Goal: Task Accomplishment & Management: Use online tool/utility

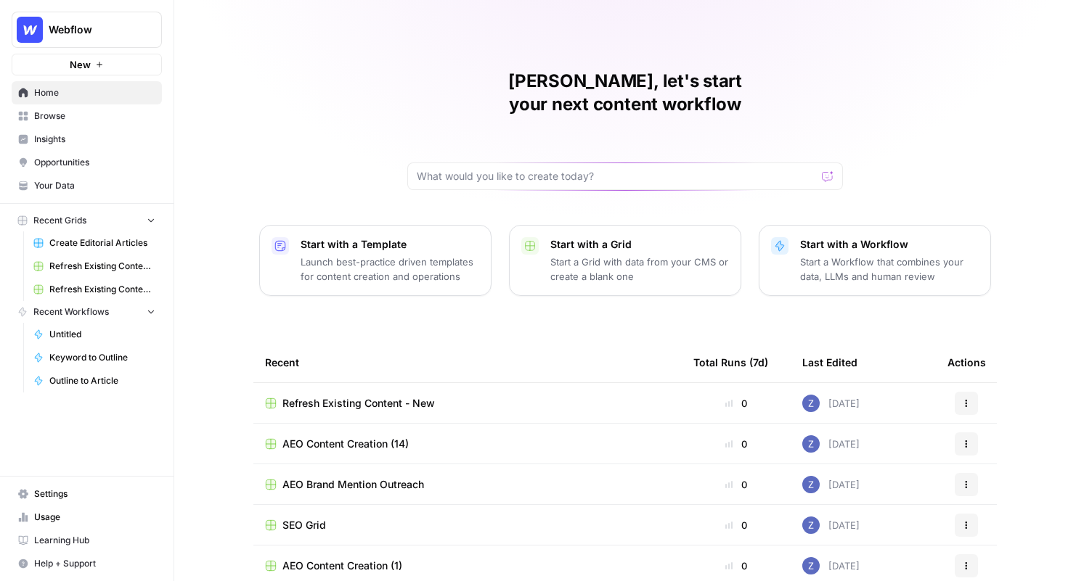
click at [106, 139] on span "Insights" at bounding box center [94, 139] width 121 height 13
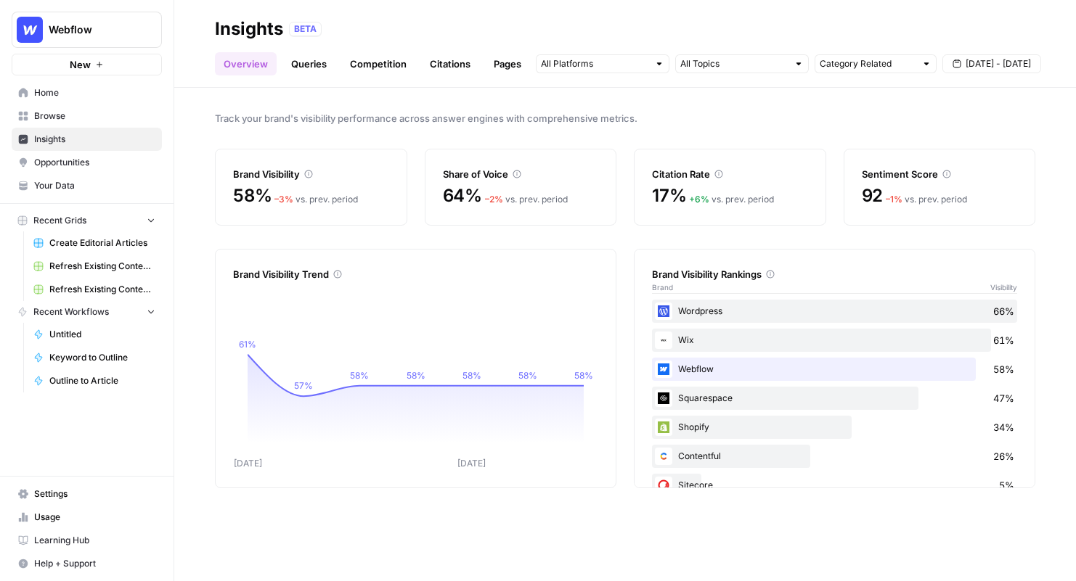
click at [106, 25] on span "Webflow" at bounding box center [93, 30] width 88 height 15
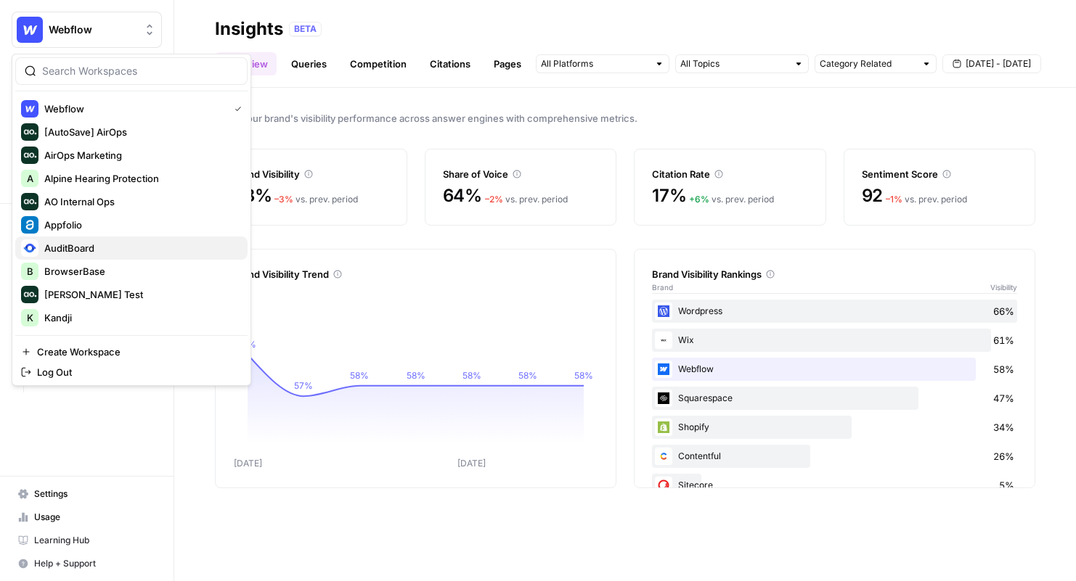
click at [127, 253] on span "AuditBoard" at bounding box center [140, 248] width 192 height 15
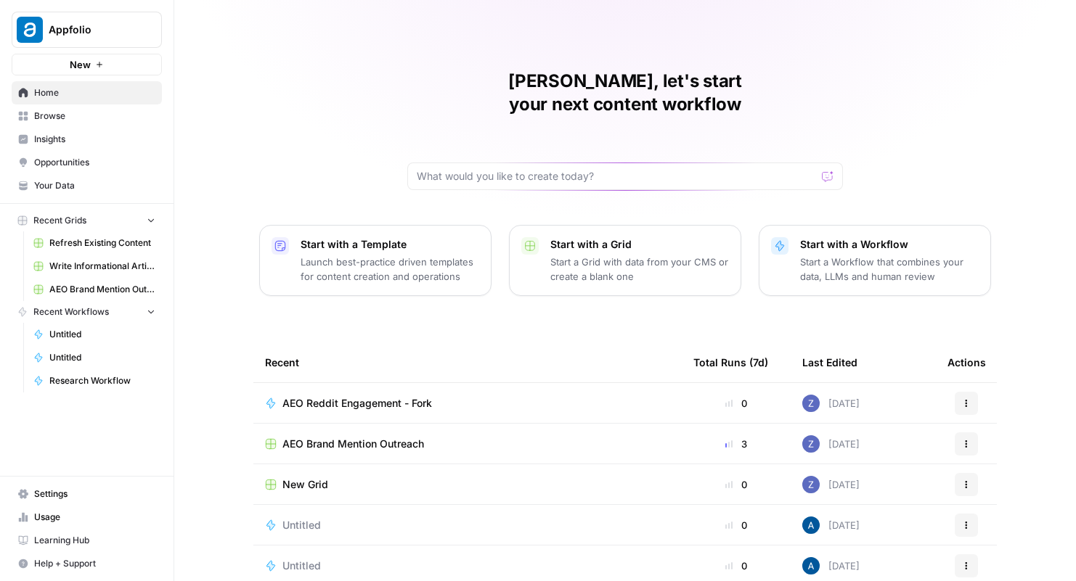
click at [89, 142] on span "Insights" at bounding box center [94, 139] width 121 height 13
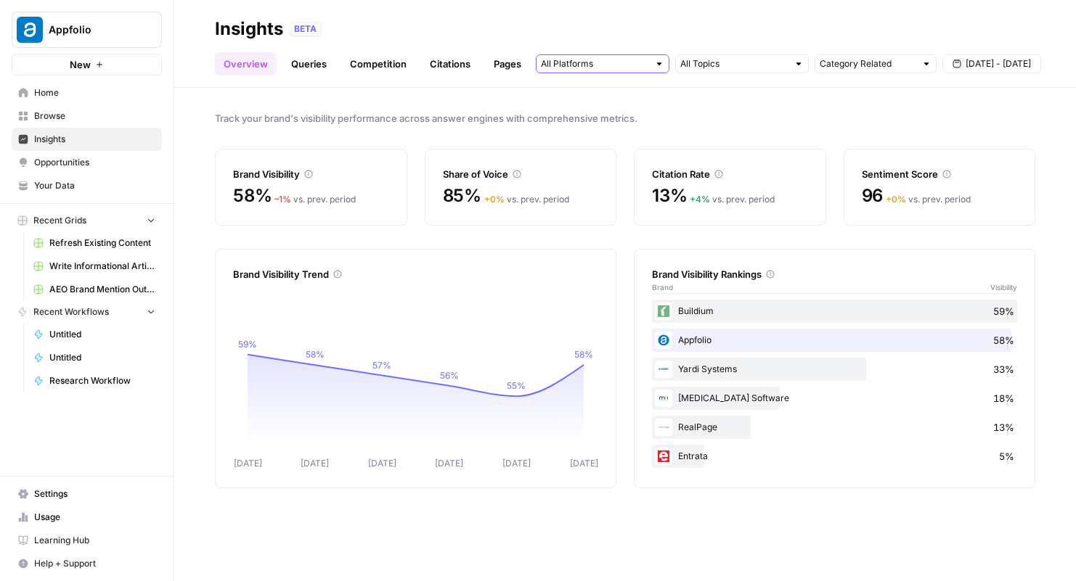
click at [618, 69] on input "text" at bounding box center [594, 64] width 107 height 15
click at [770, 121] on span "Track your brand's visibility performance across answer engines with comprehens…" at bounding box center [625, 118] width 820 height 15
click at [322, 64] on link "Queries" at bounding box center [308, 63] width 53 height 23
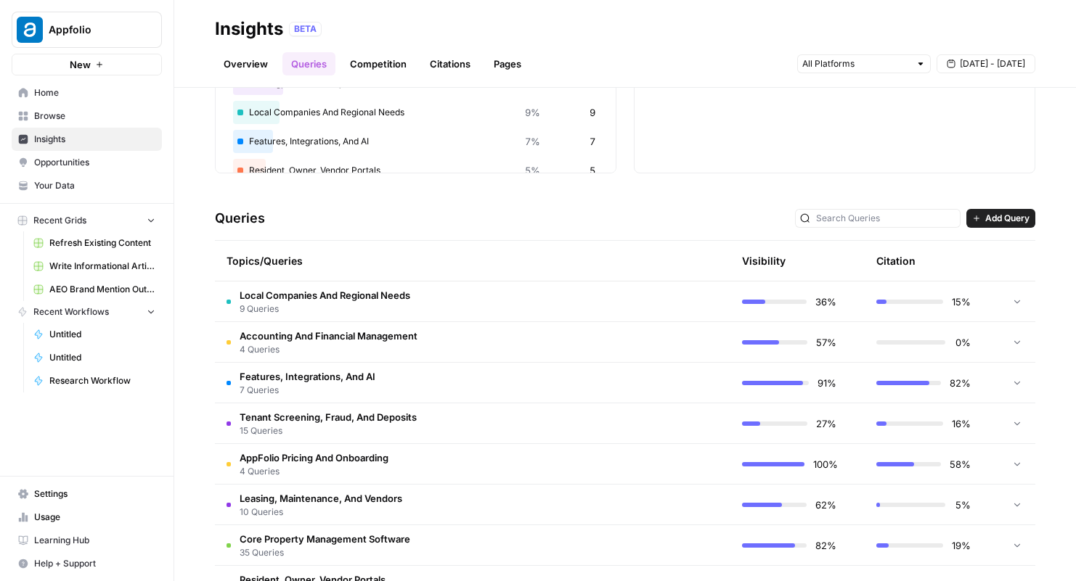
scroll to position [204, 0]
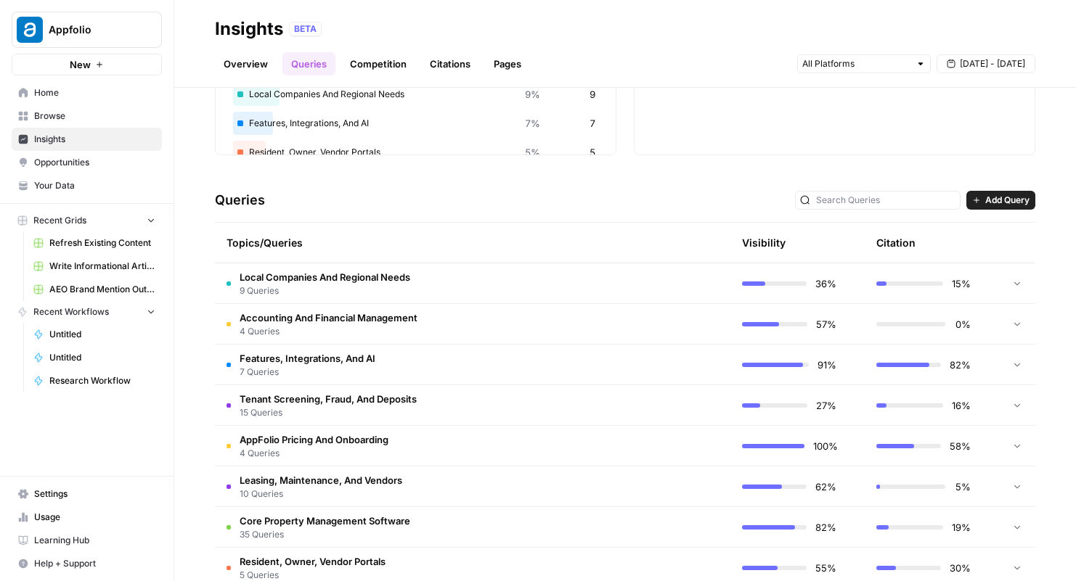
click at [672, 321] on td at bounding box center [661, 324] width 138 height 40
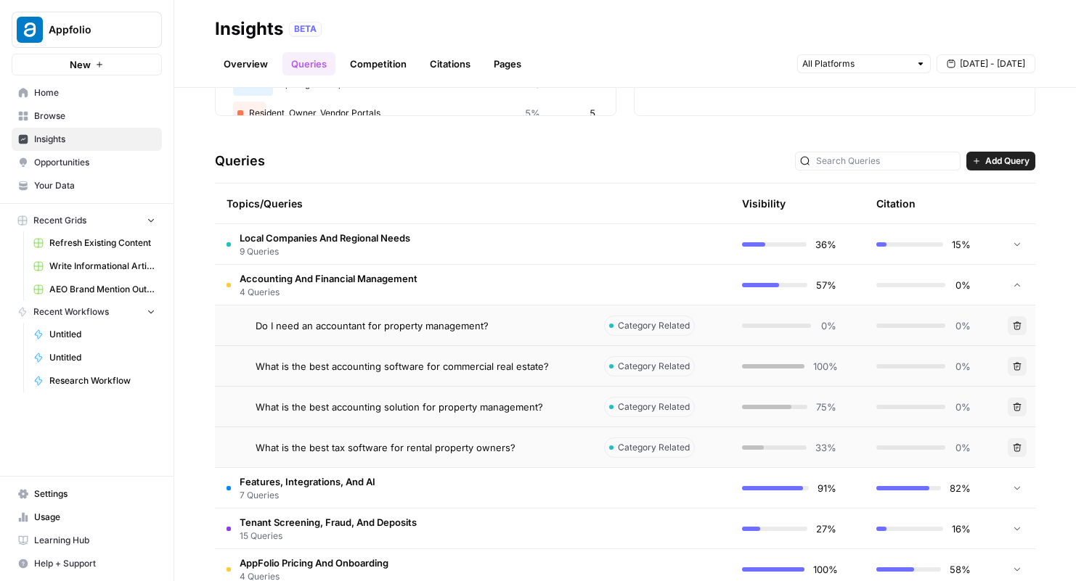
scroll to position [248, 0]
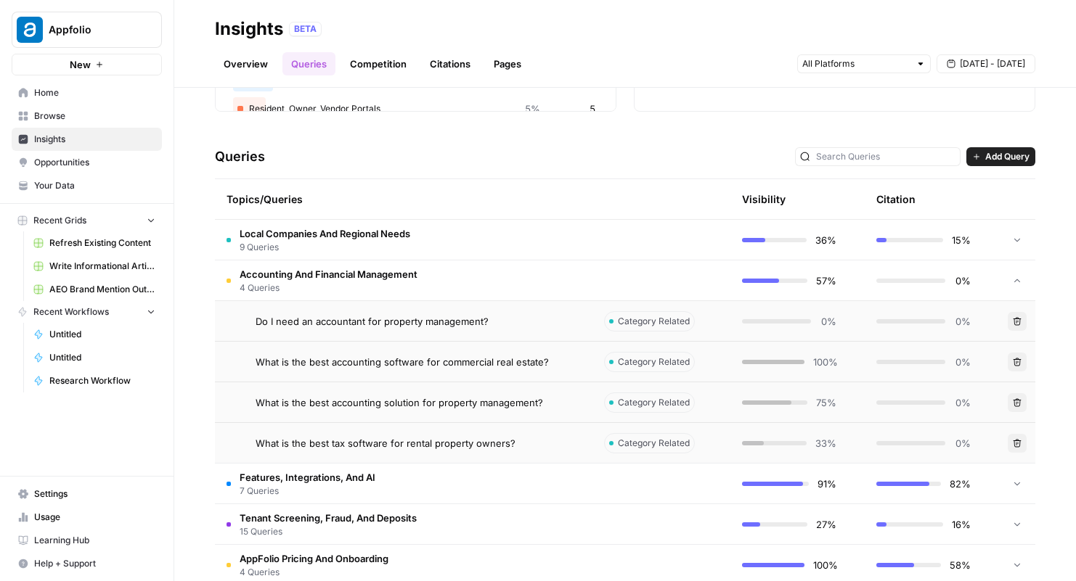
click at [685, 404] on span "Category Related" at bounding box center [654, 402] width 72 height 13
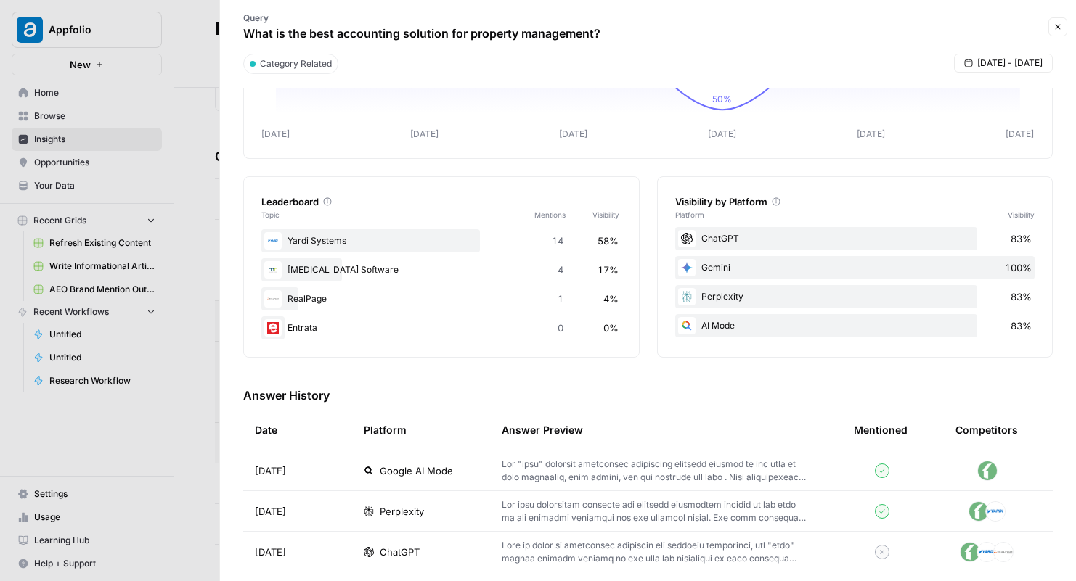
scroll to position [163, 0]
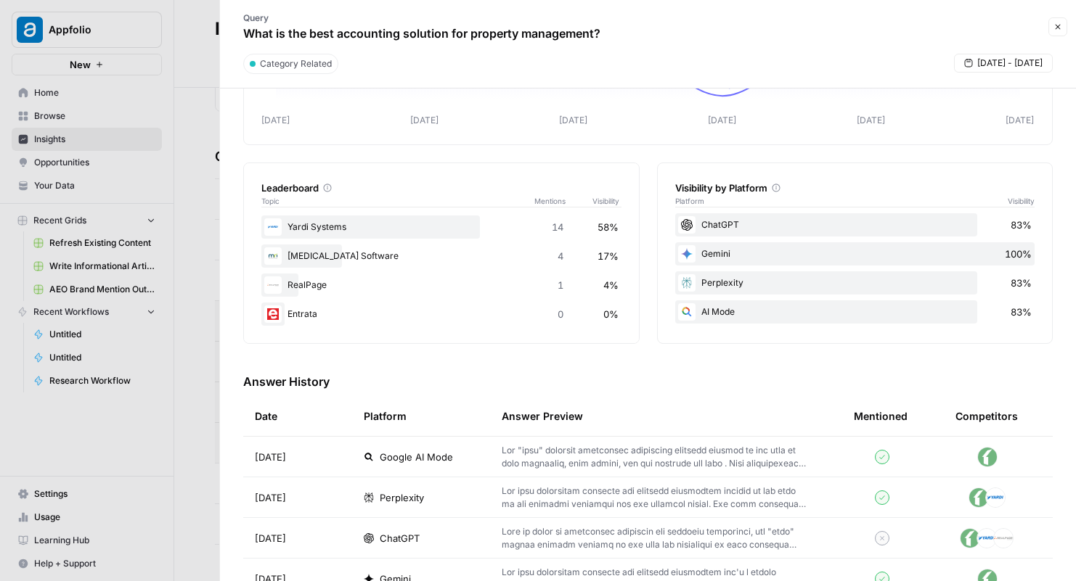
click at [341, 463] on td "Sep 25, 2025" at bounding box center [297, 457] width 109 height 40
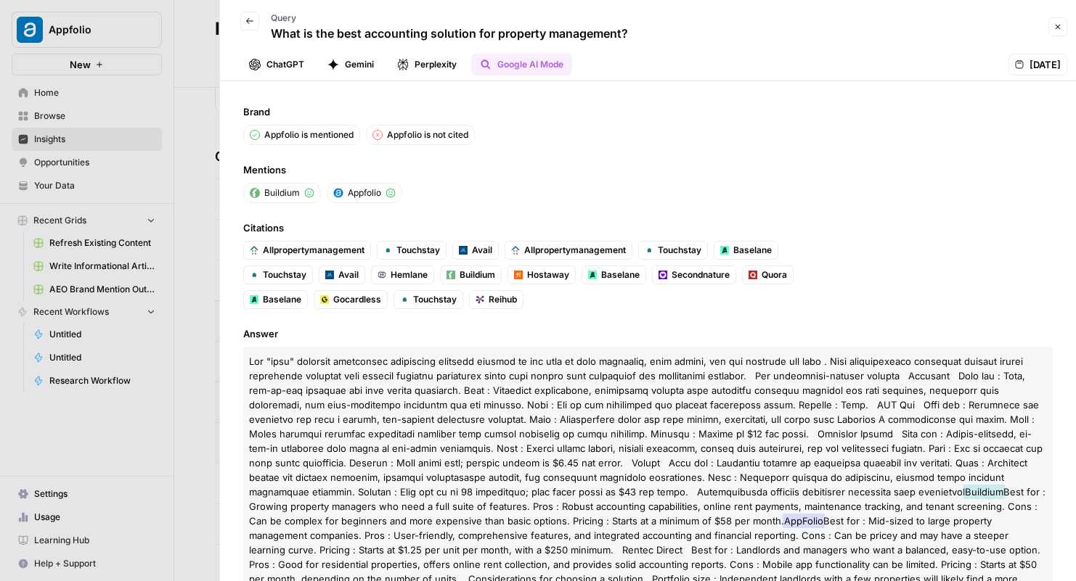
click at [437, 64] on button "Perplexity" at bounding box center [426, 65] width 77 height 22
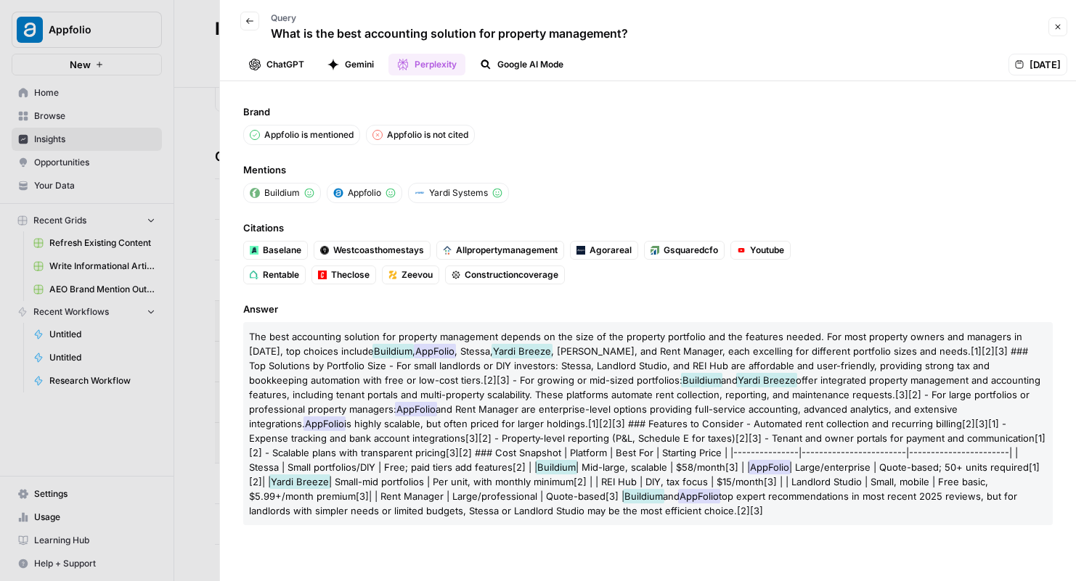
click at [356, 66] on button "Gemini" at bounding box center [351, 65] width 64 height 22
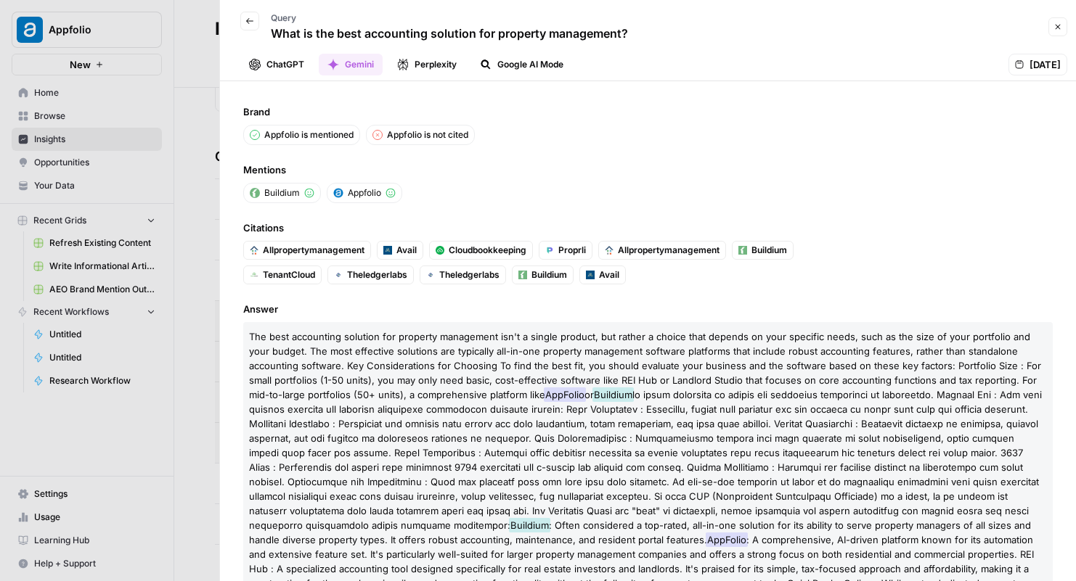
click at [305, 65] on button "ChatGPT" at bounding box center [276, 65] width 73 height 22
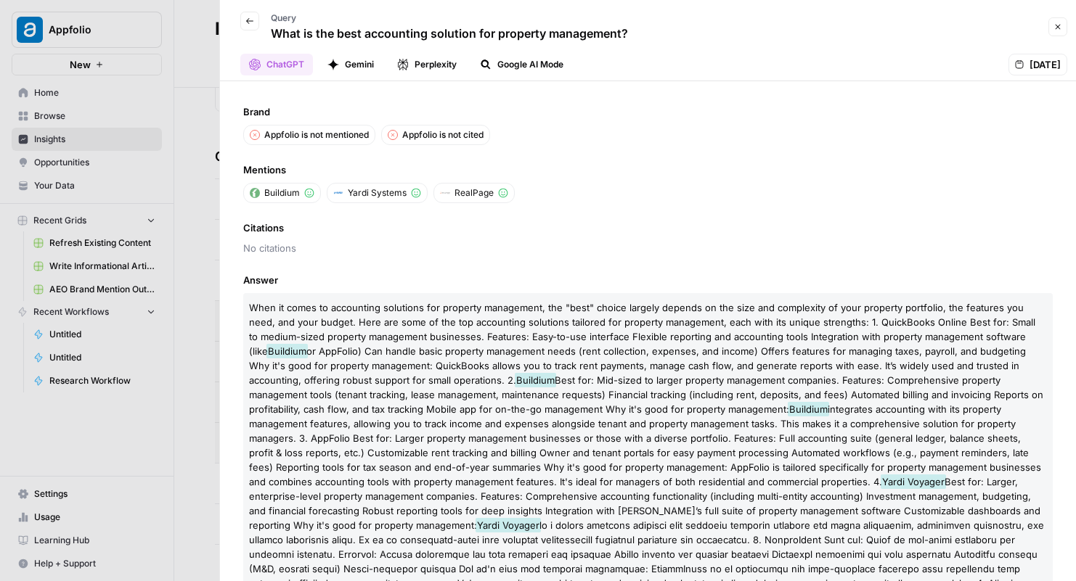
click at [356, 70] on button "Gemini" at bounding box center [351, 65] width 64 height 22
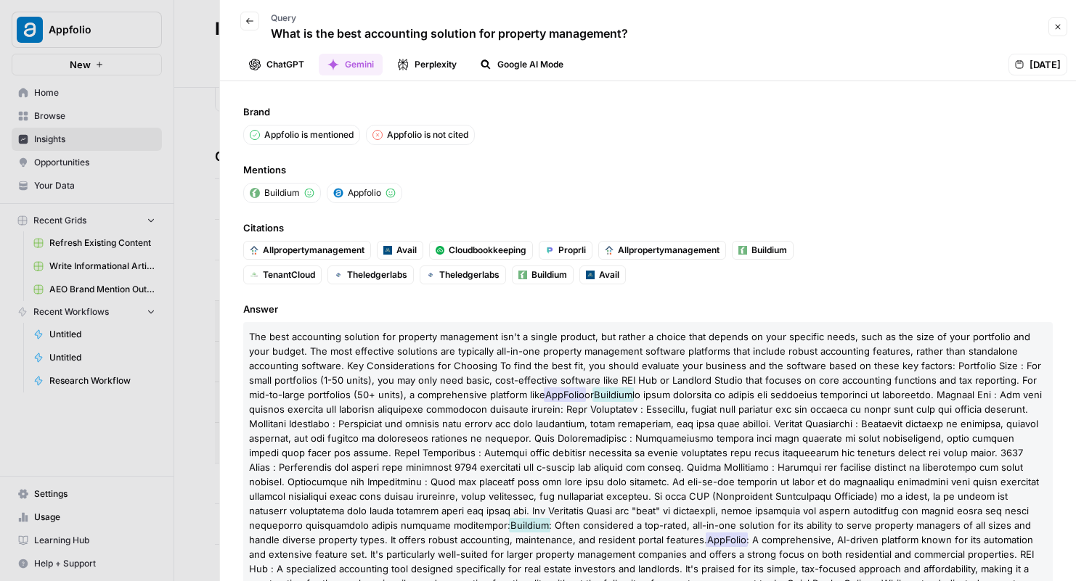
click at [200, 132] on div at bounding box center [538, 290] width 1076 height 581
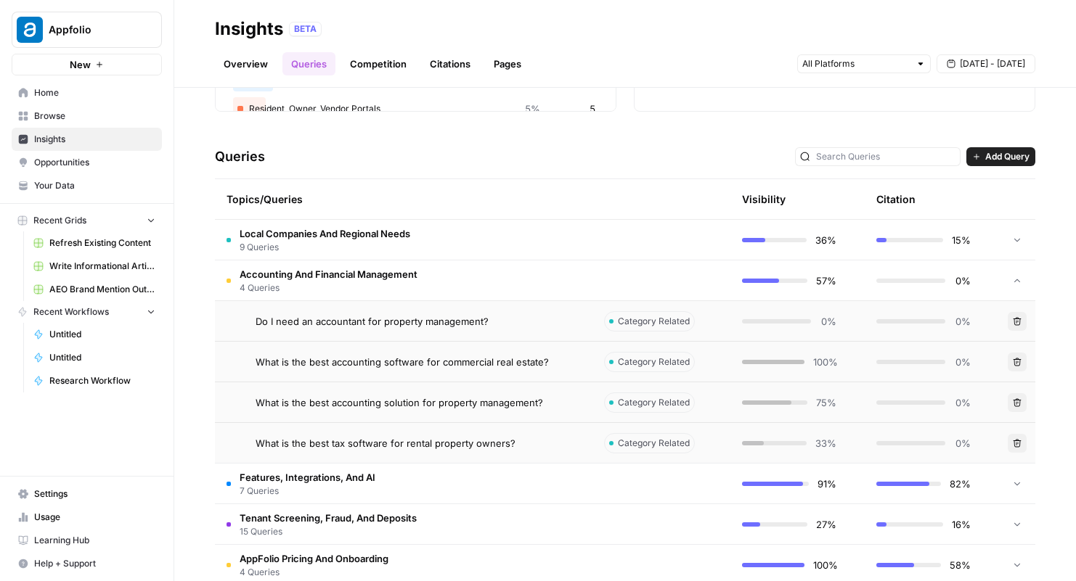
click at [446, 69] on link "Citations" at bounding box center [450, 63] width 58 height 23
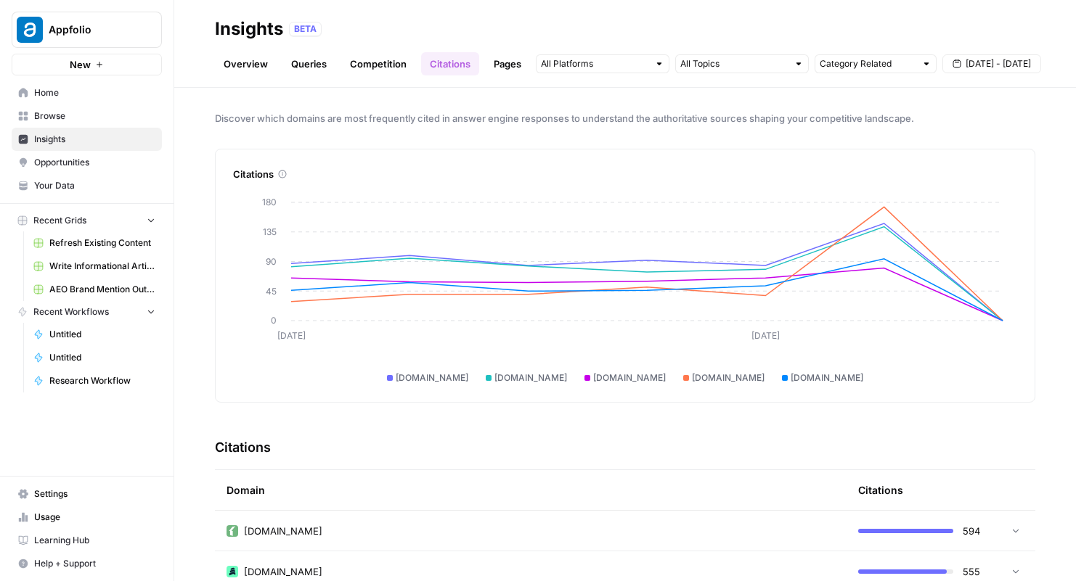
click at [507, 54] on link "Pages" at bounding box center [507, 63] width 45 height 23
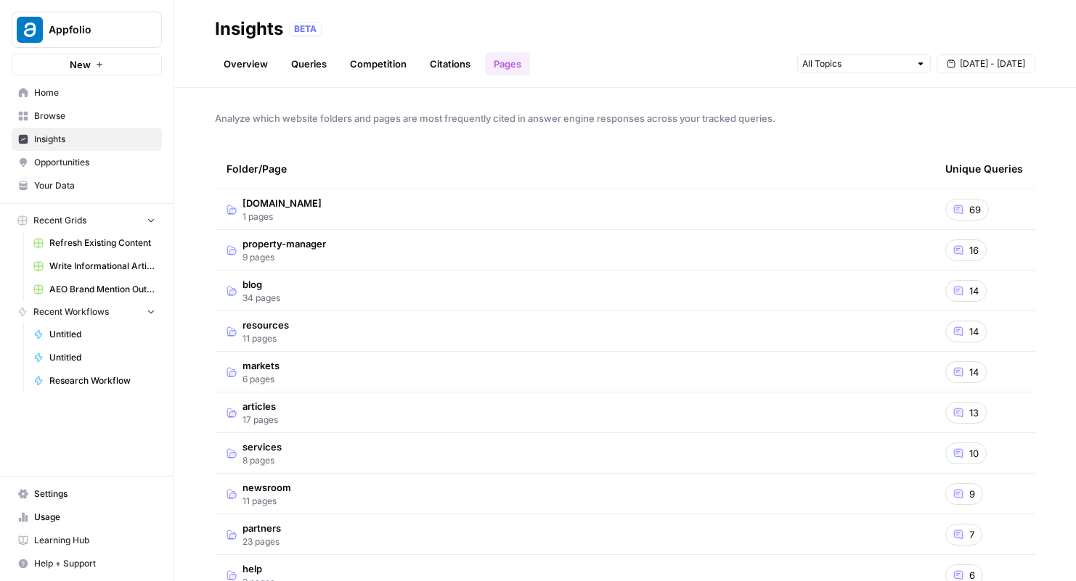
click at [425, 242] on td "property-manager 9 pages" at bounding box center [574, 250] width 719 height 40
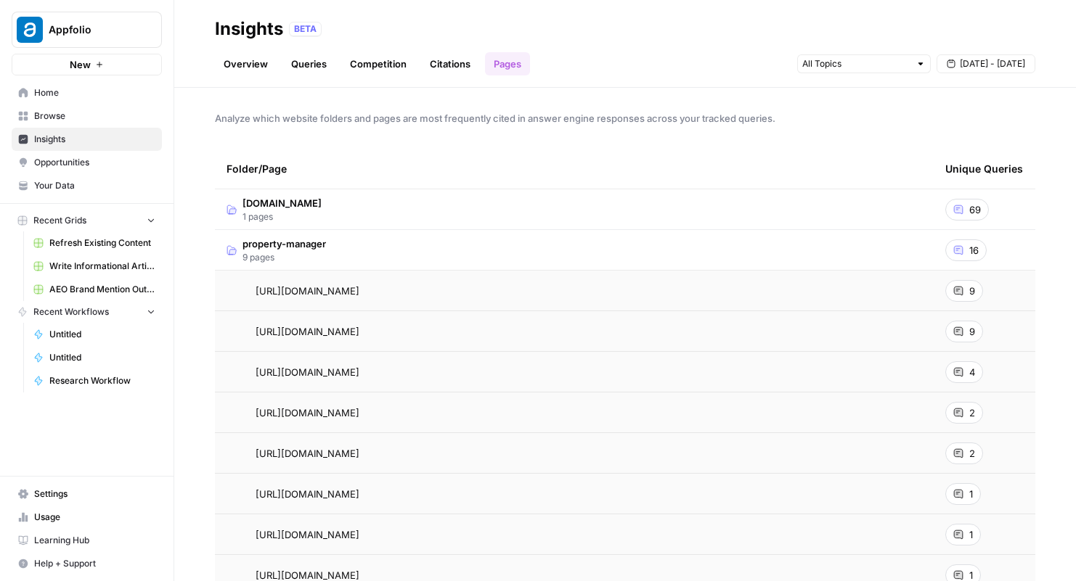
click at [121, 166] on span "Opportunities" at bounding box center [94, 162] width 121 height 13
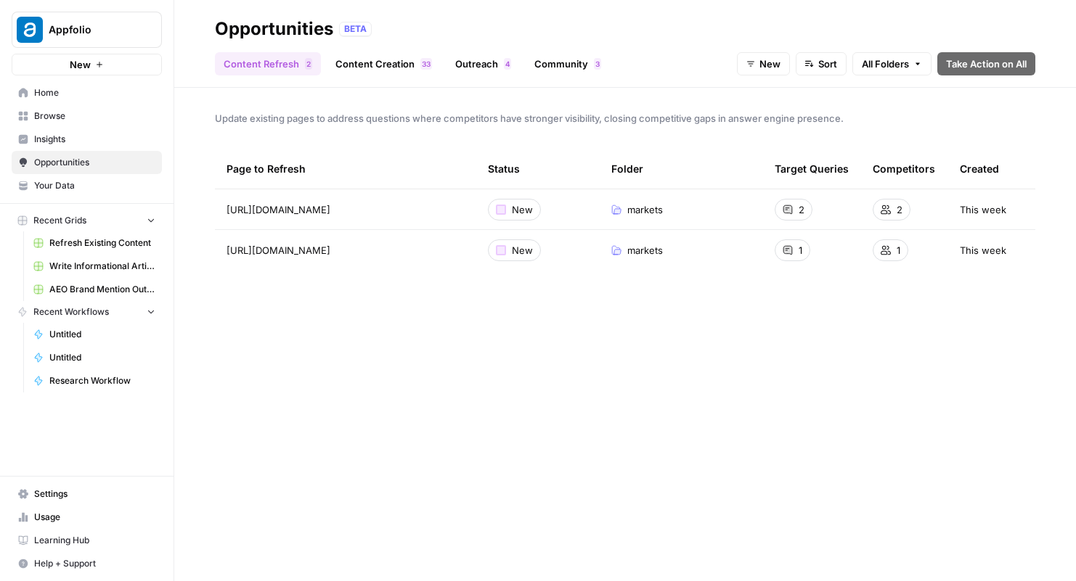
click at [401, 72] on link "Content Creation 3 3" at bounding box center [384, 63] width 114 height 23
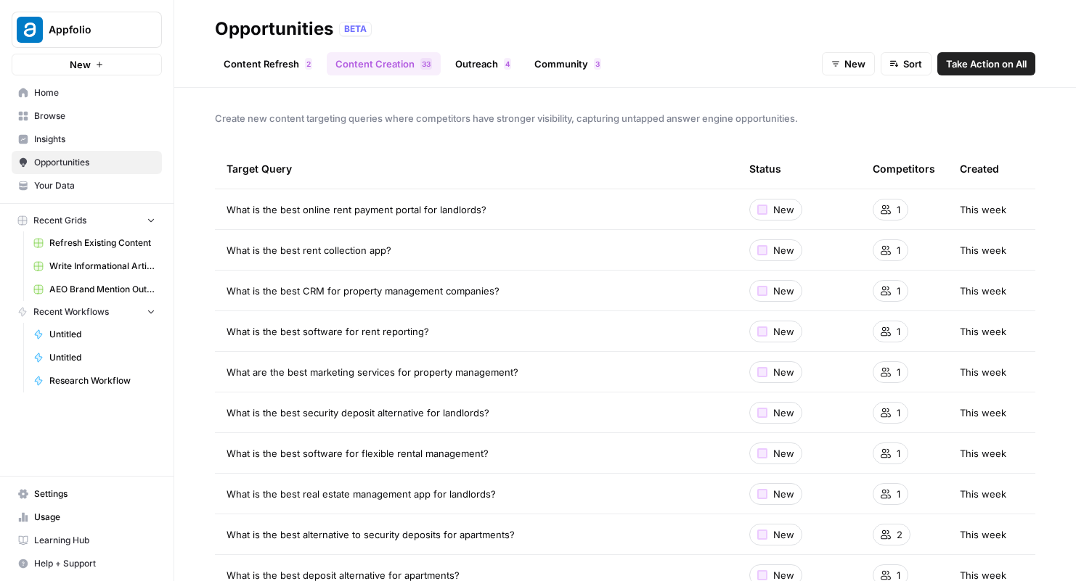
click at [504, 64] on div "4" at bounding box center [507, 64] width 7 height 12
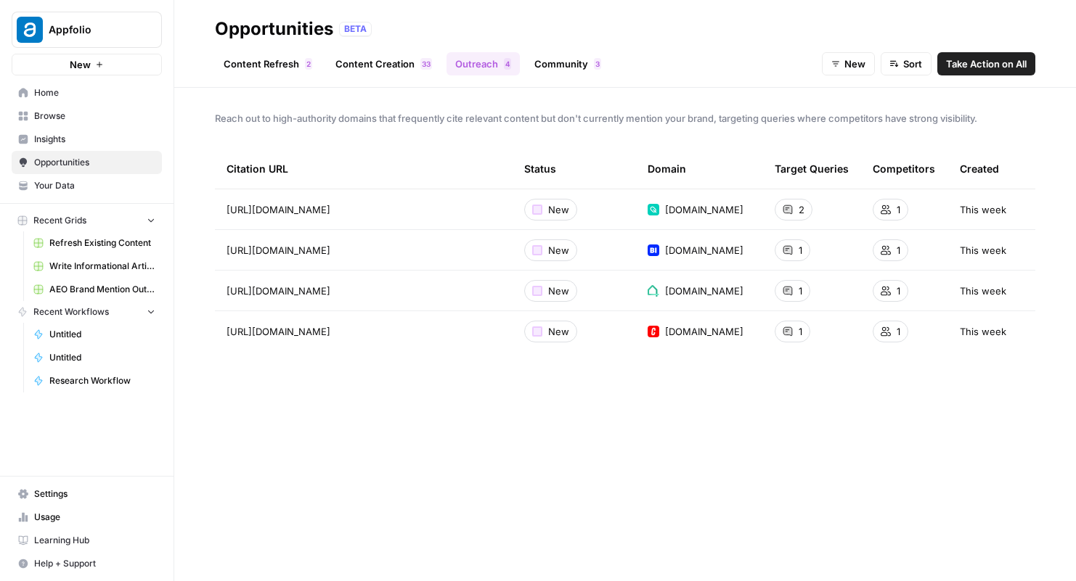
click at [543, 60] on link "Community 3" at bounding box center [568, 63] width 84 height 23
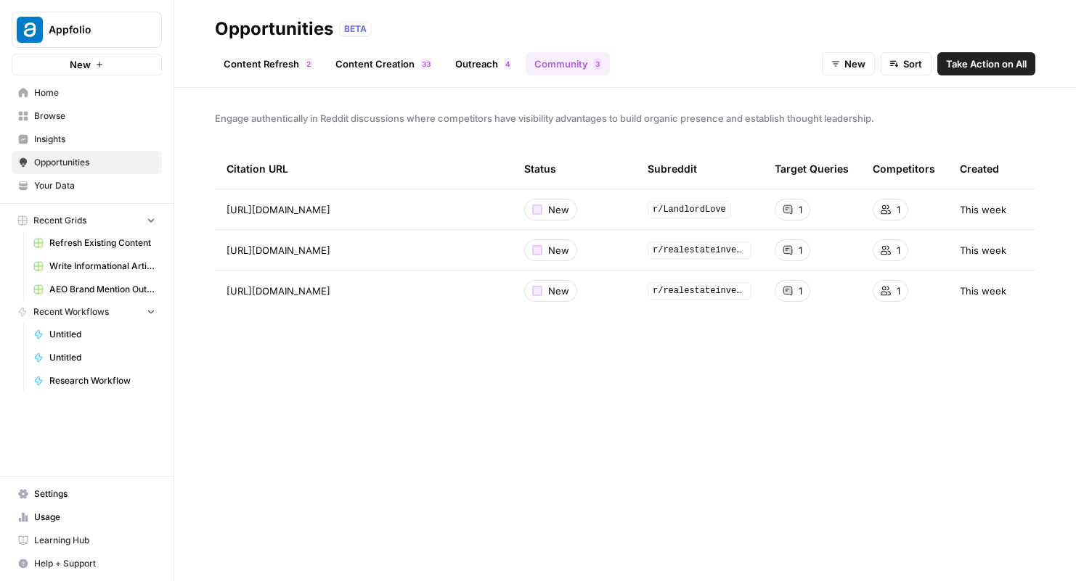
click at [405, 66] on link "Content Creation 3 3" at bounding box center [384, 63] width 114 height 23
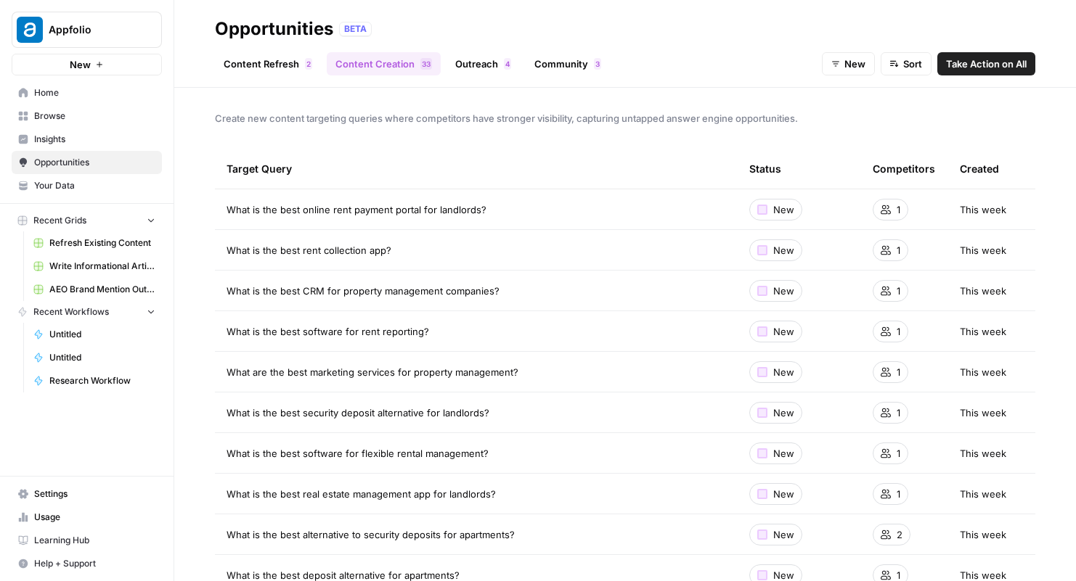
click at [968, 73] on button "Take Action on All" at bounding box center [986, 63] width 98 height 23
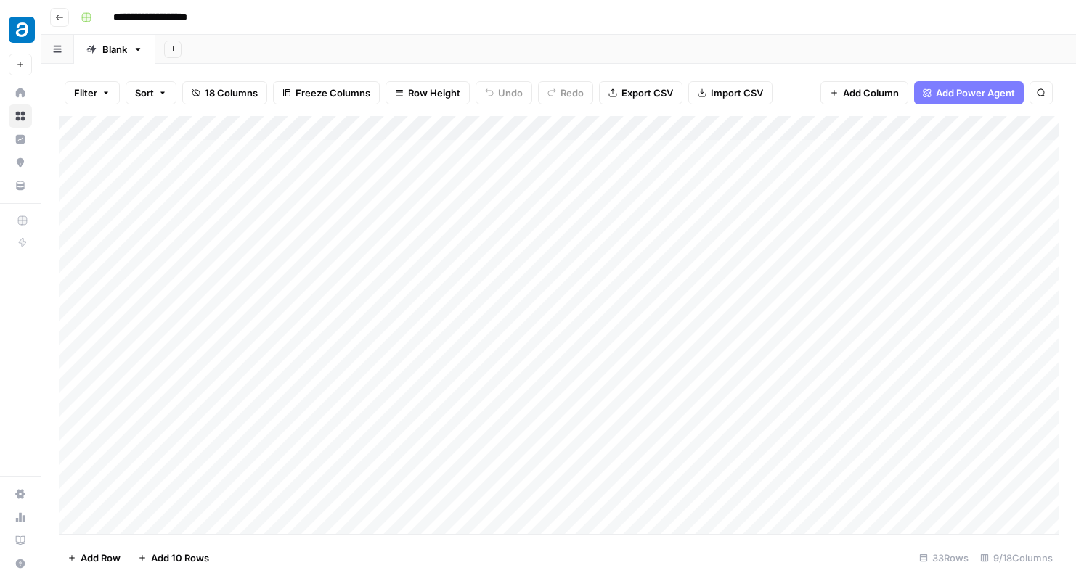
click at [65, 15] on button "Go back" at bounding box center [59, 17] width 19 height 19
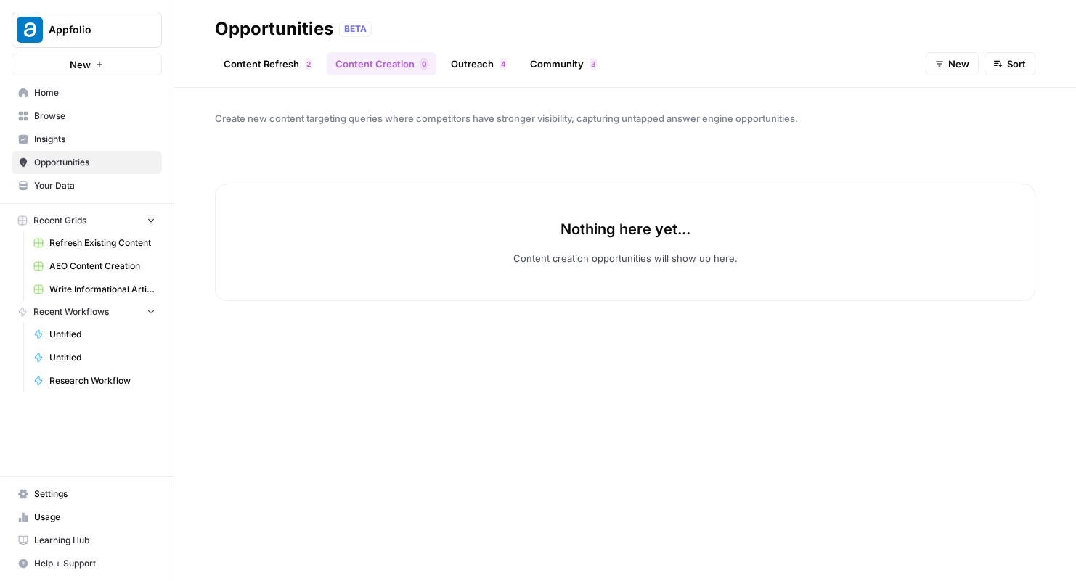
click at [962, 65] on span "New" at bounding box center [958, 64] width 21 height 15
click at [956, 136] on span "In Progress" at bounding box center [984, 138] width 58 height 15
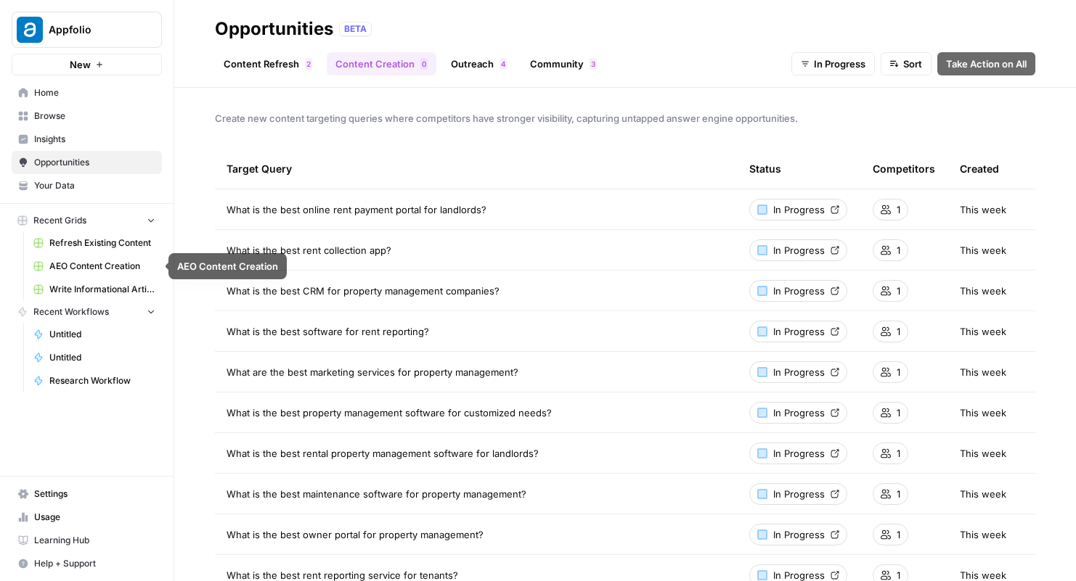
click at [134, 288] on span "Write Informational Article" at bounding box center [102, 289] width 106 height 13
click at [87, 113] on span "Browse" at bounding box center [94, 116] width 121 height 13
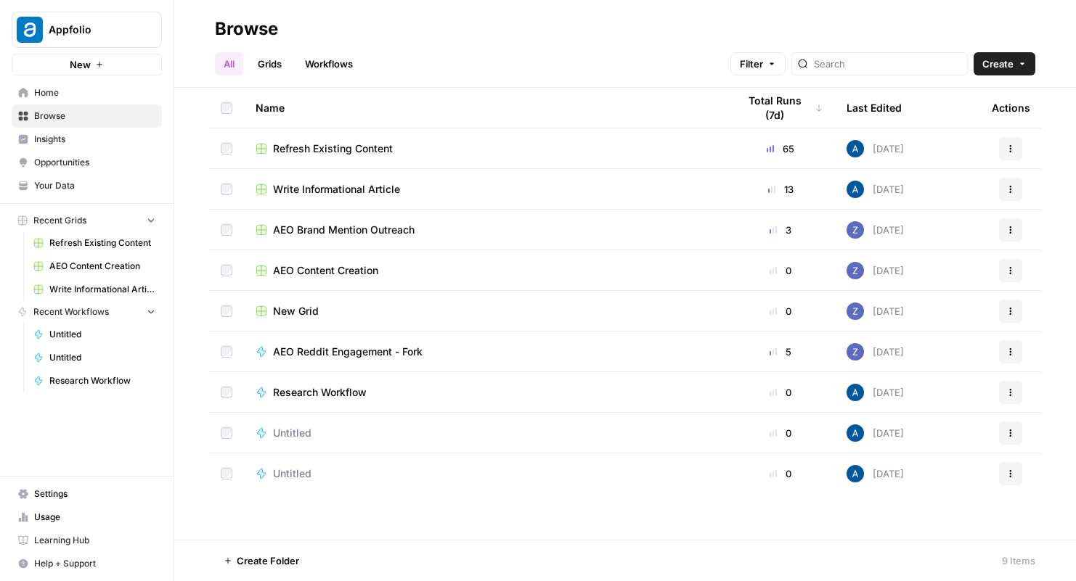
click at [365, 273] on span "AEO Content Creation" at bounding box center [325, 271] width 105 height 15
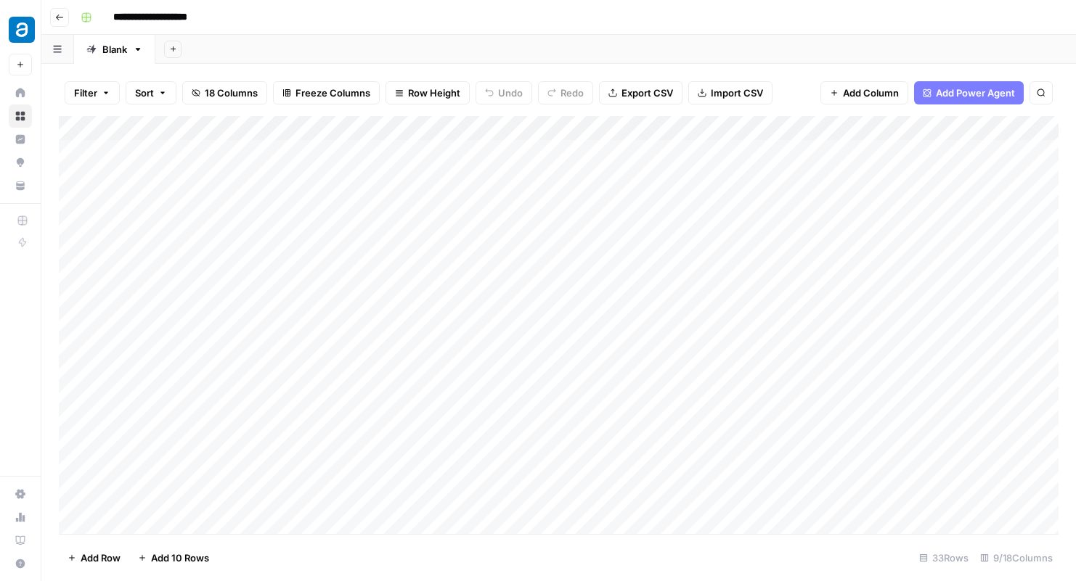
click at [623, 126] on div "Add Column" at bounding box center [559, 325] width 1000 height 418
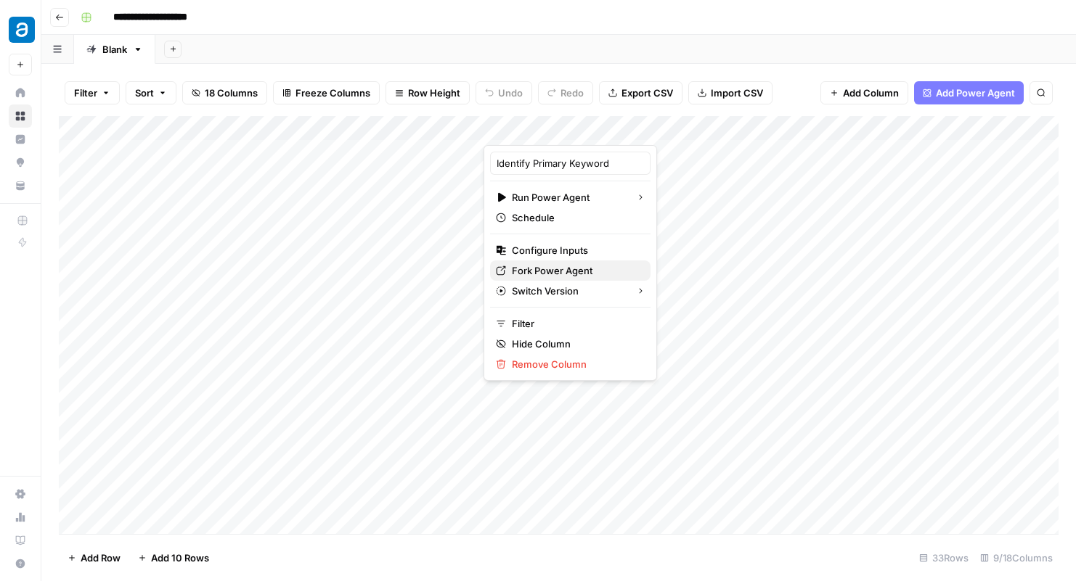
click at [555, 267] on span "Fork Power Agent" at bounding box center [575, 271] width 127 height 15
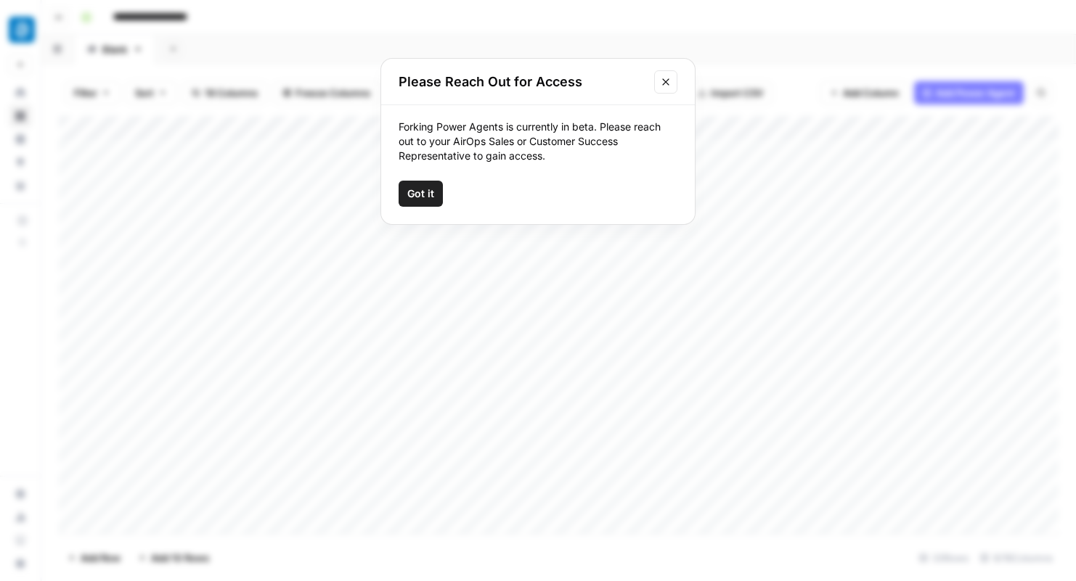
click at [428, 192] on span "Got it" at bounding box center [420, 194] width 27 height 15
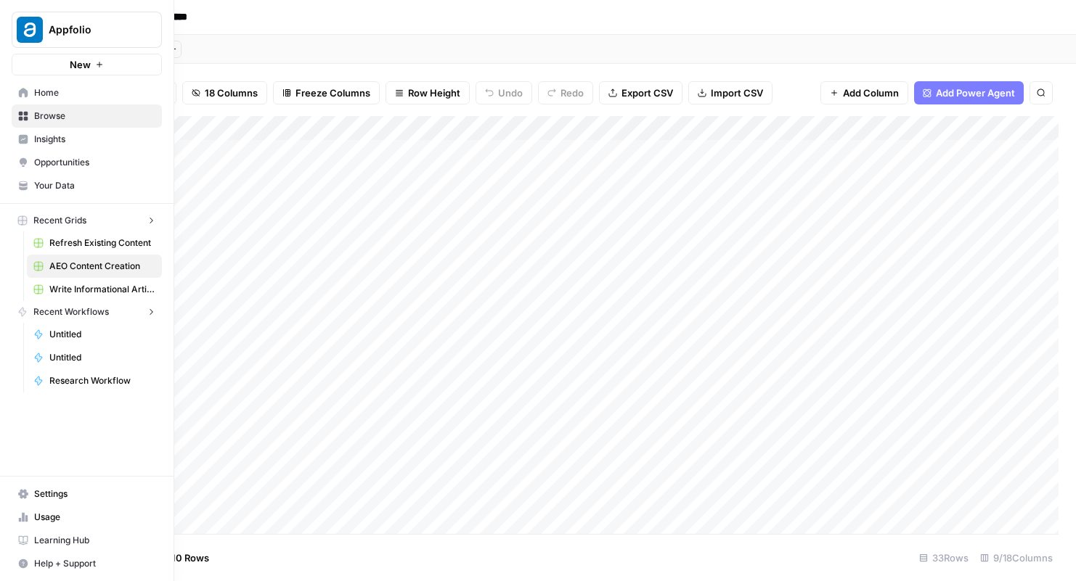
click at [20, 26] on img "Workspace: Appfolio" at bounding box center [30, 30] width 26 height 26
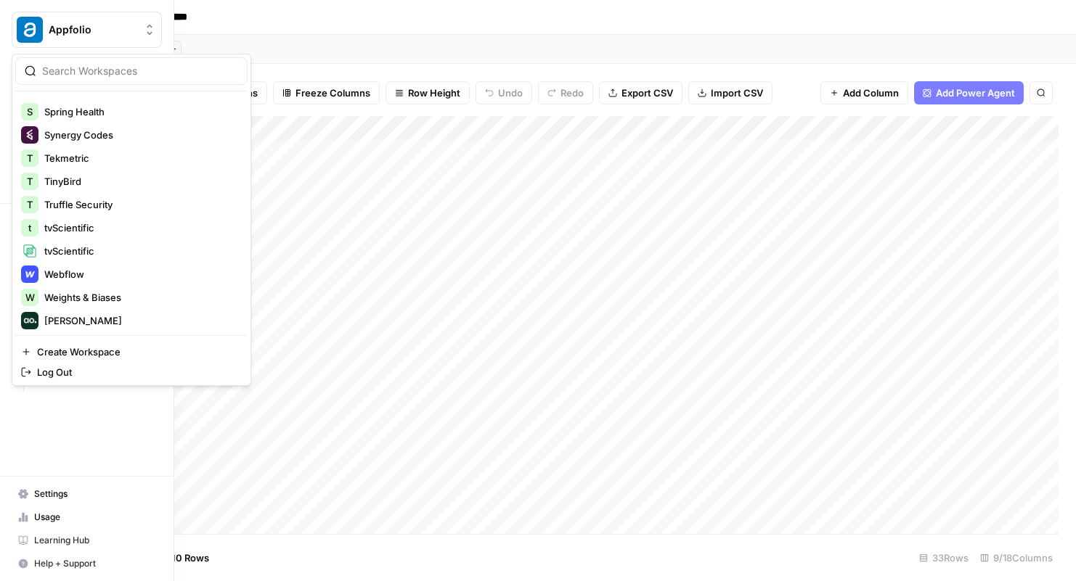
scroll to position [395, 0]
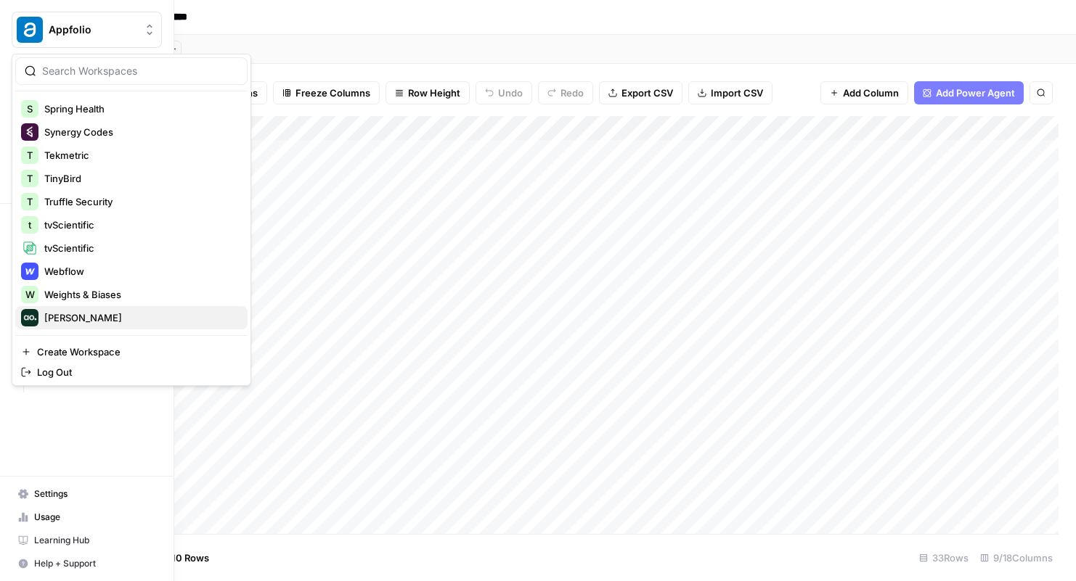
click at [79, 315] on span "Zoe Jessup" at bounding box center [140, 318] width 192 height 15
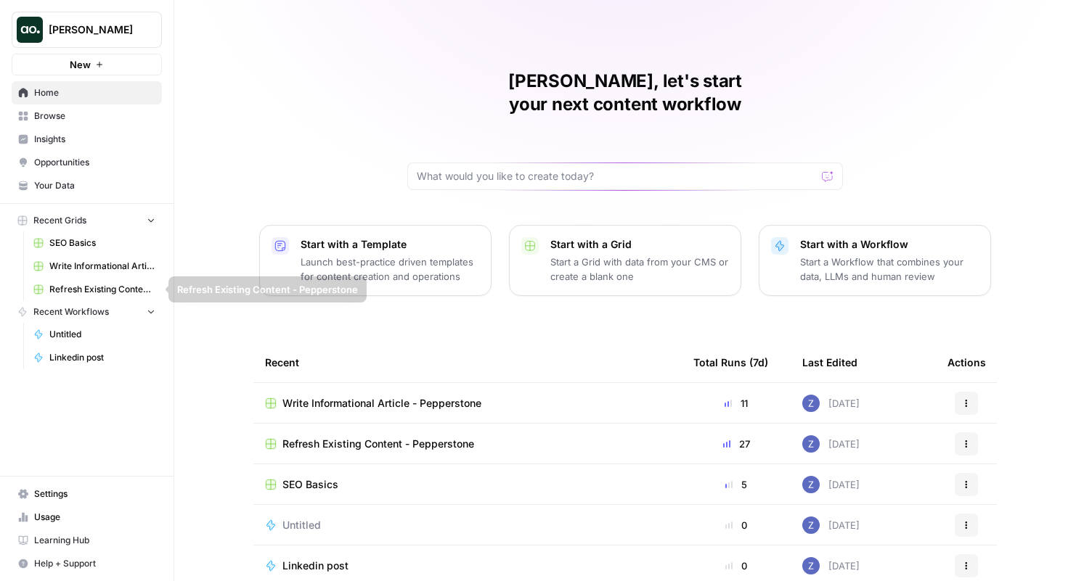
click at [109, 264] on span "Write Informational Article - Pepperstone" at bounding box center [102, 266] width 106 height 13
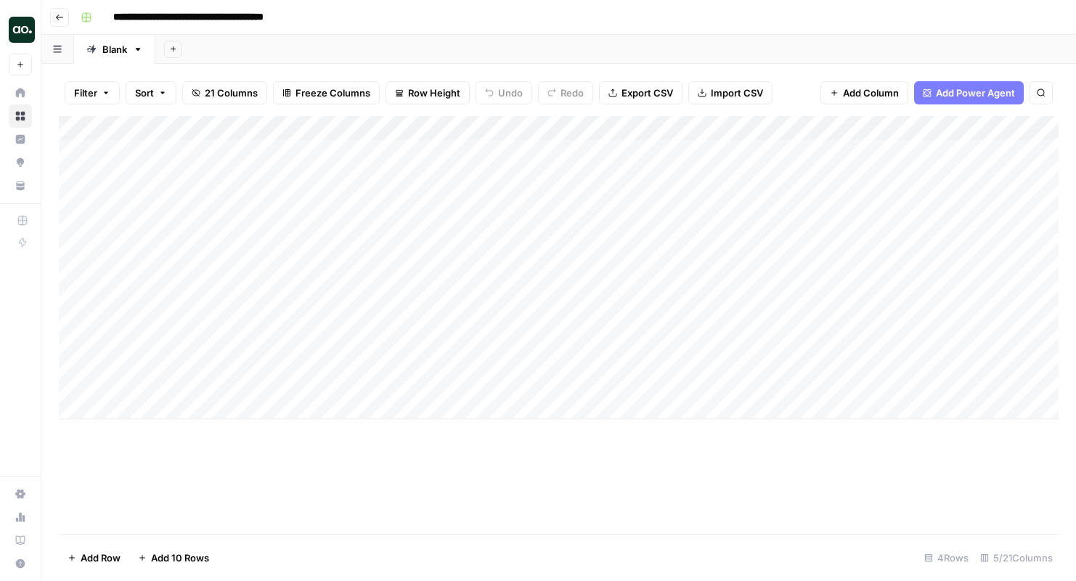
click at [609, 126] on div "Add Column" at bounding box center [559, 267] width 1000 height 303
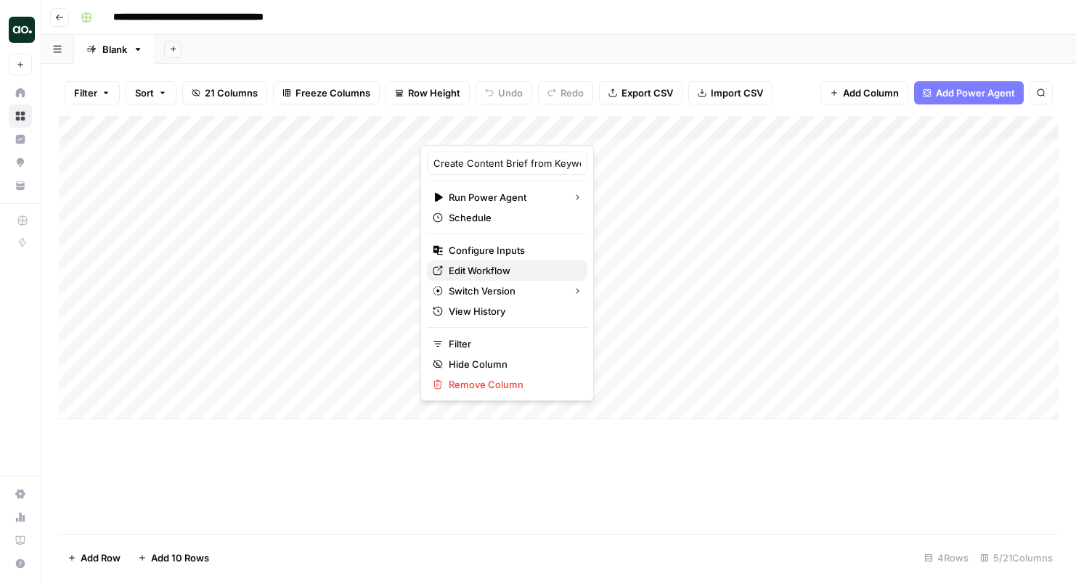
click at [500, 270] on span "Edit Workflow" at bounding box center [512, 271] width 127 height 15
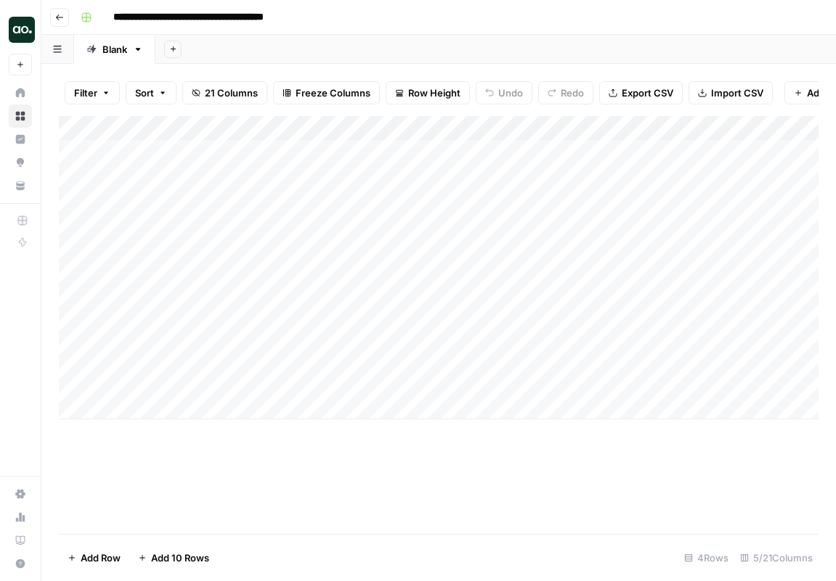
click at [19, 36] on img "Workspace: Zoe Jessup" at bounding box center [22, 30] width 26 height 26
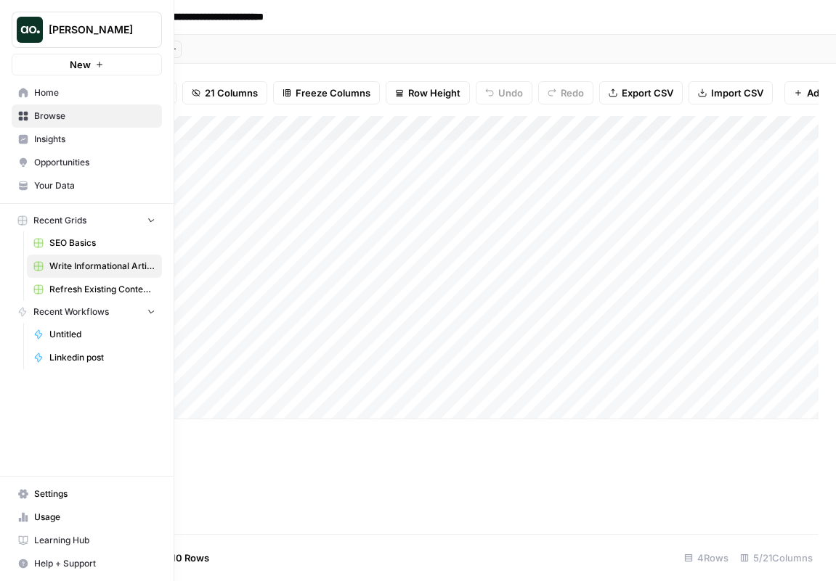
click at [25, 91] on icon at bounding box center [23, 92] width 9 height 9
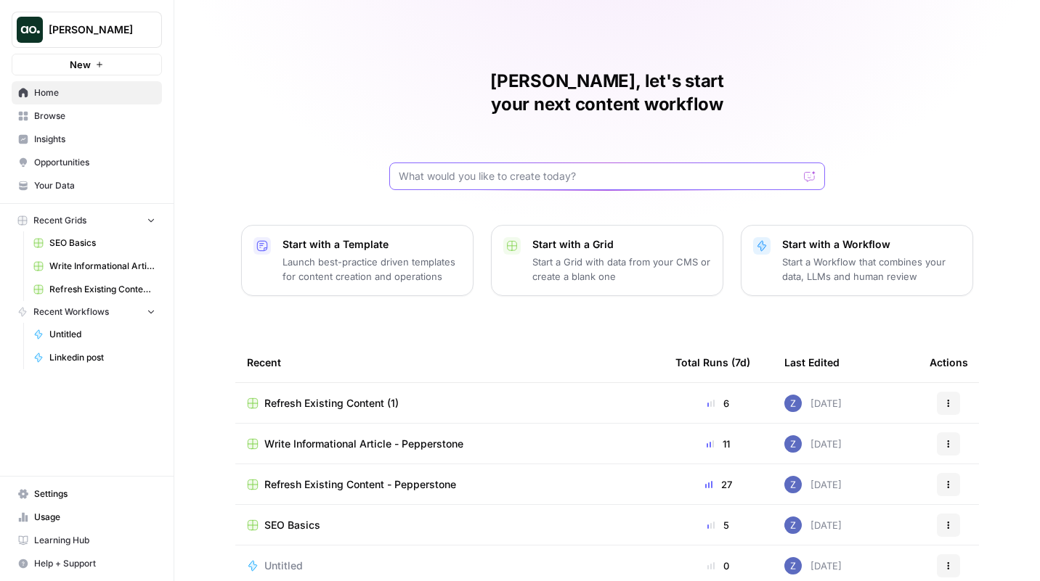
click at [428, 169] on input "text" at bounding box center [598, 176] width 399 height 15
type input "can you build me a workflow that takes a blog url and creates a short Linkedin …"
click button "Send" at bounding box center [810, 176] width 19 height 19
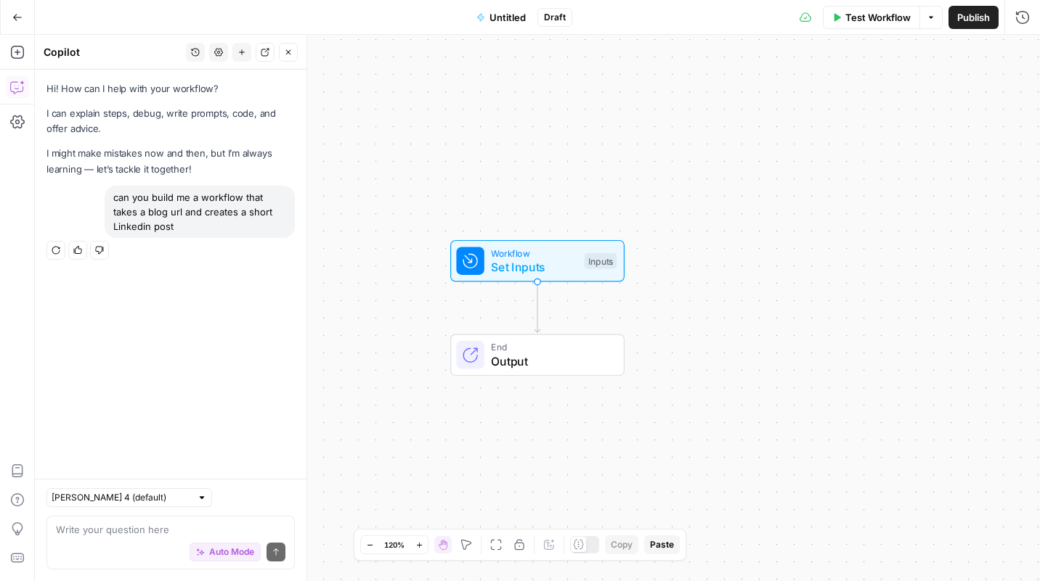
drag, startPoint x: 182, startPoint y: 225, endPoint x: 112, endPoint y: 195, distance: 76.4
click at [112, 195] on div "can you build me a workflow that takes a blog url and creates a short Linkedin …" at bounding box center [200, 212] width 190 height 52
copy div "can you build me a workflow that takes a blog url and creates a short Linkedin …"
click at [82, 533] on textarea at bounding box center [170, 530] width 229 height 15
paste textarea "can you build me a workflow that takes a blog url and creates a short Linkedin …"
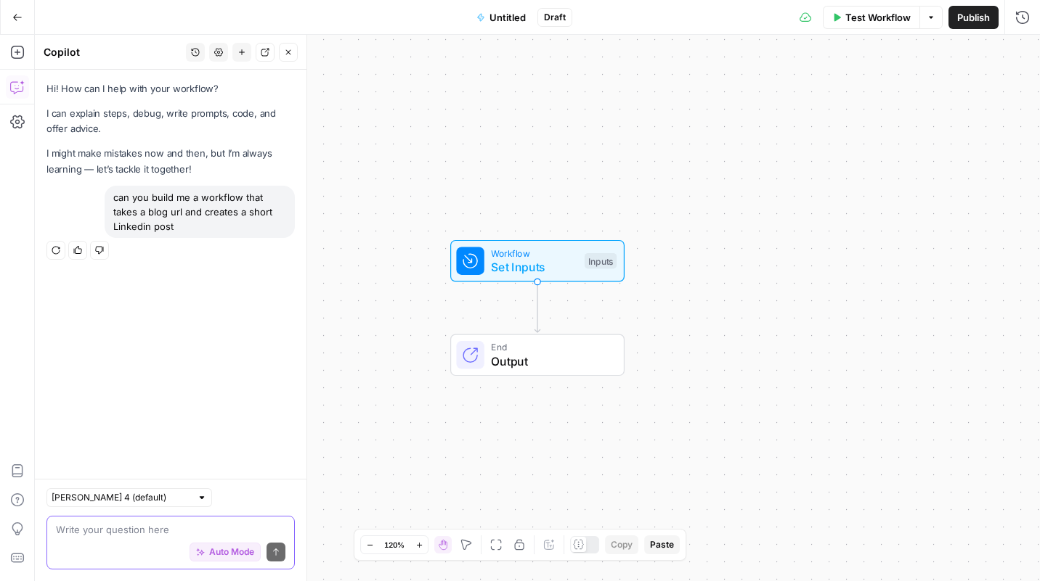
type textarea "can you build me a workflow that takes a blog url and creates a short Linkedin …"
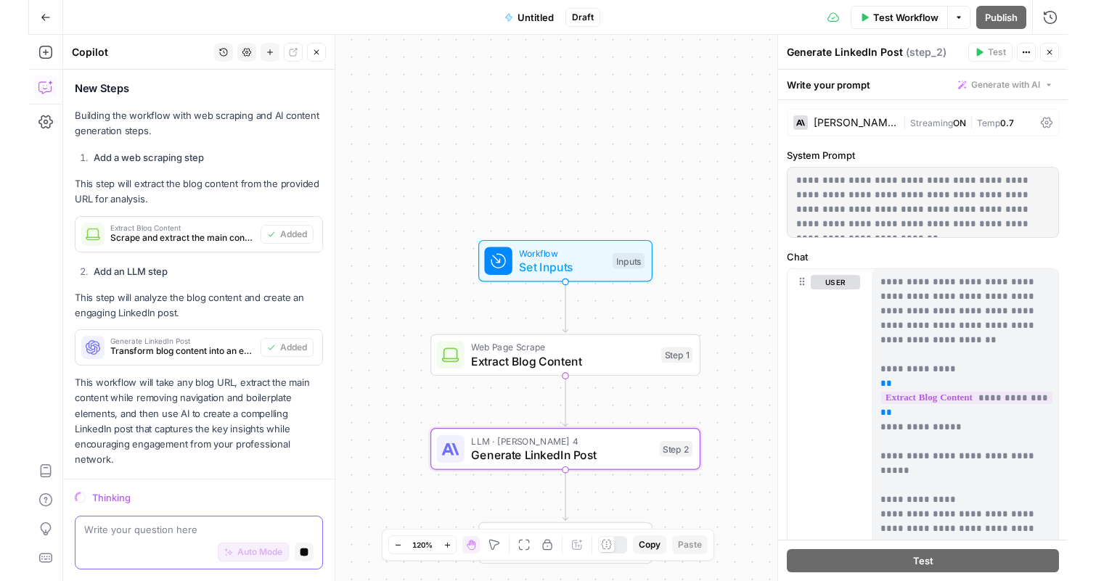
scroll to position [642, 0]
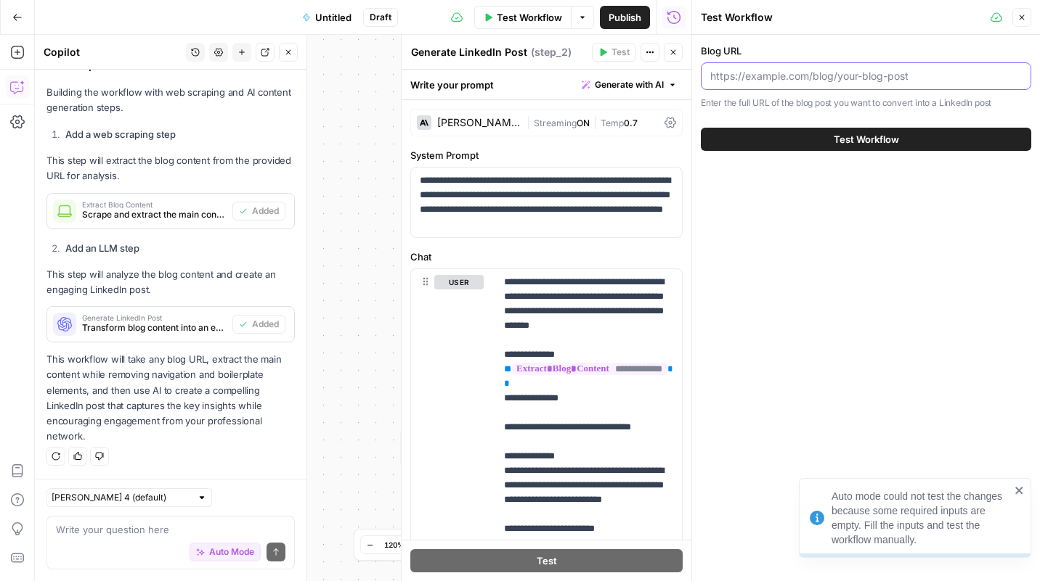
click at [808, 82] on input "Blog URL" at bounding box center [865, 76] width 311 height 15
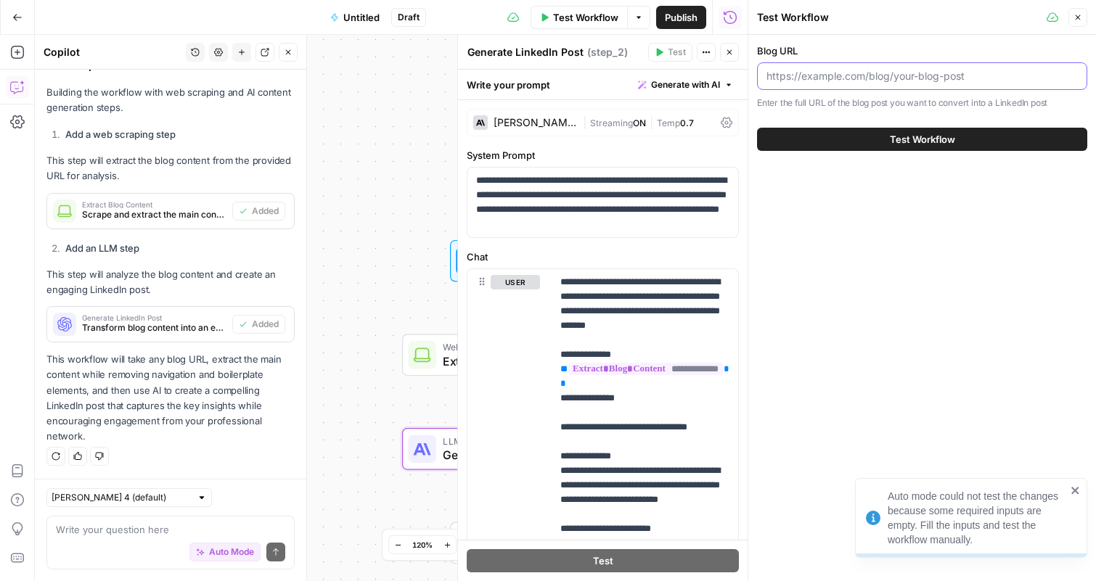
click at [782, 82] on input "Blog URL" at bounding box center [922, 76] width 311 height 15
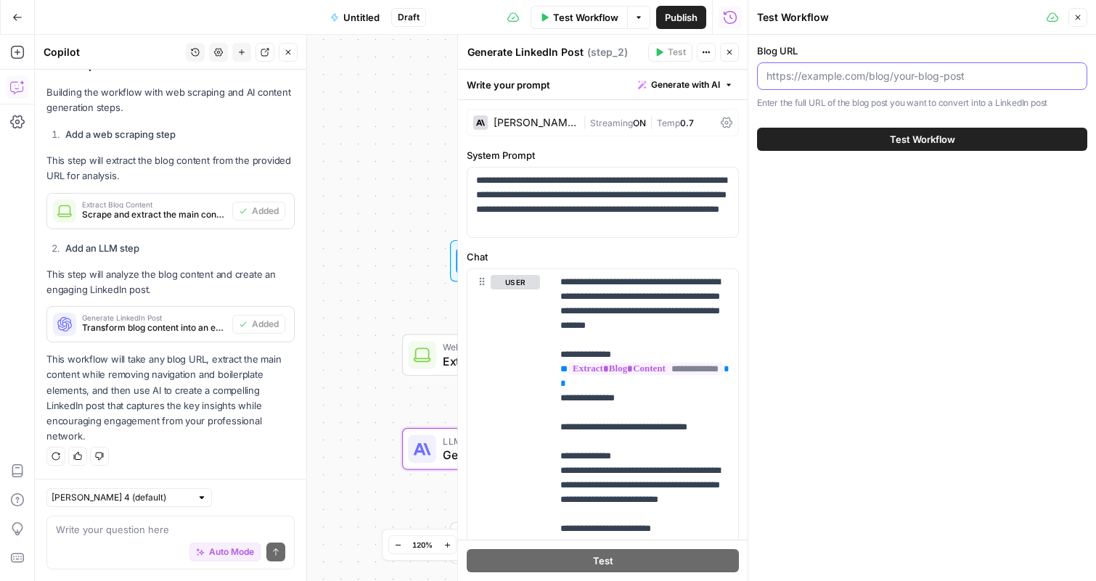
paste input "https://www.saleswingsapp.com/marketing-technology/martech-budgeting-40-expert-…"
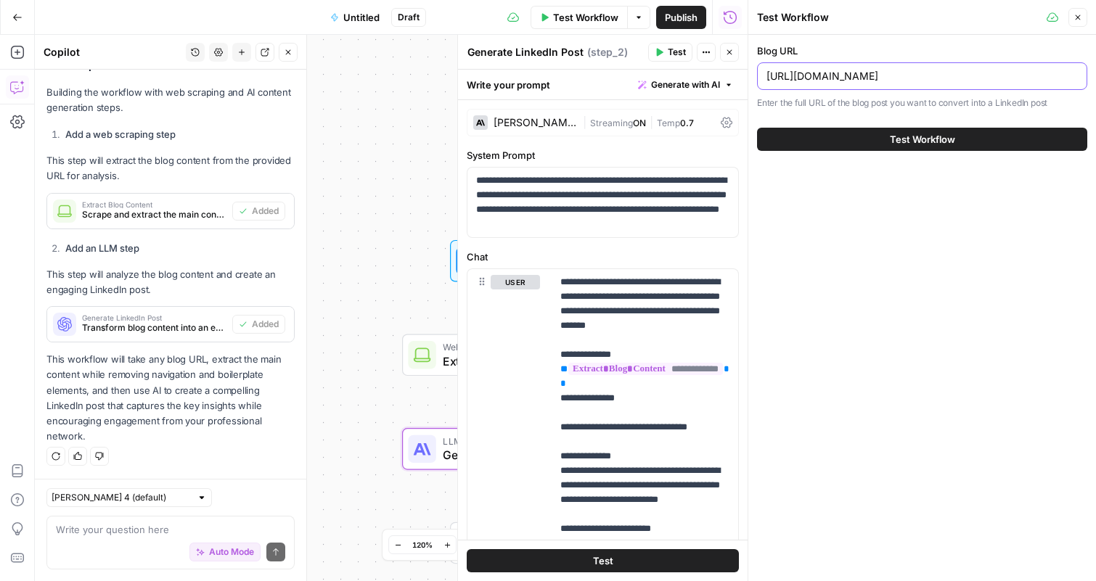
type input "https://www.saleswingsapp.com/marketing-technology/martech-budgeting-40-expert-…"
click at [851, 143] on button "Test Workflow" at bounding box center [922, 139] width 330 height 23
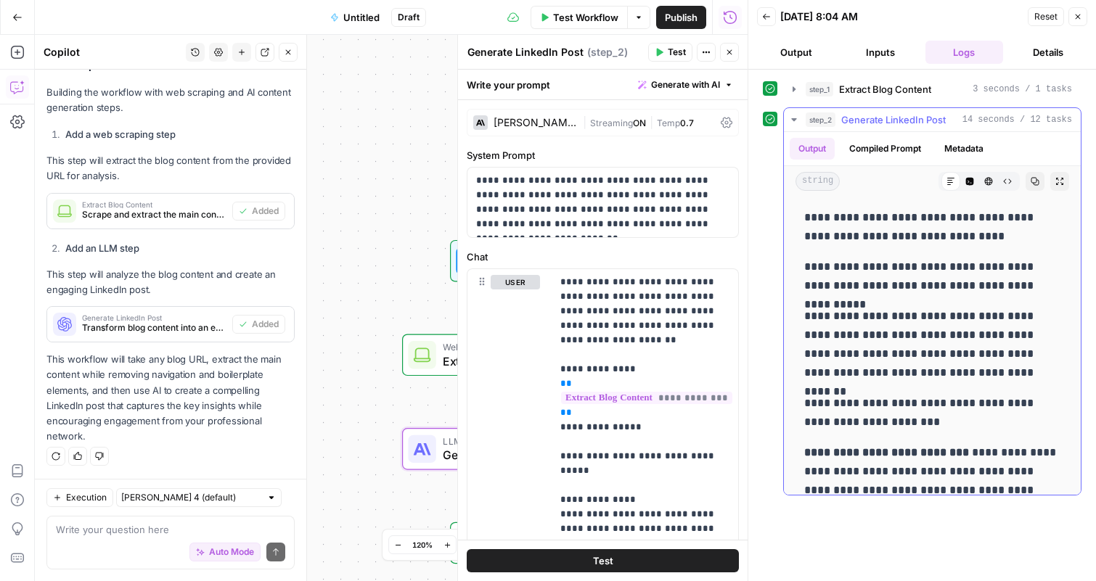
scroll to position [452, 0]
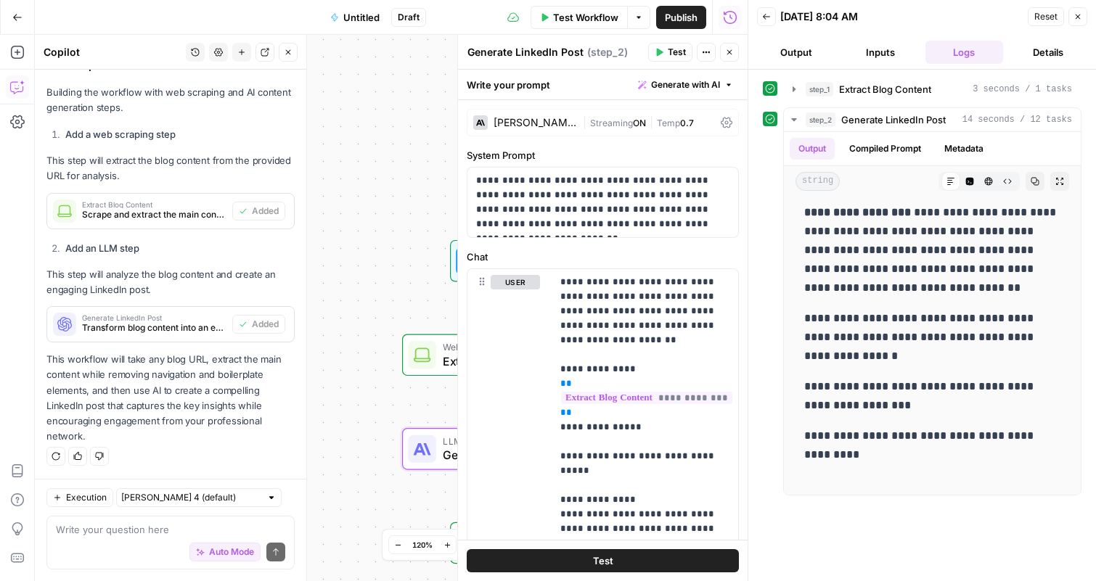
click at [690, 24] on span "Publish" at bounding box center [681, 17] width 33 height 15
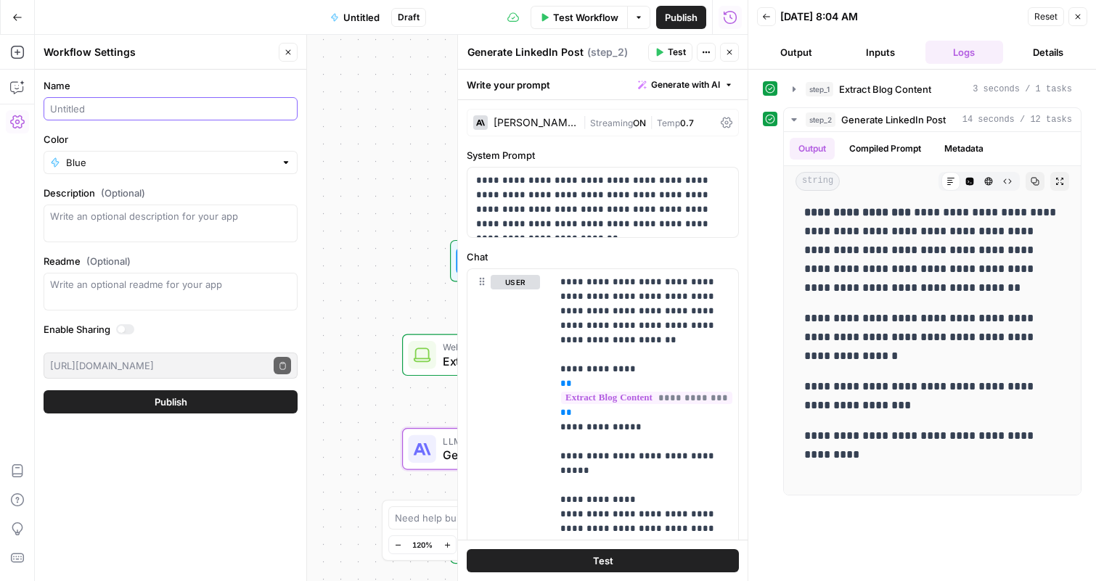
click at [165, 111] on input "Name" at bounding box center [170, 109] width 241 height 15
type input "Linkedin"
click at [172, 399] on span "Publish" at bounding box center [171, 402] width 33 height 15
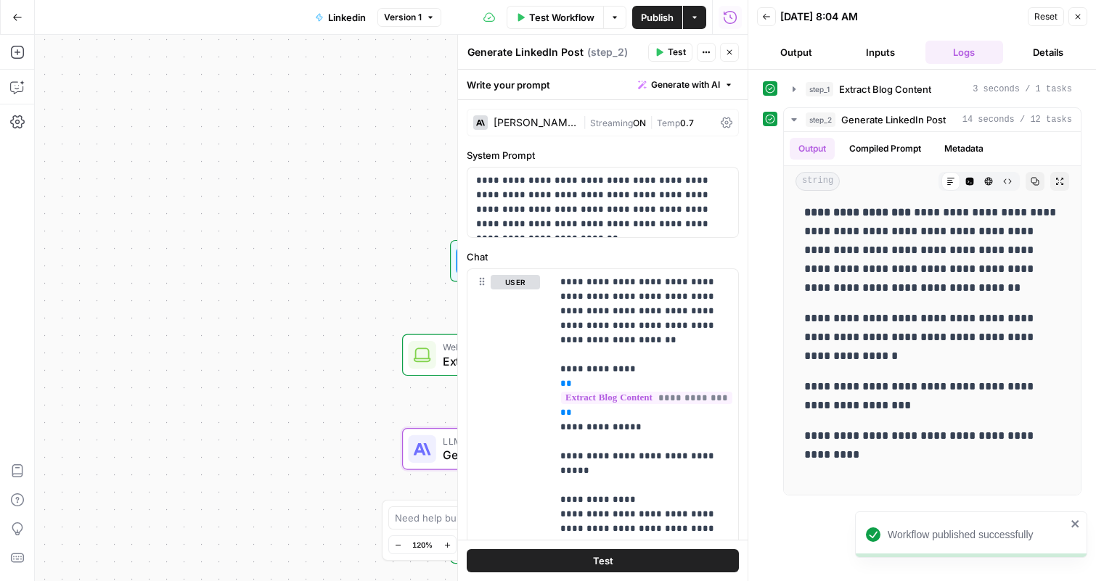
click at [693, 25] on button "Actions" at bounding box center [694, 17] width 23 height 23
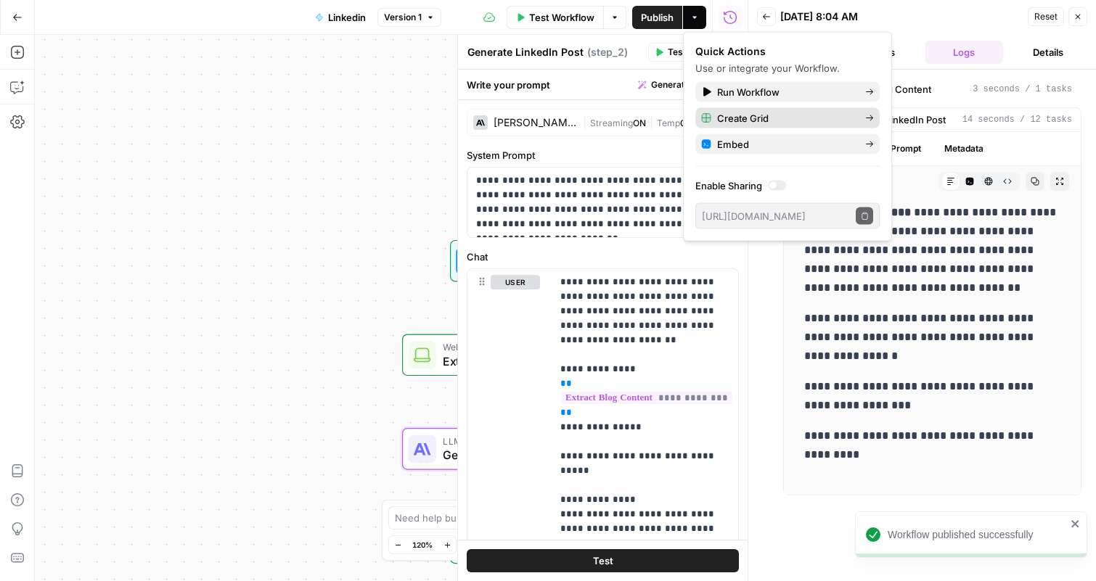
click at [734, 118] on span "Create Grid" at bounding box center [785, 118] width 136 height 15
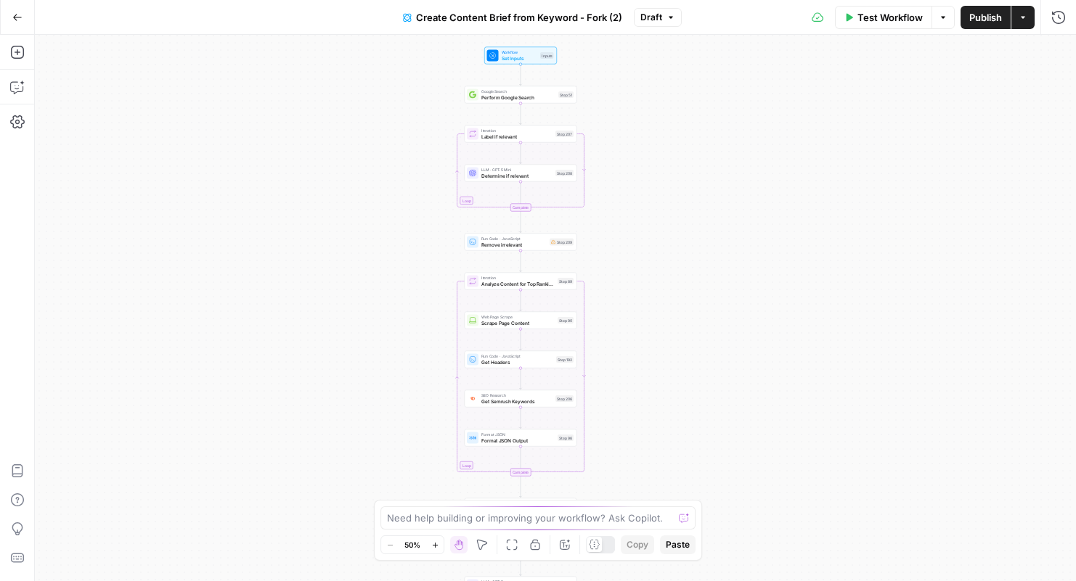
drag, startPoint x: 631, startPoint y: 140, endPoint x: 596, endPoint y: 329, distance: 191.9
click at [596, 329] on div "Workflow Set Inputs Inputs Google Search Perform Google Search Step 51 Loop Ite…" at bounding box center [555, 308] width 1041 height 547
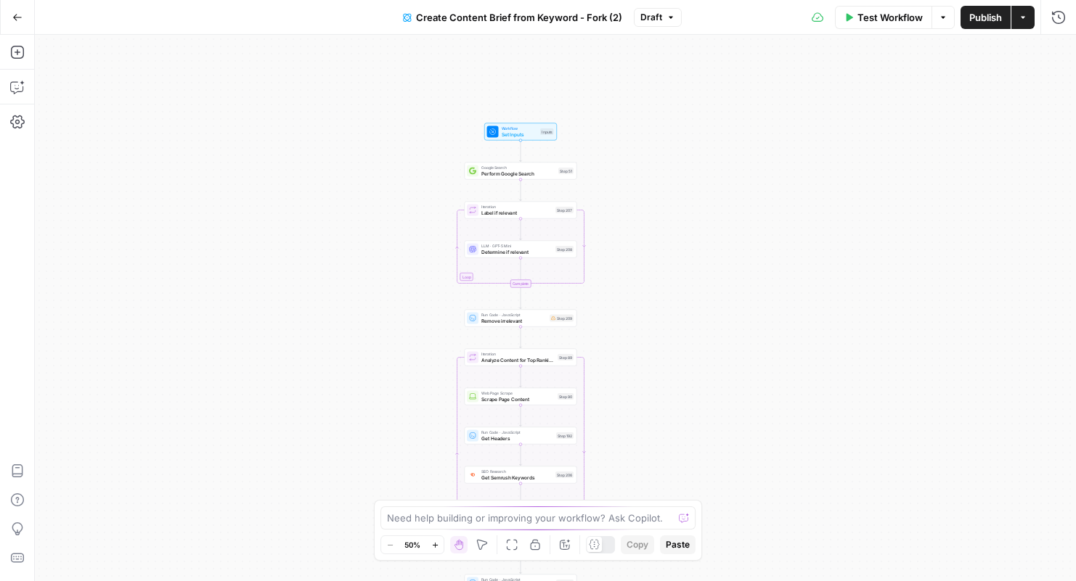
drag, startPoint x: 636, startPoint y: 175, endPoint x: 634, endPoint y: 248, distance: 72.6
click at [634, 248] on div "Workflow Set Inputs Inputs Google Search Perform Google Search Step 51 Loop Ite…" at bounding box center [555, 308] width 1041 height 547
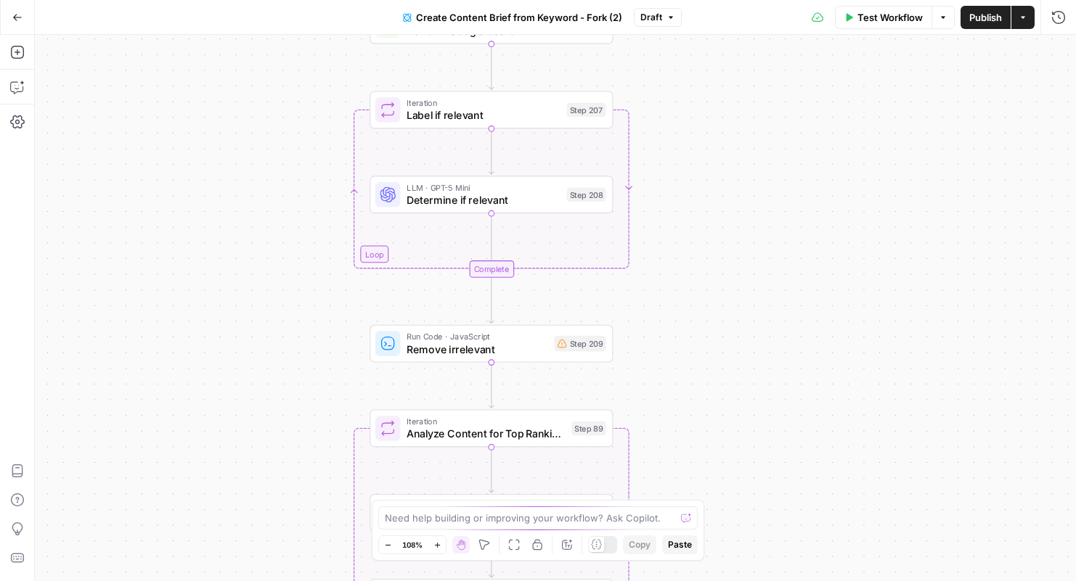
drag, startPoint x: 671, startPoint y: 423, endPoint x: 681, endPoint y: 266, distance: 157.9
click at [681, 266] on div "Workflow Set Inputs Inputs Google Search Perform Google Search Step 51 Loop Ite…" at bounding box center [555, 308] width 1041 height 547
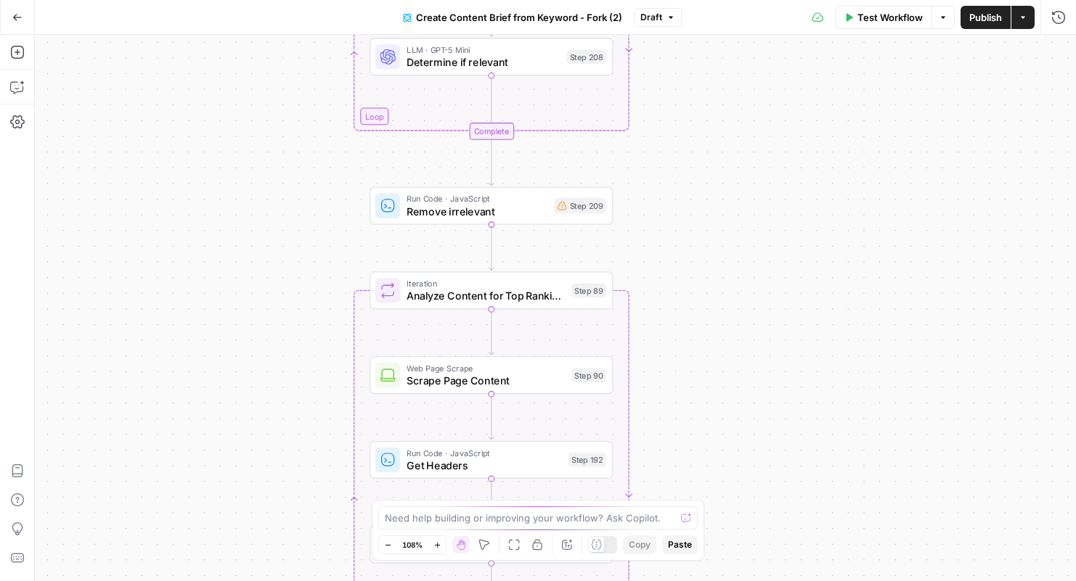
drag, startPoint x: 640, startPoint y: 424, endPoint x: 640, endPoint y: 292, distance: 132.1
click at [640, 292] on div "Workflow Set Inputs Inputs Google Search Perform Google Search Step 51 Loop Ite…" at bounding box center [555, 308] width 1041 height 547
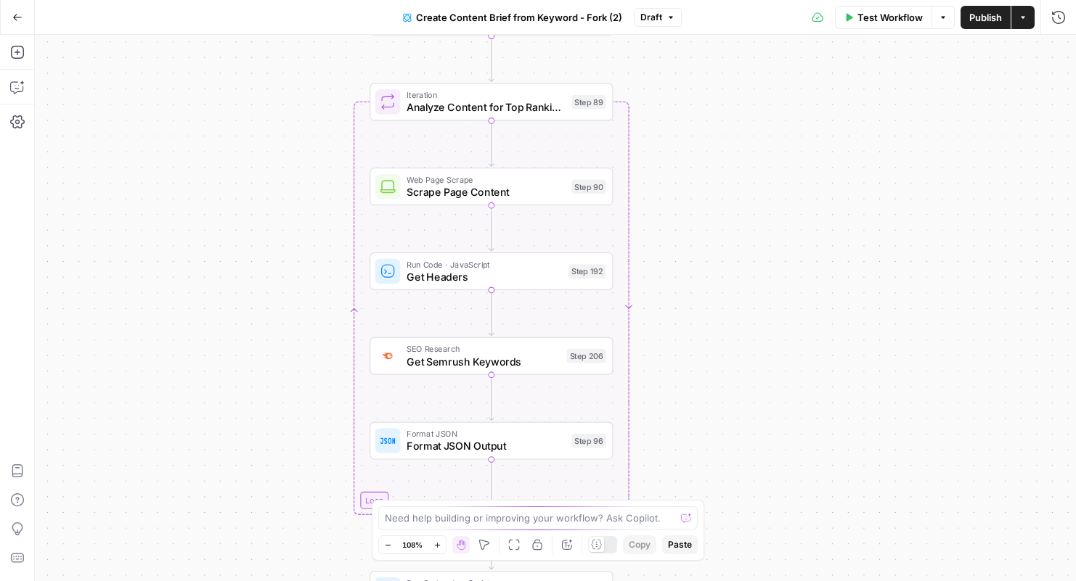
drag, startPoint x: 635, startPoint y: 355, endPoint x: 635, endPoint y: 144, distance: 211.2
click at [635, 144] on div "Workflow Set Inputs Inputs Google Search Perform Google Search Step 51 Loop Ite…" at bounding box center [555, 308] width 1041 height 547
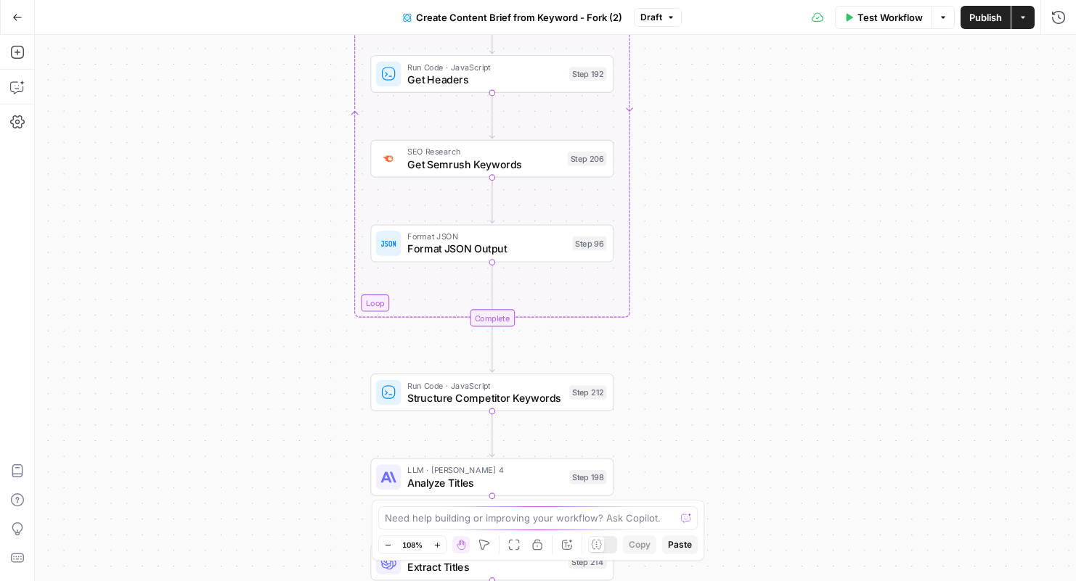
drag, startPoint x: 640, startPoint y: 301, endPoint x: 640, endPoint y: 126, distance: 175.7
click at [640, 126] on div "Workflow Set Inputs Inputs Google Search Perform Google Search Step 51 Loop Ite…" at bounding box center [555, 308] width 1041 height 547
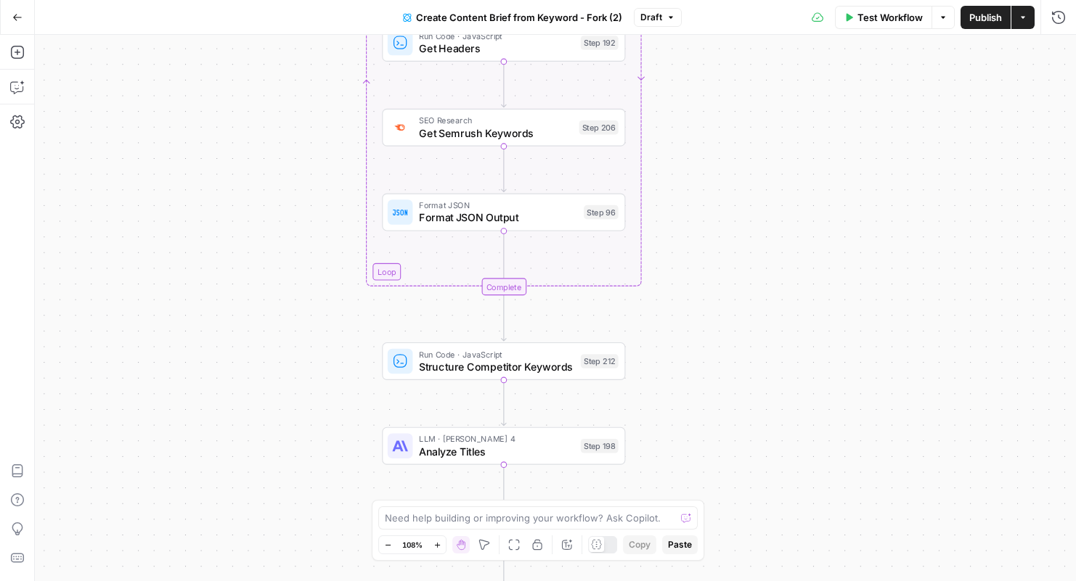
drag, startPoint x: 648, startPoint y: 359, endPoint x: 667, endPoint y: 298, distance: 63.8
click at [667, 298] on div "Workflow Set Inputs Inputs Google Search Perform Google Search Step 51 Loop Ite…" at bounding box center [555, 308] width 1041 height 547
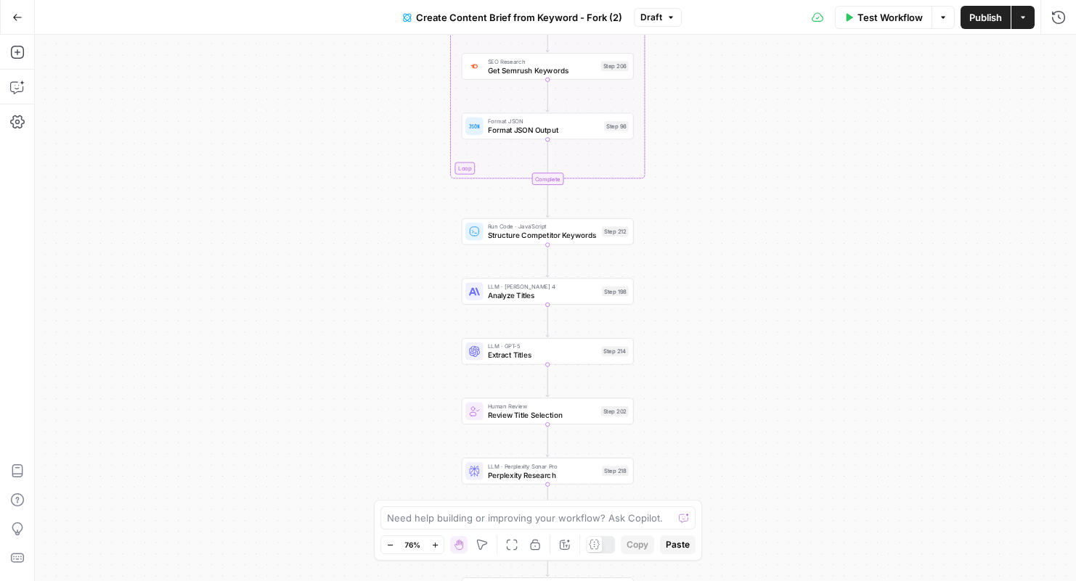
drag, startPoint x: 679, startPoint y: 399, endPoint x: 669, endPoint y: 306, distance: 93.6
click at [669, 306] on div "Workflow Set Inputs Inputs Google Search Perform Google Search Step 51 Loop Ite…" at bounding box center [555, 308] width 1041 height 547
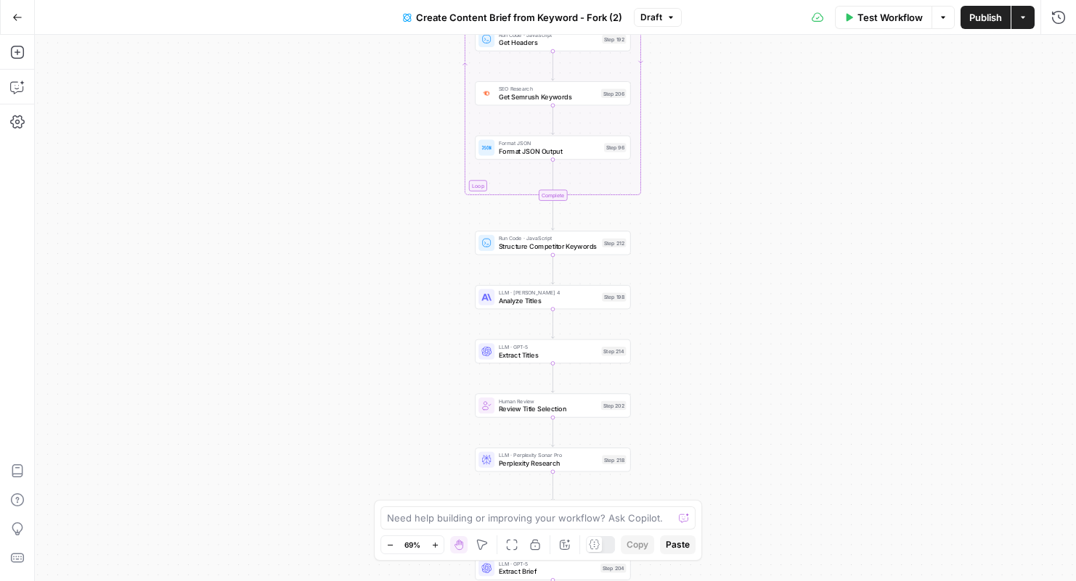
click at [23, 19] on button "Go Back" at bounding box center [17, 17] width 26 height 26
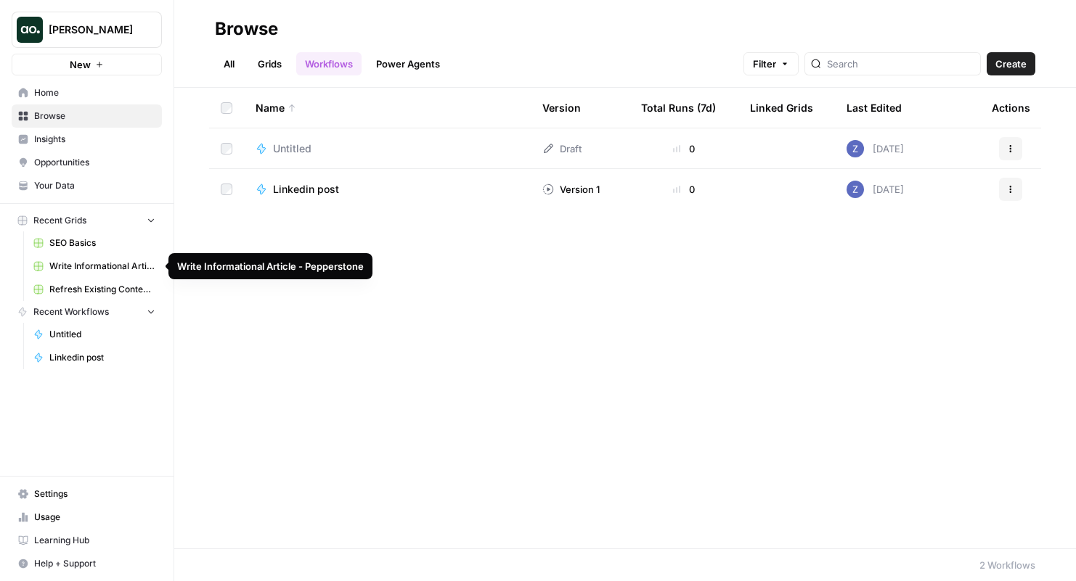
click at [114, 268] on span "Write Informational Article - Pepperstone" at bounding box center [102, 266] width 106 height 13
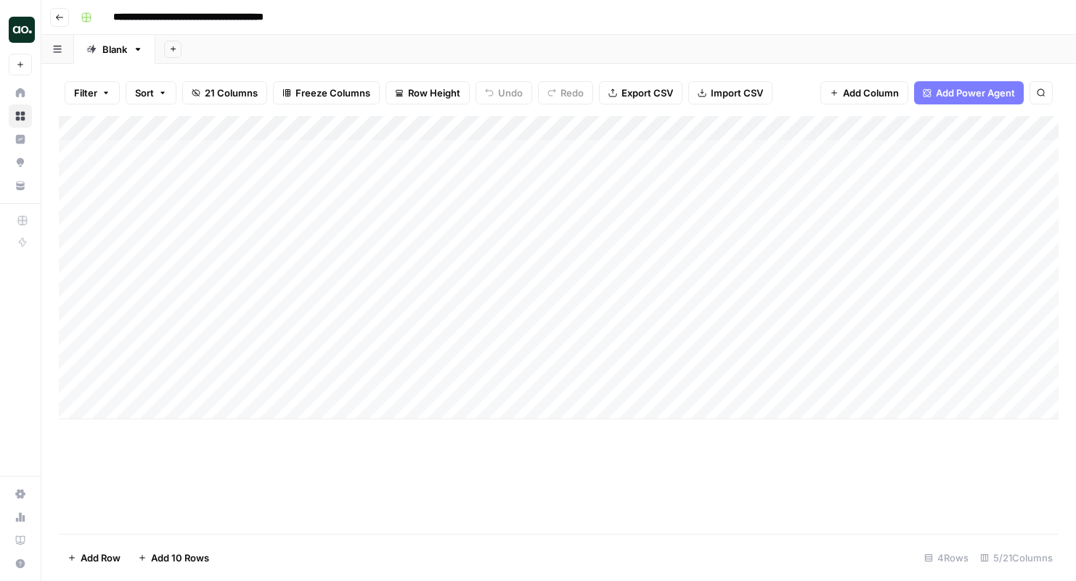
click at [881, 94] on span "Add Column" at bounding box center [871, 93] width 56 height 15
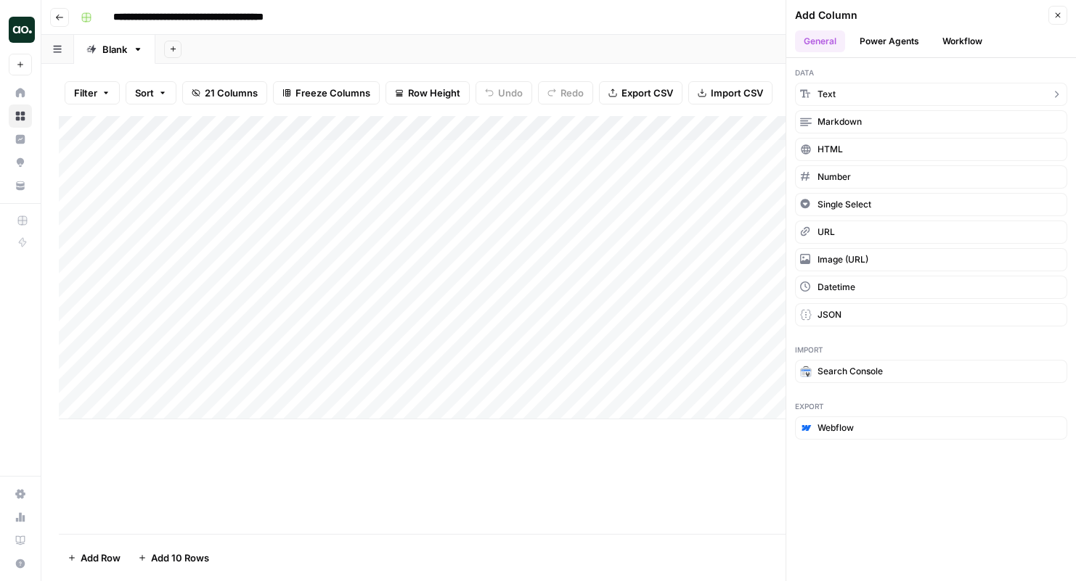
click at [873, 95] on button "Text" at bounding box center [931, 94] width 272 height 23
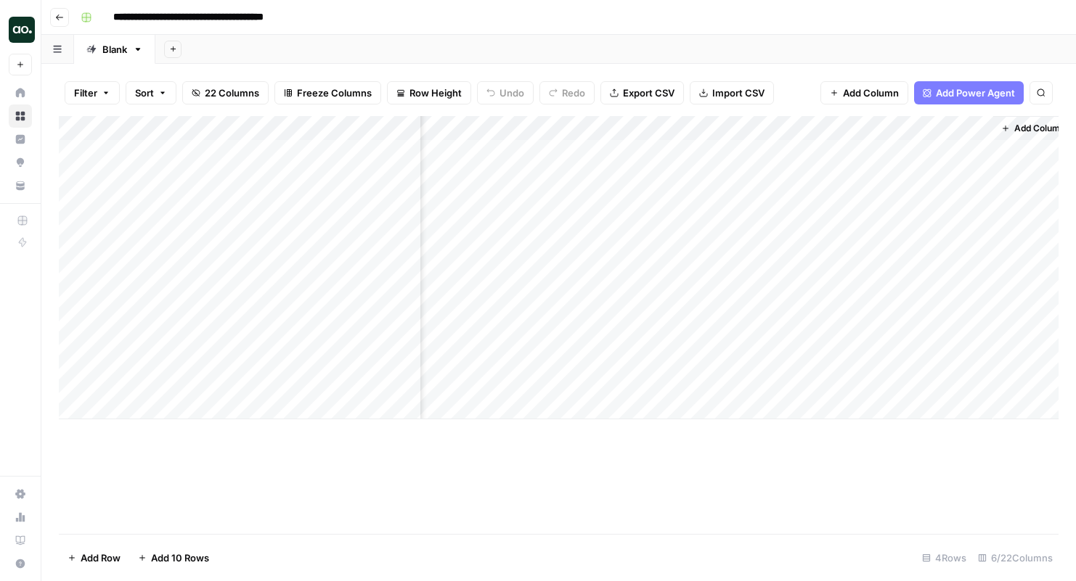
scroll to position [0, 470]
drag, startPoint x: 843, startPoint y: 128, endPoint x: 245, endPoint y: 168, distance: 599.4
click at [245, 168] on div "Add Column" at bounding box center [559, 267] width 1000 height 303
drag, startPoint x: 249, startPoint y: 126, endPoint x: 417, endPoint y: 128, distance: 168.4
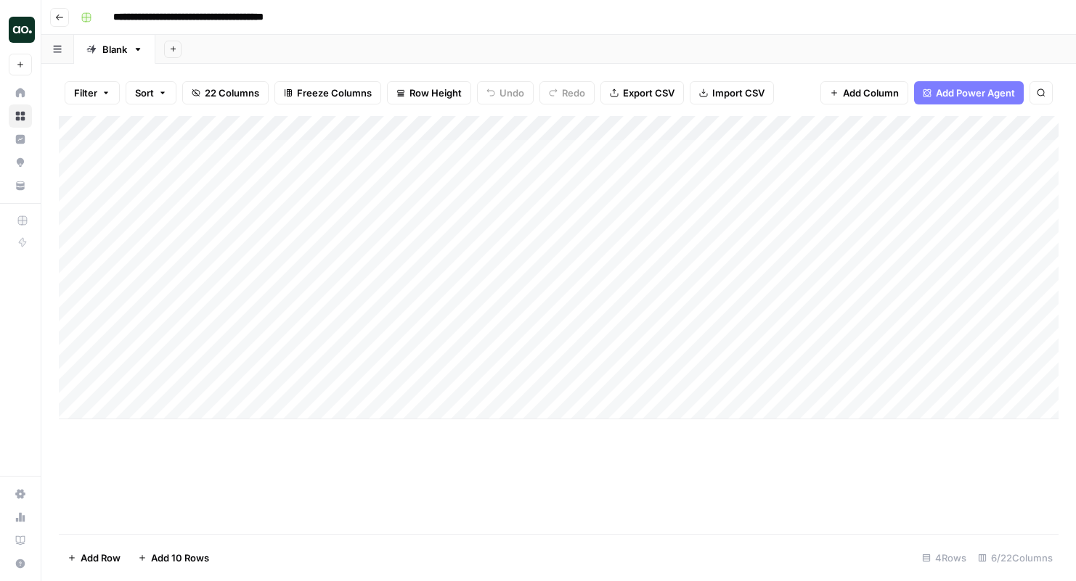
click at [417, 128] on div "Add Column" at bounding box center [559, 267] width 1000 height 303
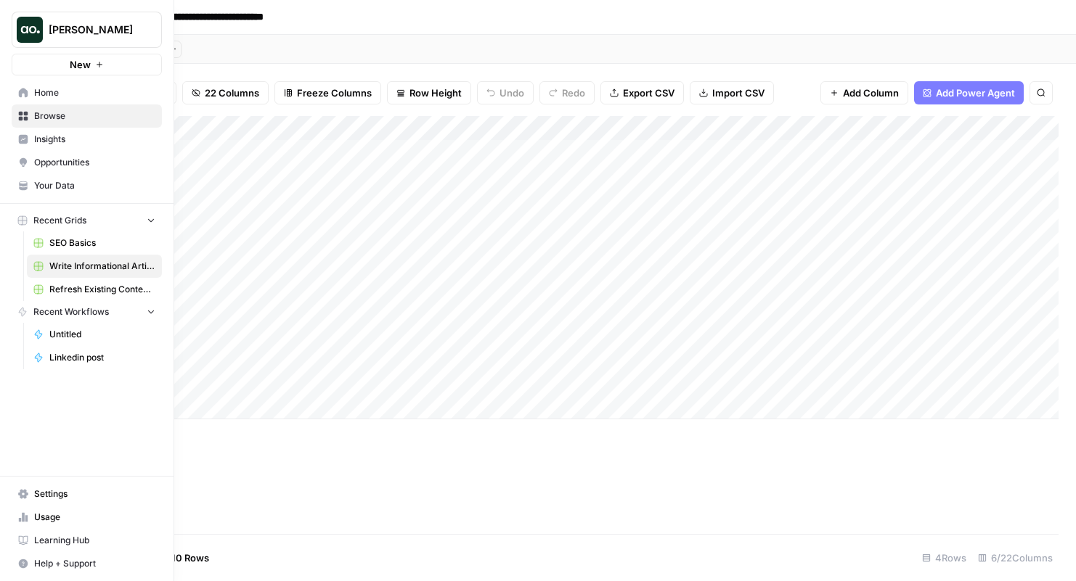
click at [24, 92] on icon at bounding box center [23, 92] width 9 height 9
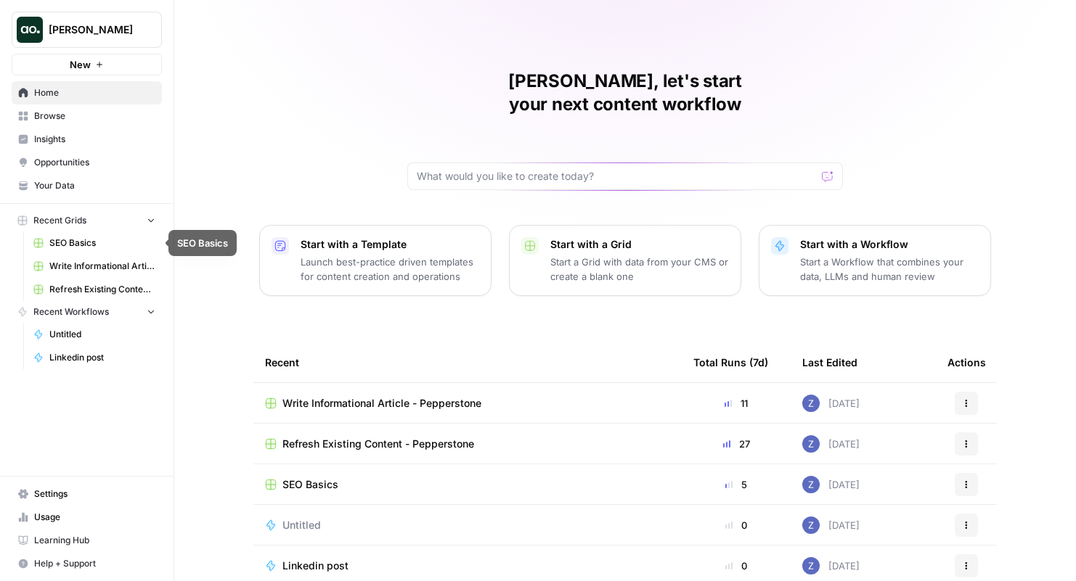
click at [78, 269] on span "Write Informational Article - Pepperstone" at bounding box center [102, 266] width 106 height 13
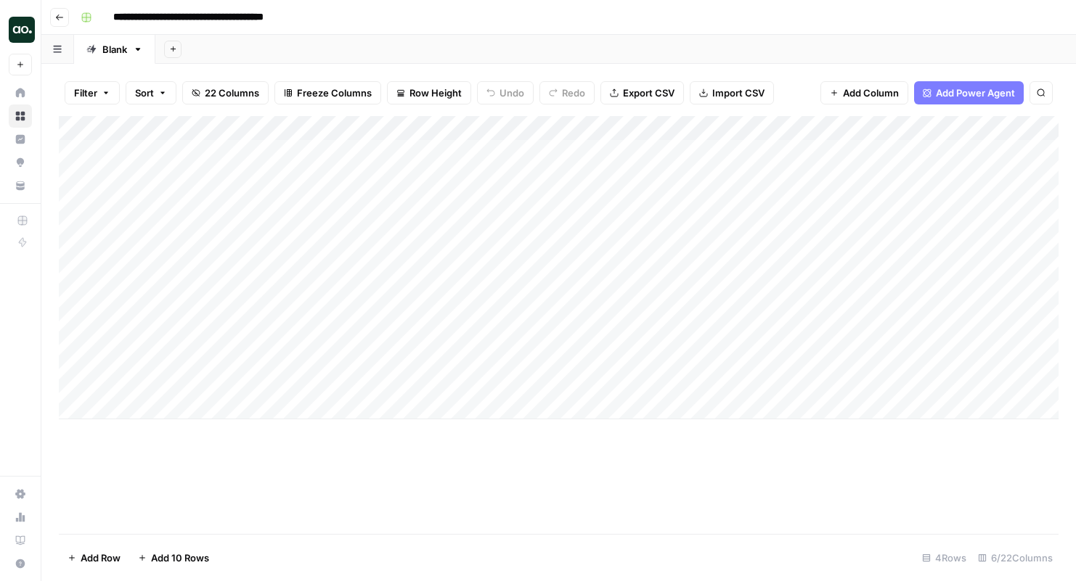
click at [817, 127] on div "Add Column" at bounding box center [559, 267] width 1000 height 303
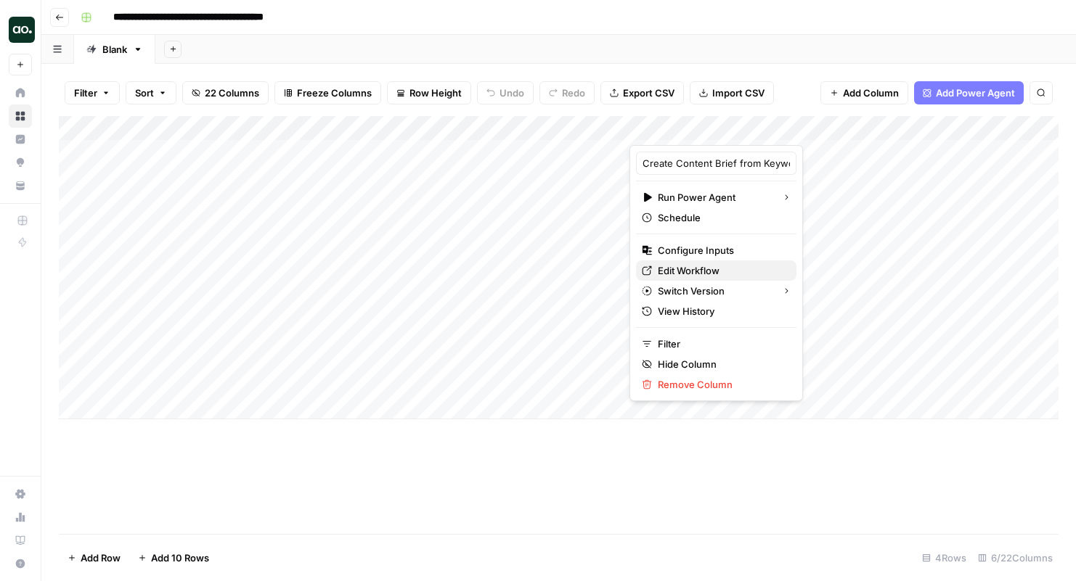
click at [711, 269] on span "Edit Workflow" at bounding box center [721, 271] width 127 height 15
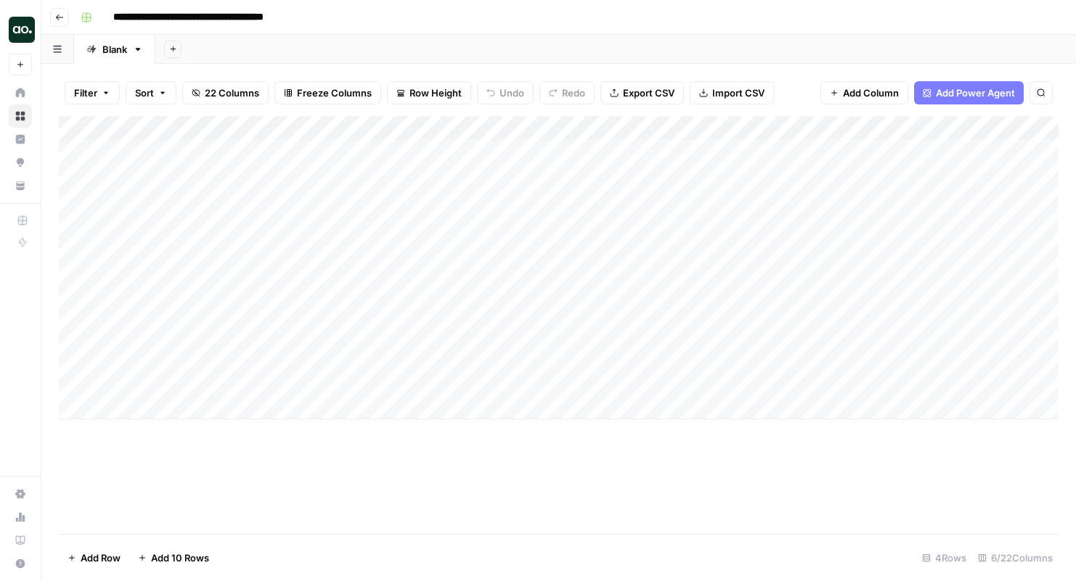
scroll to position [0, 470]
click at [944, 97] on span "Add Power Agent" at bounding box center [975, 93] width 79 height 15
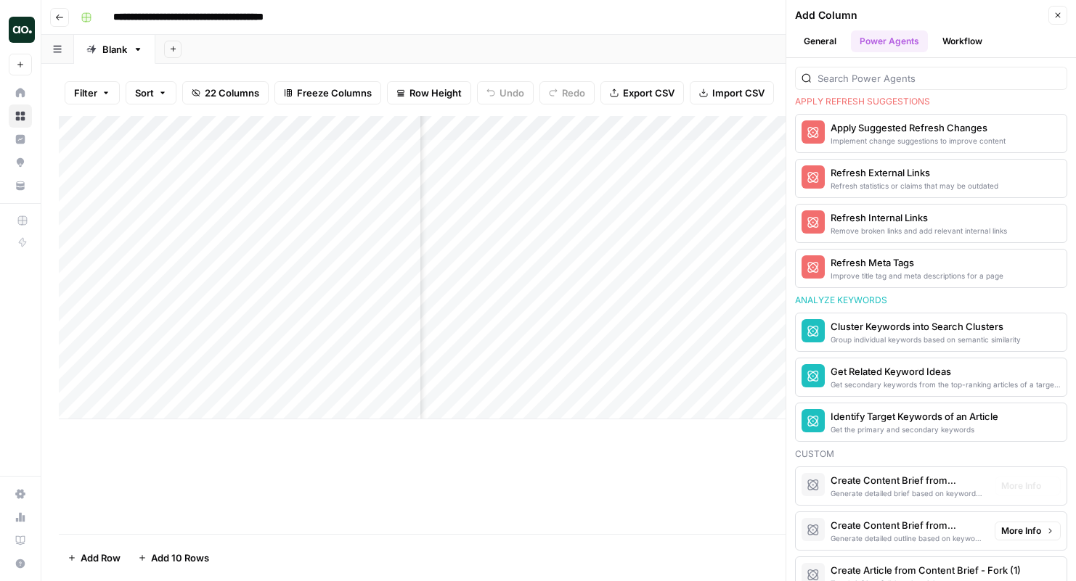
scroll to position [907, 0]
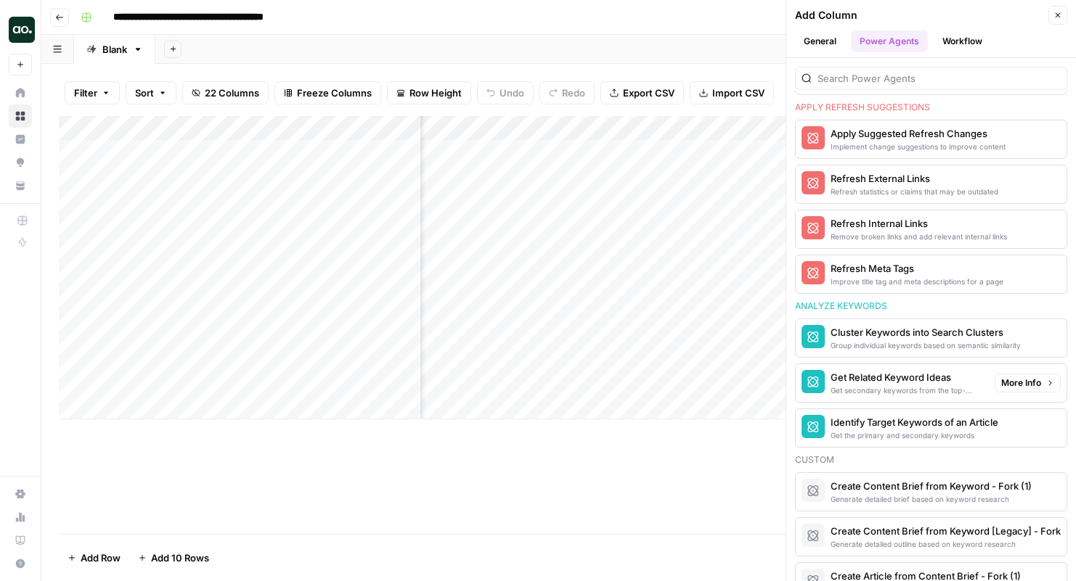
click at [878, 377] on div "Get Related Keyword Ideas" at bounding box center [906, 377] width 152 height 15
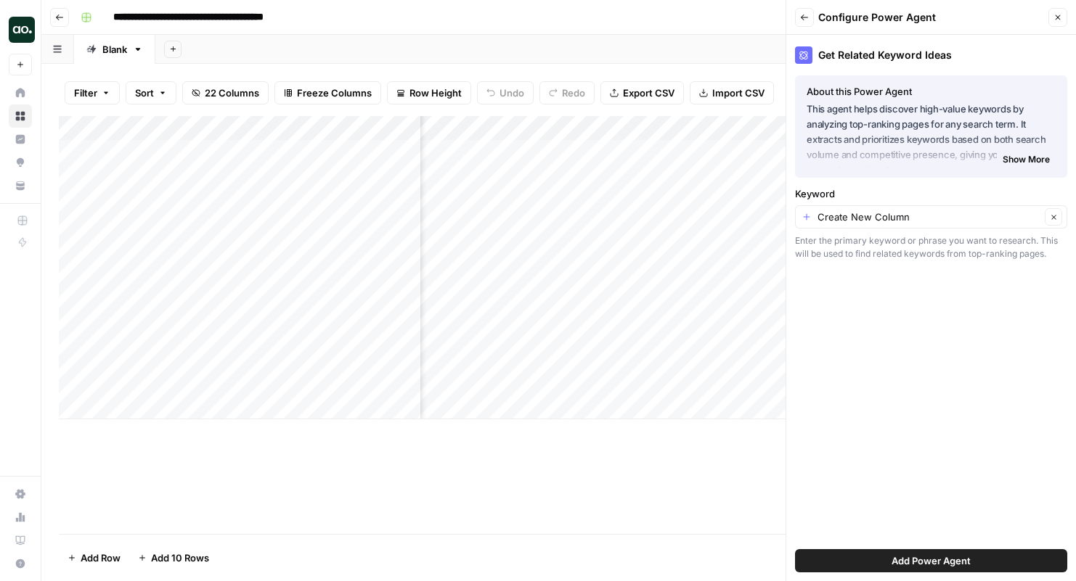
click at [919, 558] on span "Add Power Agent" at bounding box center [930, 561] width 79 height 15
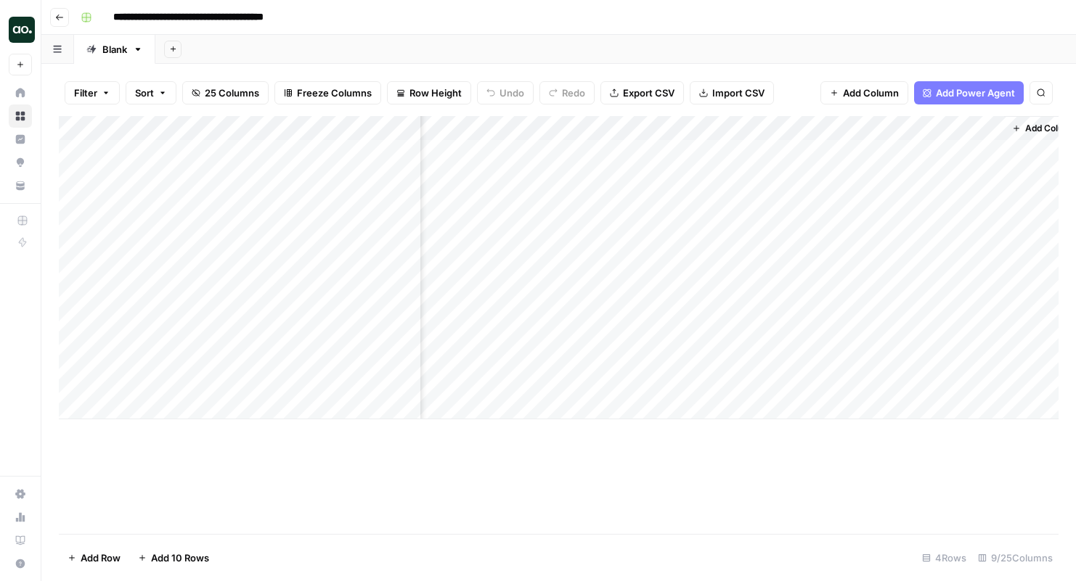
scroll to position [0, 966]
click at [175, 49] on icon "button" at bounding box center [173, 49] width 8 height 8
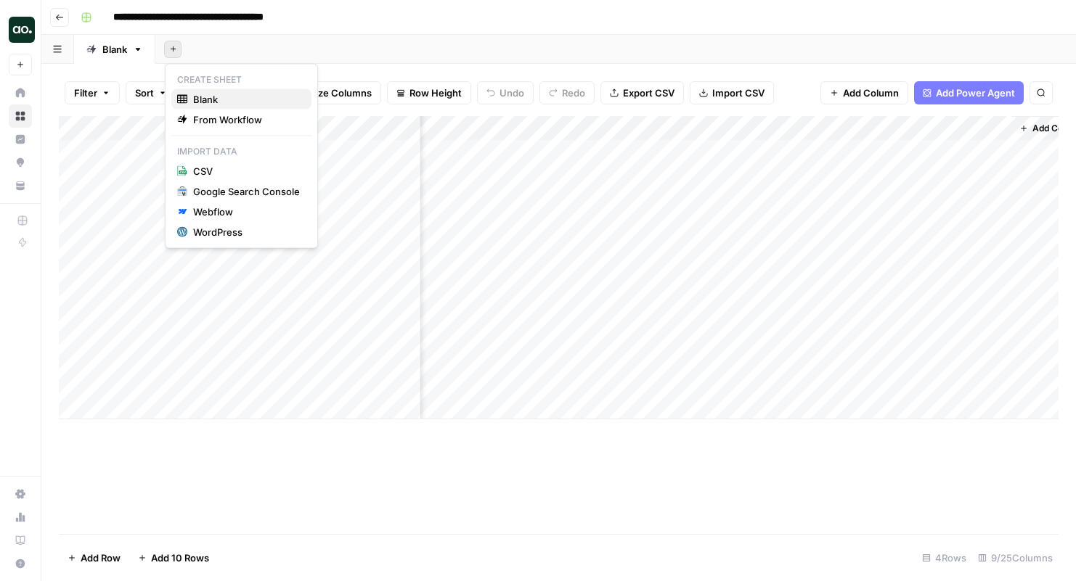
click at [219, 93] on span "Blank" at bounding box center [246, 99] width 107 height 15
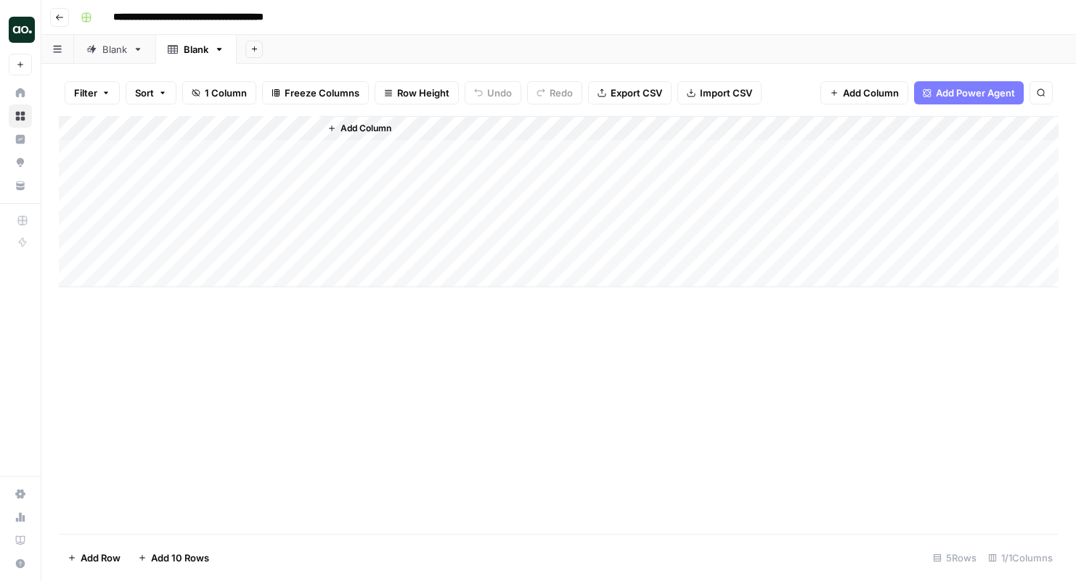
click at [975, 105] on div "Filter Sort 1 Column Freeze Columns Row Height Undo Redo Export CSV Import CSV …" at bounding box center [559, 93] width 1000 height 46
click at [975, 94] on span "Add Power Agent" at bounding box center [975, 93] width 79 height 15
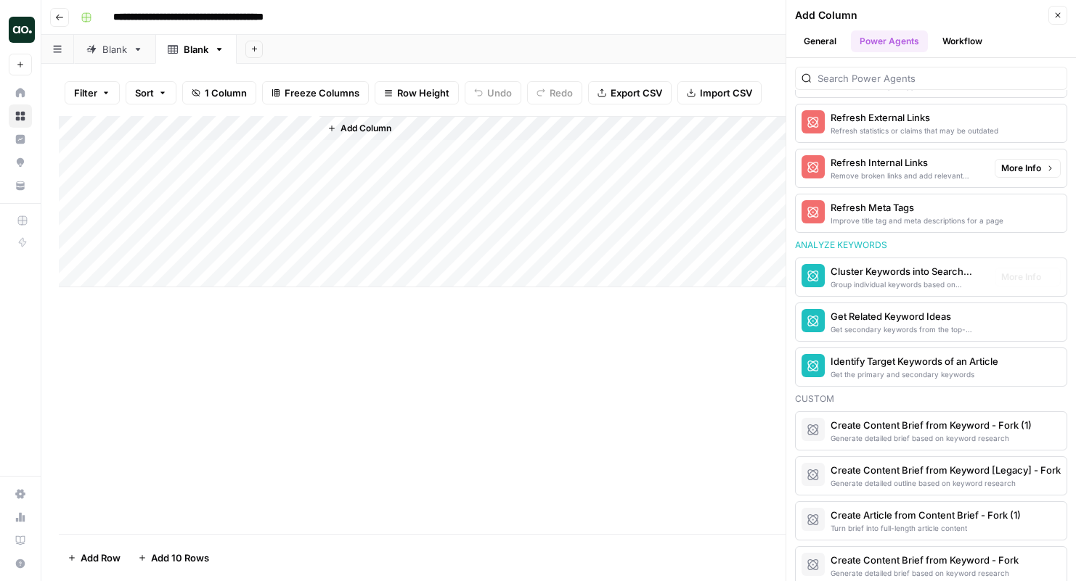
scroll to position [992, 0]
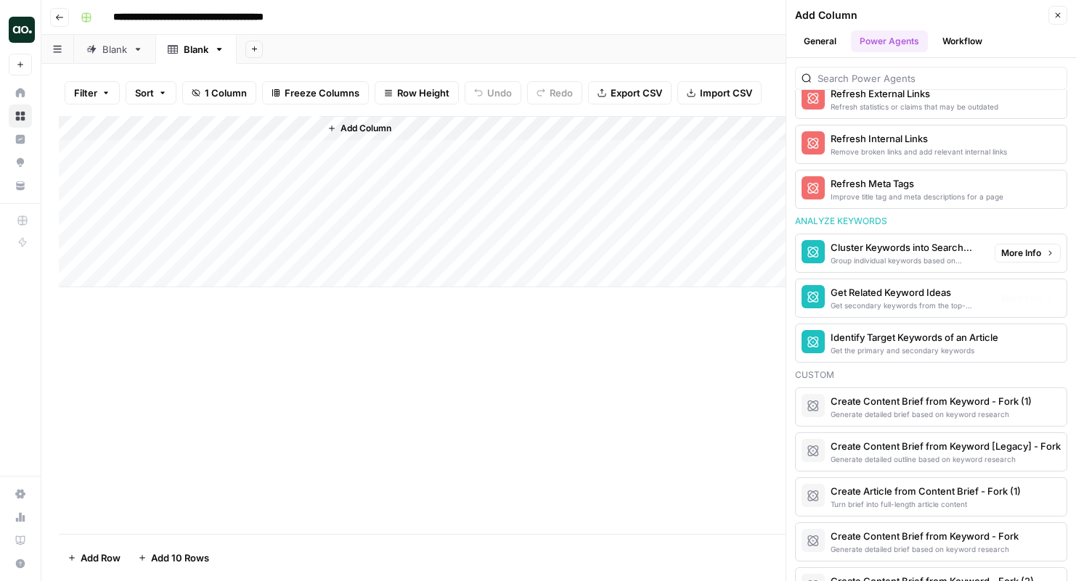
click at [934, 301] on div "Get secondary keywords from the top-ranking articles of a target search term" at bounding box center [906, 306] width 152 height 12
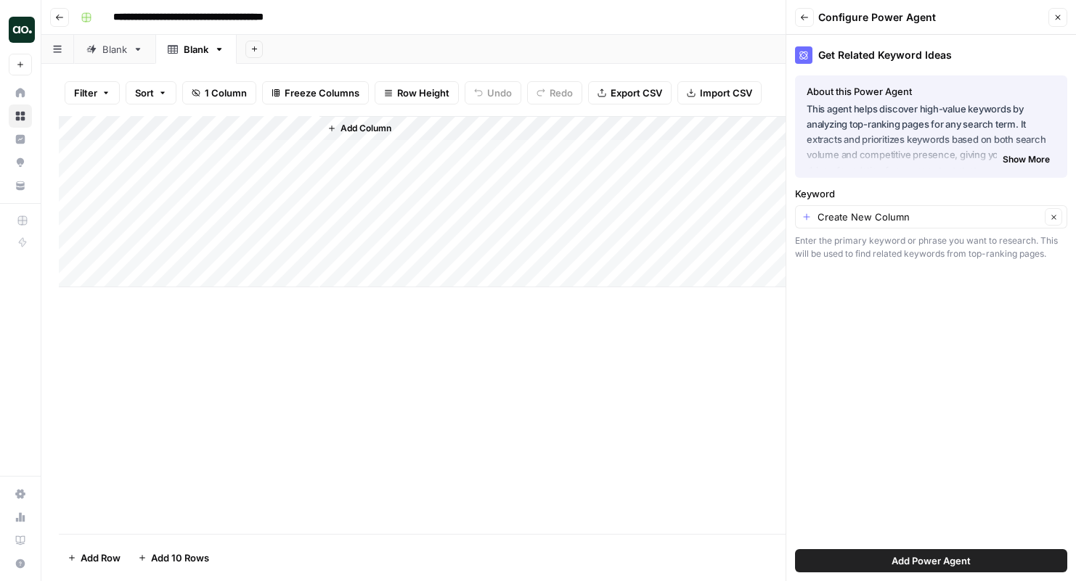
click at [868, 566] on button "Add Power Agent" at bounding box center [931, 561] width 272 height 23
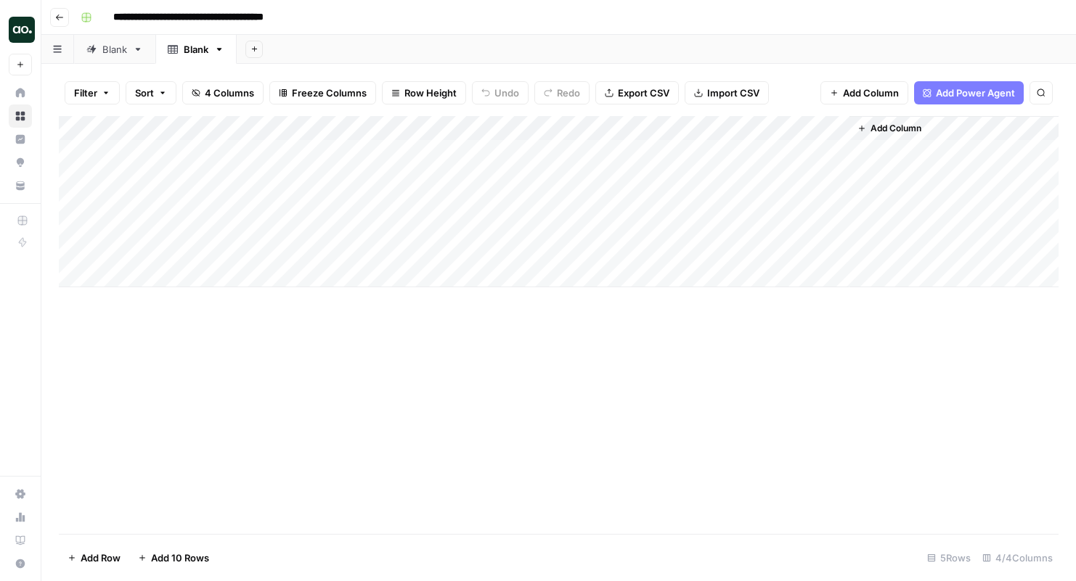
click at [306, 126] on div "Add Column" at bounding box center [559, 201] width 1000 height 171
click at [198, 301] on span "Hide Column" at bounding box center [201, 303] width 127 height 15
click at [226, 141] on div "Add Column" at bounding box center [559, 201] width 1000 height 171
click at [197, 153] on div "Add Column" at bounding box center [559, 201] width 1000 height 171
click at [364, 37] on div "Add Sheet" at bounding box center [656, 49] width 839 height 29
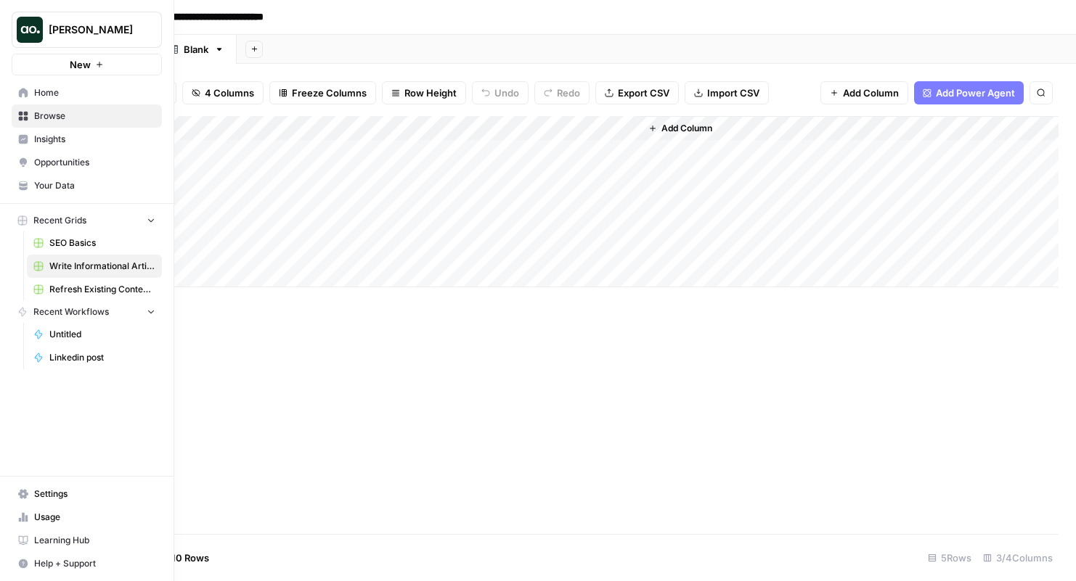
click at [105, 62] on button "New" at bounding box center [87, 65] width 150 height 22
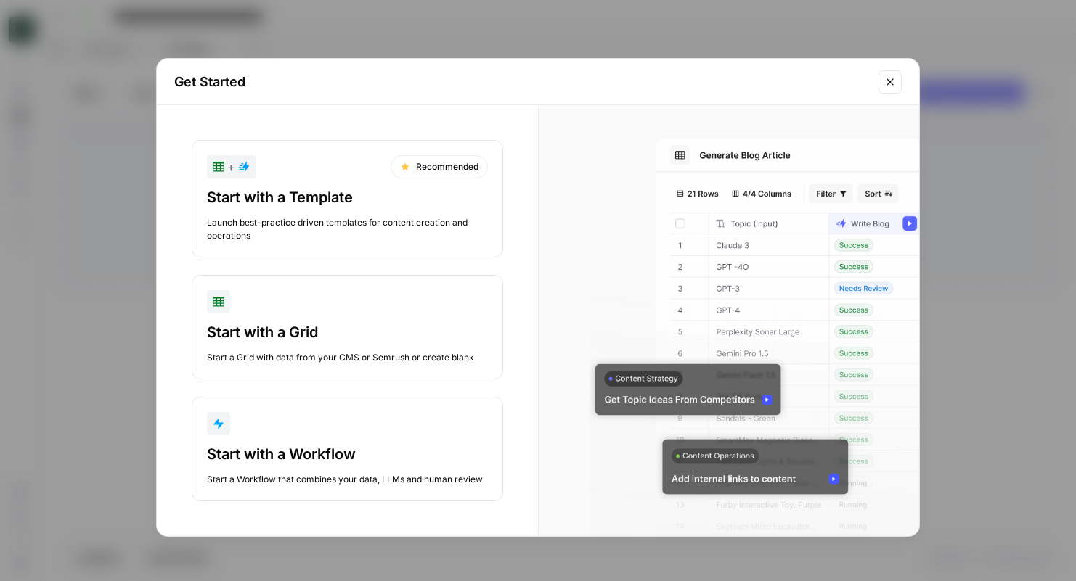
click at [360, 224] on div "Launch best-practice driven templates for content creation and operations" at bounding box center [347, 229] width 281 height 26
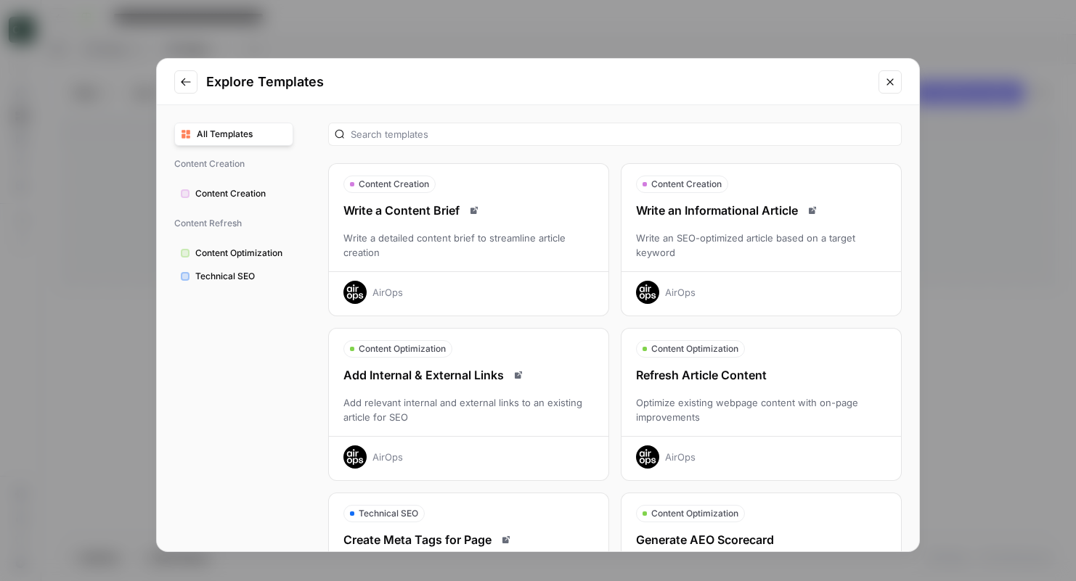
click at [666, 384] on div "Refresh Article Content Optimize existing webpage content with on-page improvem…" at bounding box center [760, 418] width 279 height 102
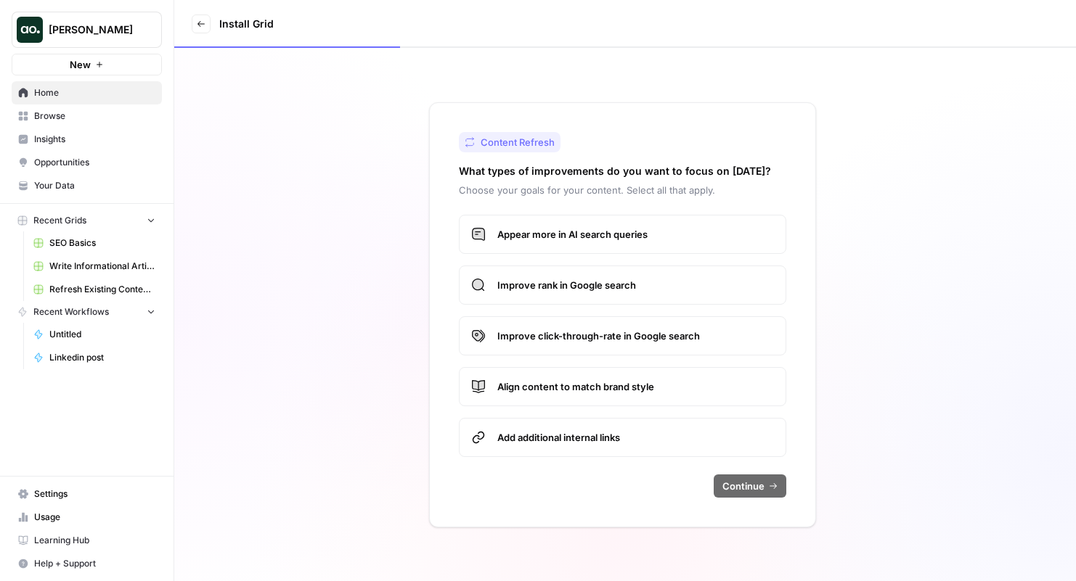
click at [536, 245] on label "Appear more in AI search queries" at bounding box center [622, 234] width 327 height 39
click at [536, 291] on span "Improve rank in Google search" at bounding box center [635, 285] width 277 height 15
click at [536, 327] on label "Improve click-through-rate in Google search" at bounding box center [622, 336] width 327 height 39
click at [533, 393] on span "Align content to match brand style" at bounding box center [635, 387] width 277 height 15
click at [531, 438] on span "Add additional internal links" at bounding box center [635, 437] width 277 height 15
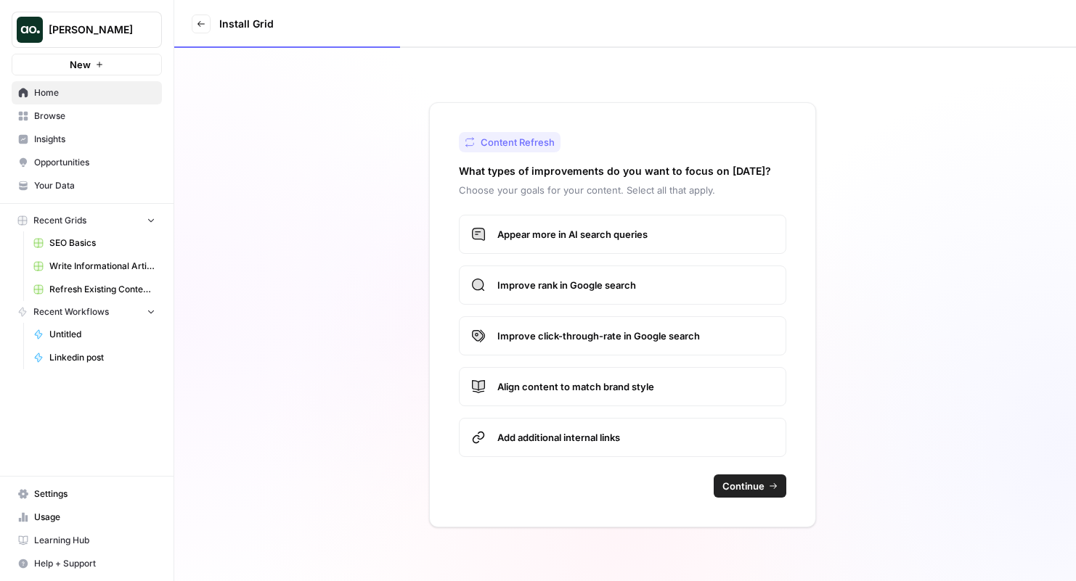
click at [738, 483] on span "Continue" at bounding box center [743, 486] width 42 height 15
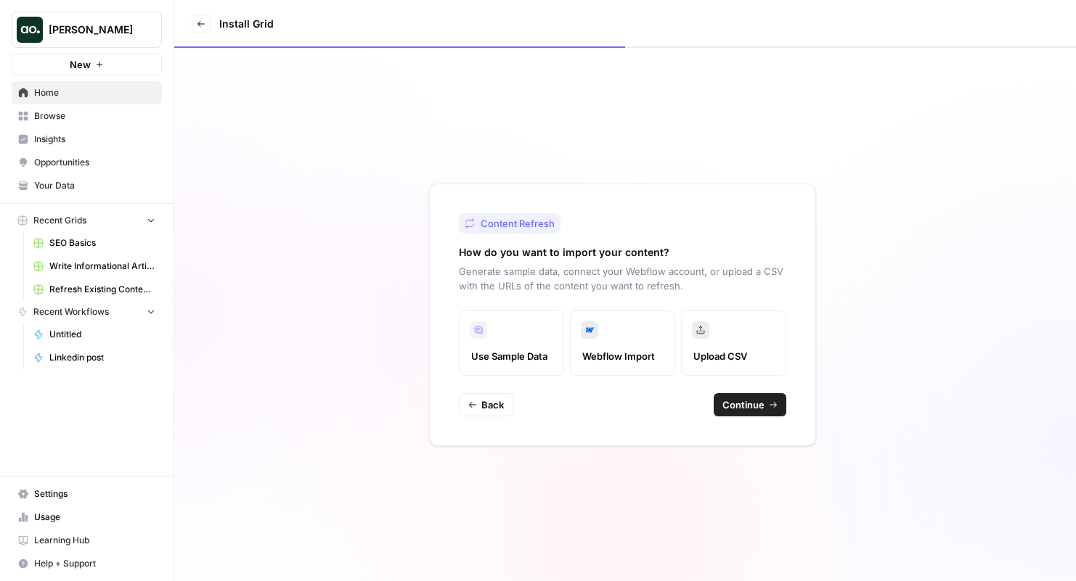
click at [738, 400] on span "Continue" at bounding box center [743, 405] width 42 height 15
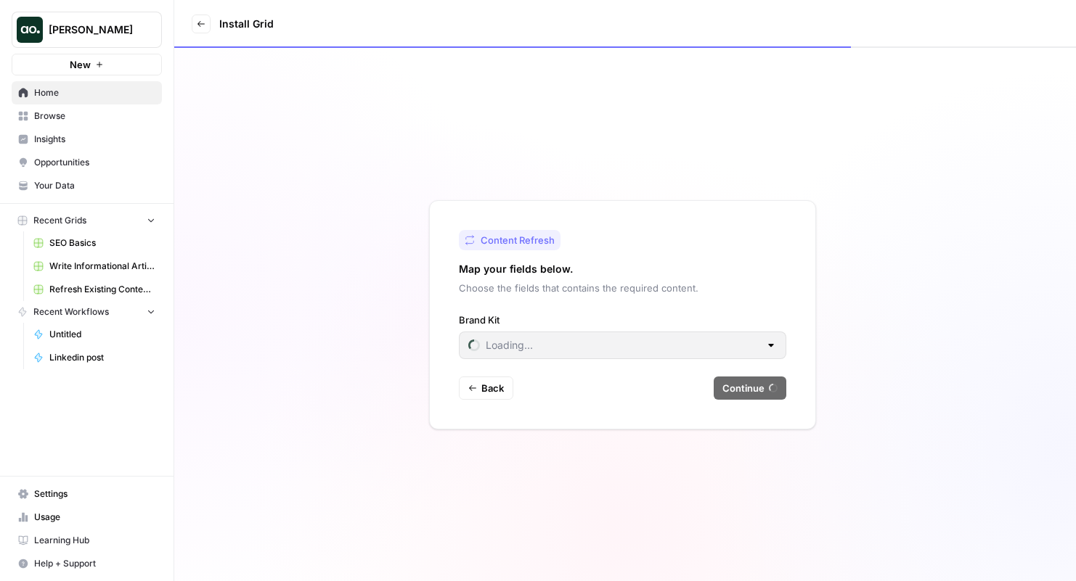
type input "Pepperstone"
click at [729, 388] on span "Continue" at bounding box center [743, 388] width 42 height 15
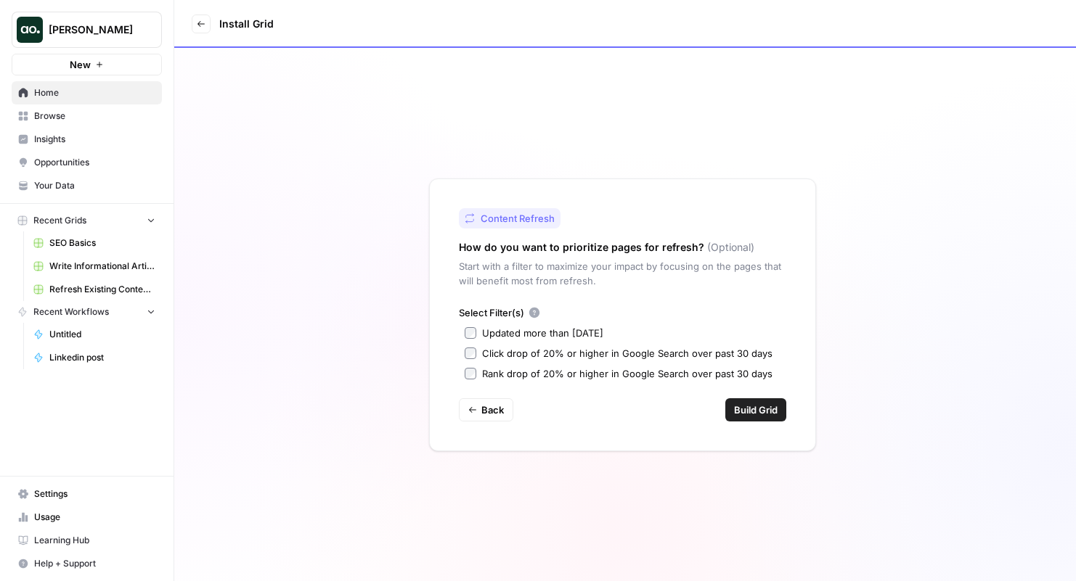
click at [571, 328] on div "Updated more than 90 days ago" at bounding box center [542, 333] width 121 height 15
click at [758, 408] on span "Build Grid" at bounding box center [756, 410] width 44 height 15
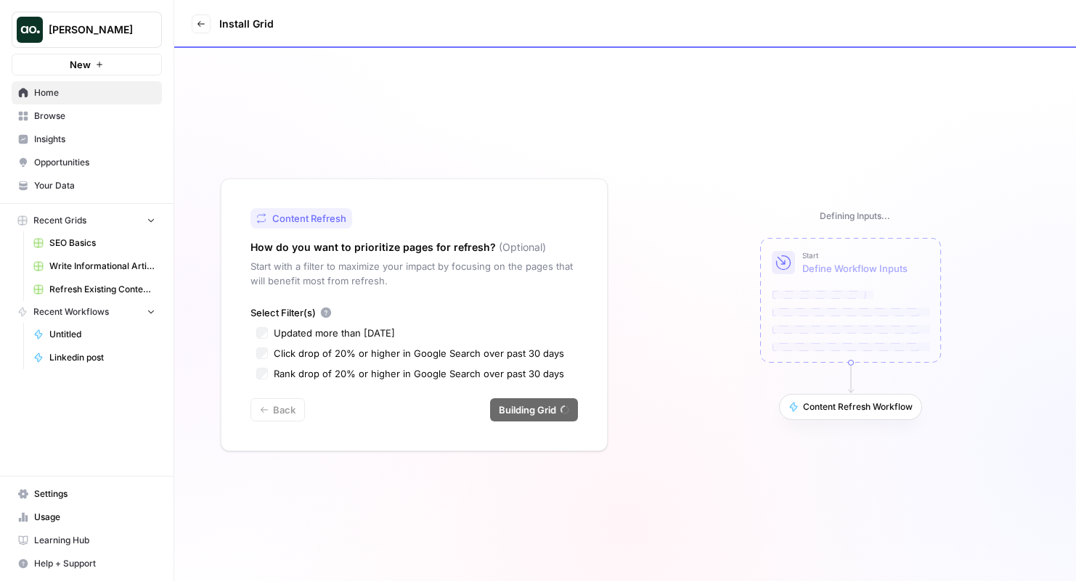
click at [113, 288] on span "Refresh Existing Content - Pepperstone" at bounding box center [102, 289] width 106 height 13
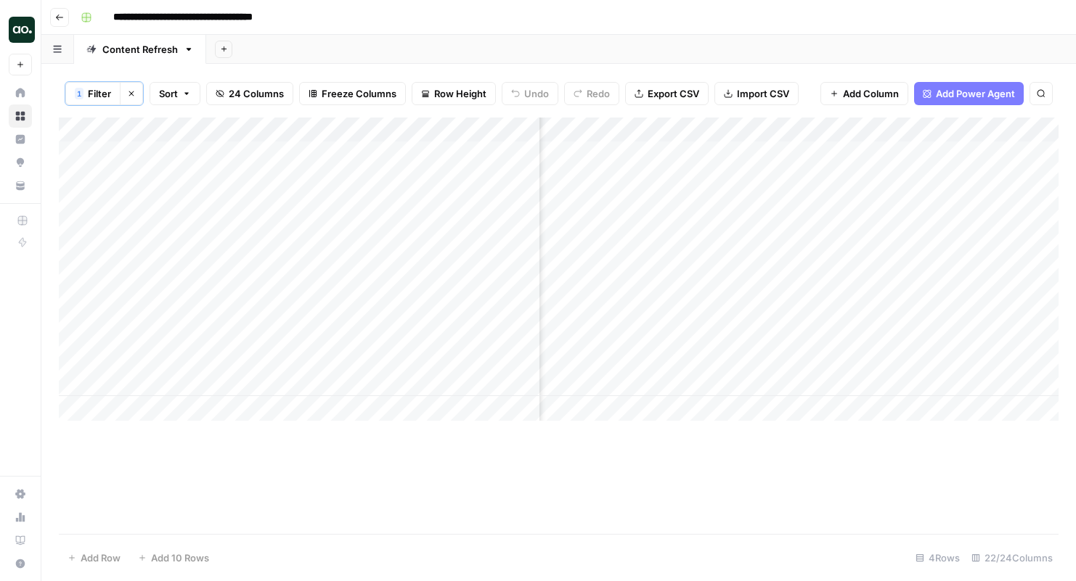
scroll to position [0, 703]
click at [878, 216] on div "Add Column" at bounding box center [559, 269] width 1000 height 303
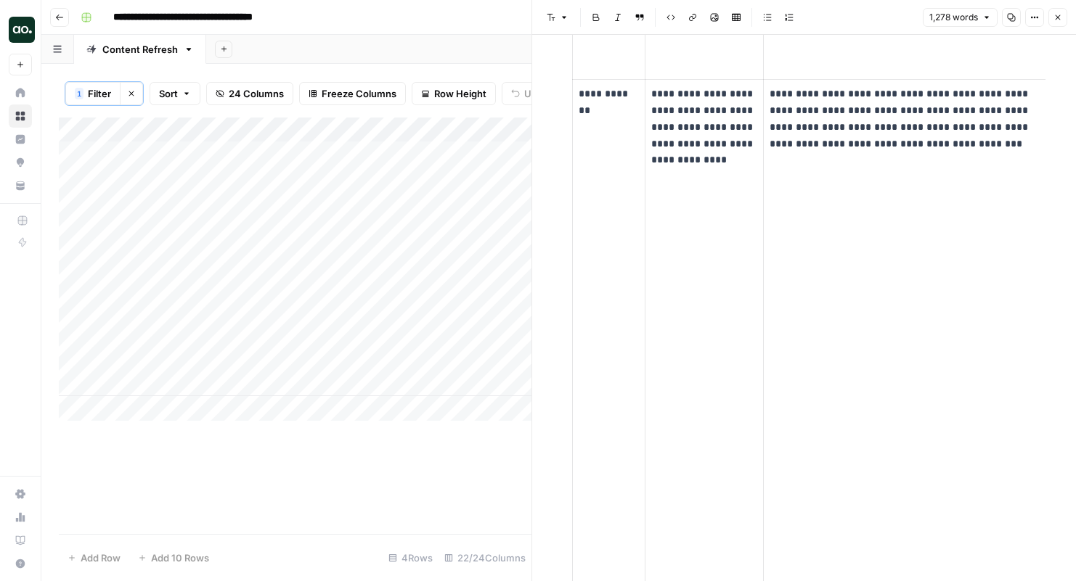
scroll to position [2263, 0]
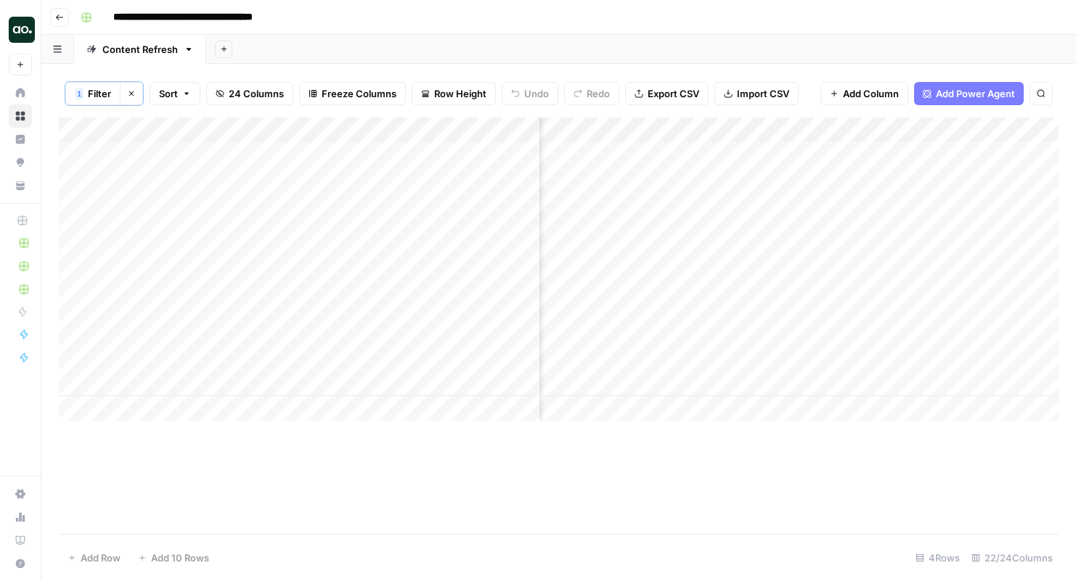
scroll to position [0, 848]
click at [732, 152] on div "Add Column" at bounding box center [559, 269] width 1000 height 303
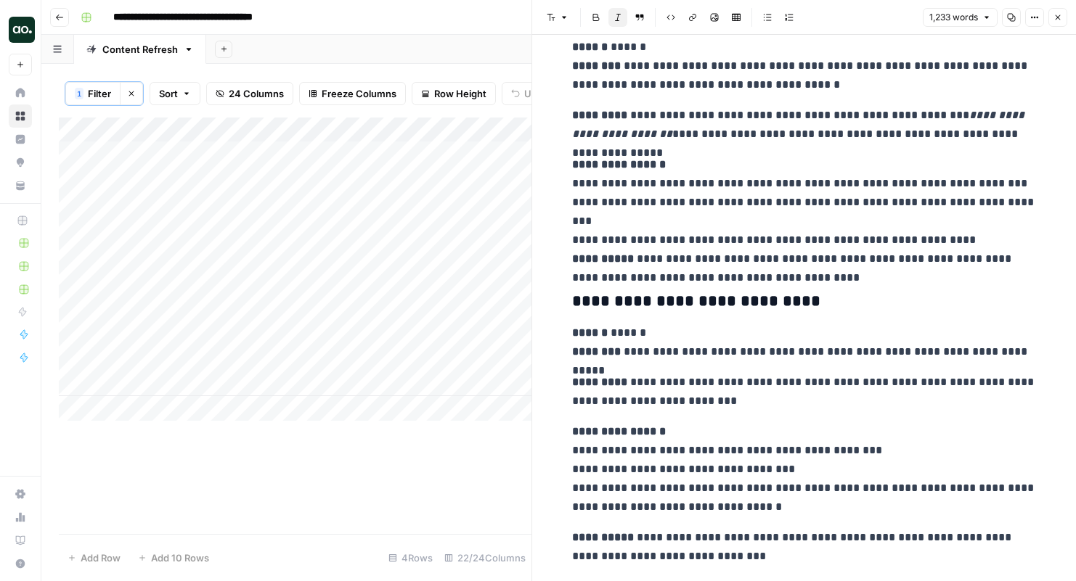
scroll to position [4311, 0]
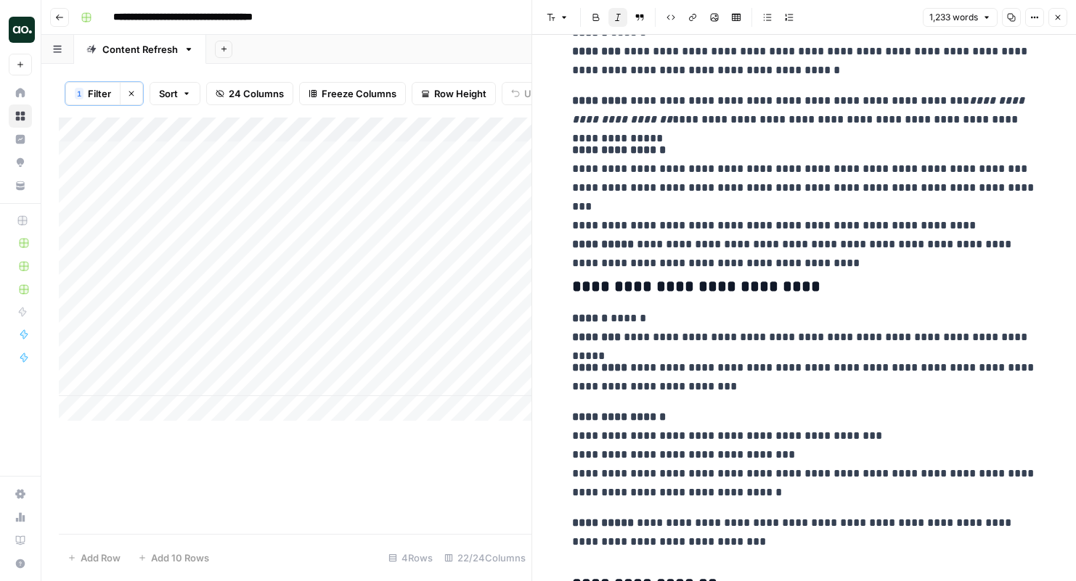
click at [1058, 17] on icon "button" at bounding box center [1057, 17] width 9 height 9
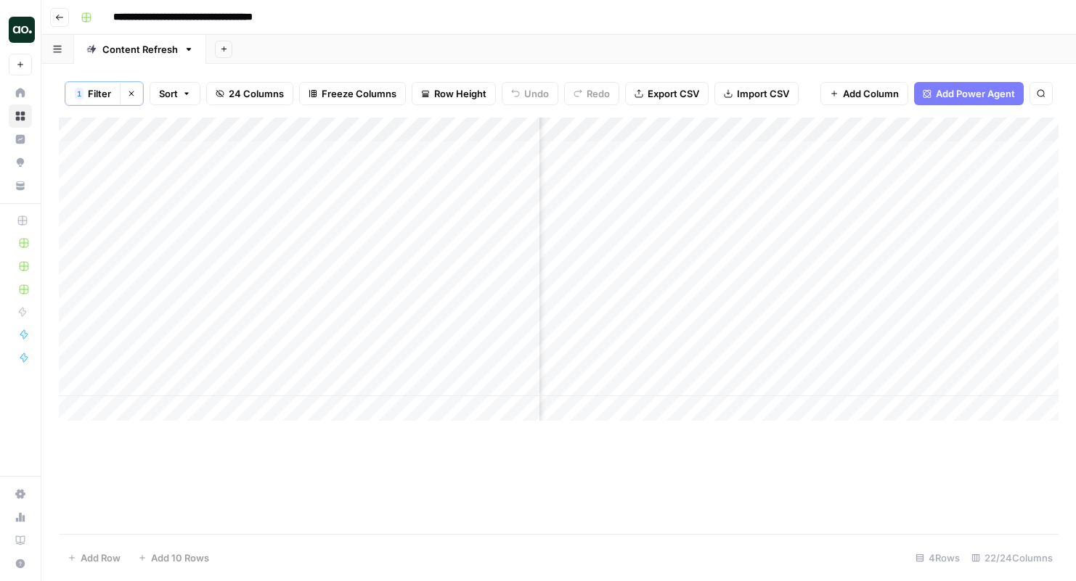
scroll to position [0, 1869]
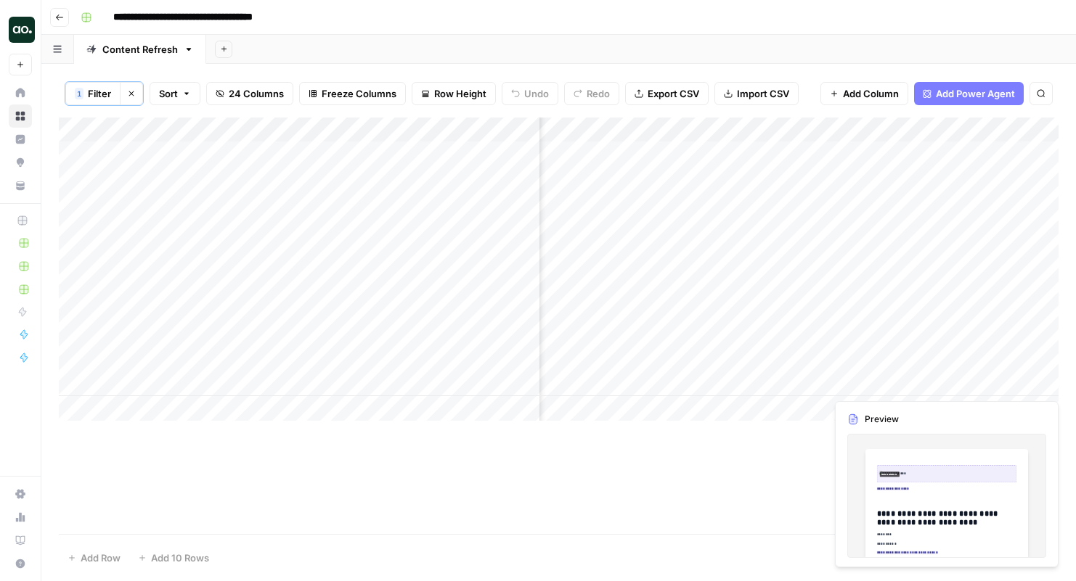
click at [926, 343] on div "Add Column" at bounding box center [559, 269] width 1000 height 303
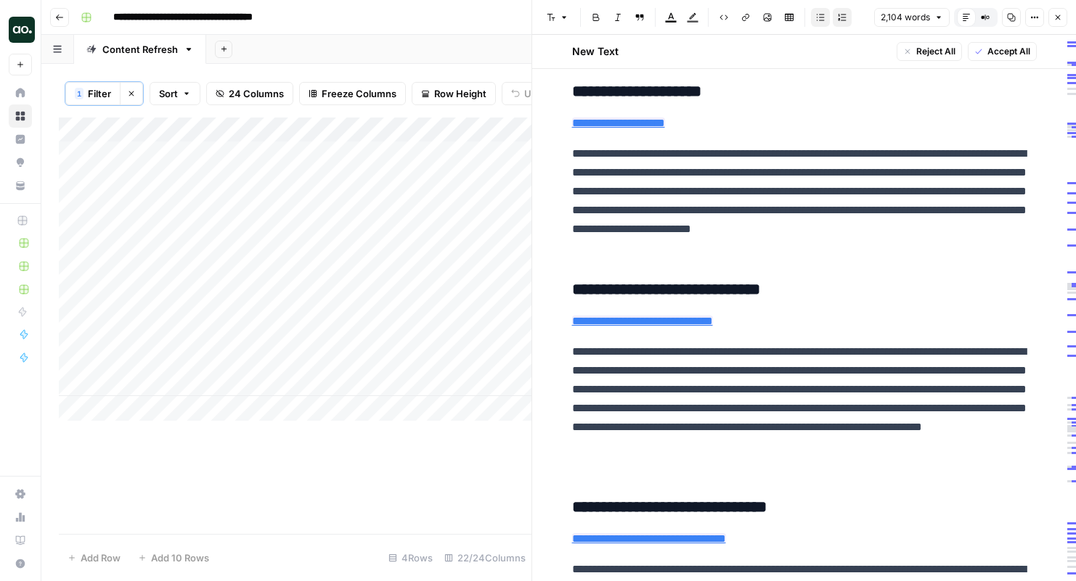
scroll to position [3449, 0]
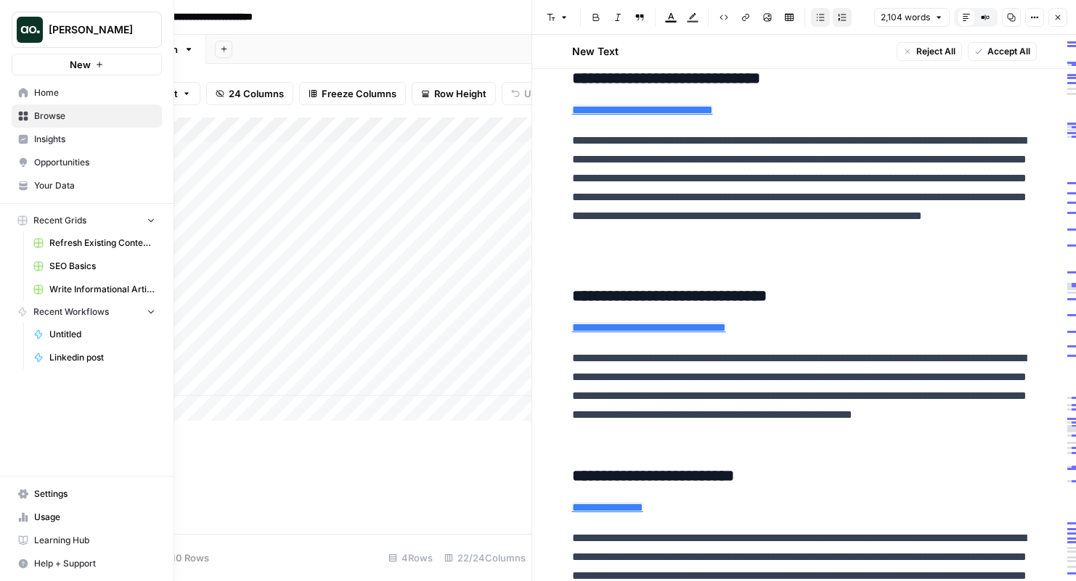
click at [34, 90] on span "Home" at bounding box center [94, 92] width 121 height 13
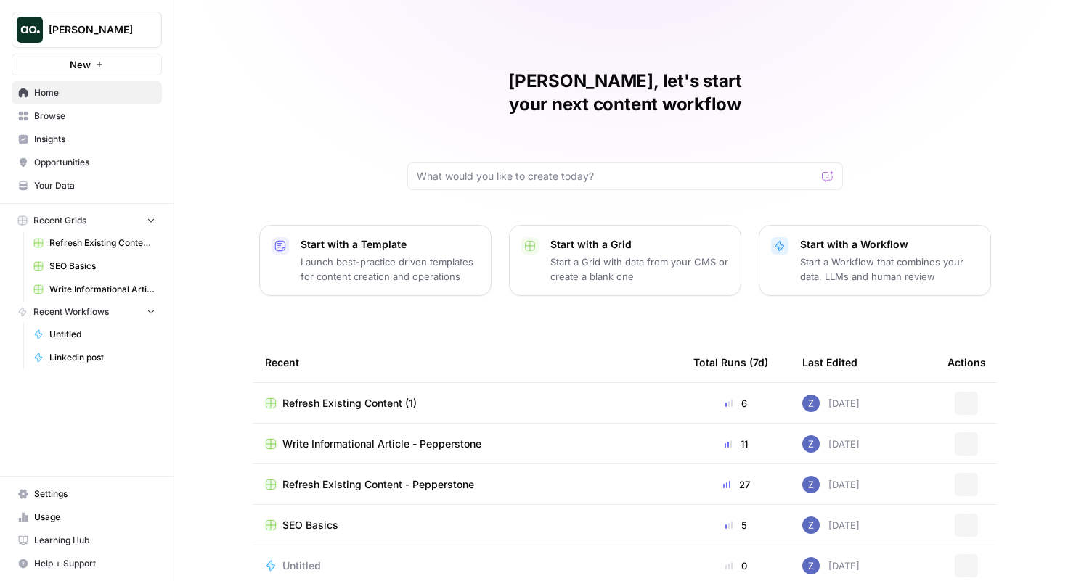
click at [87, 61] on span "New" at bounding box center [80, 64] width 21 height 15
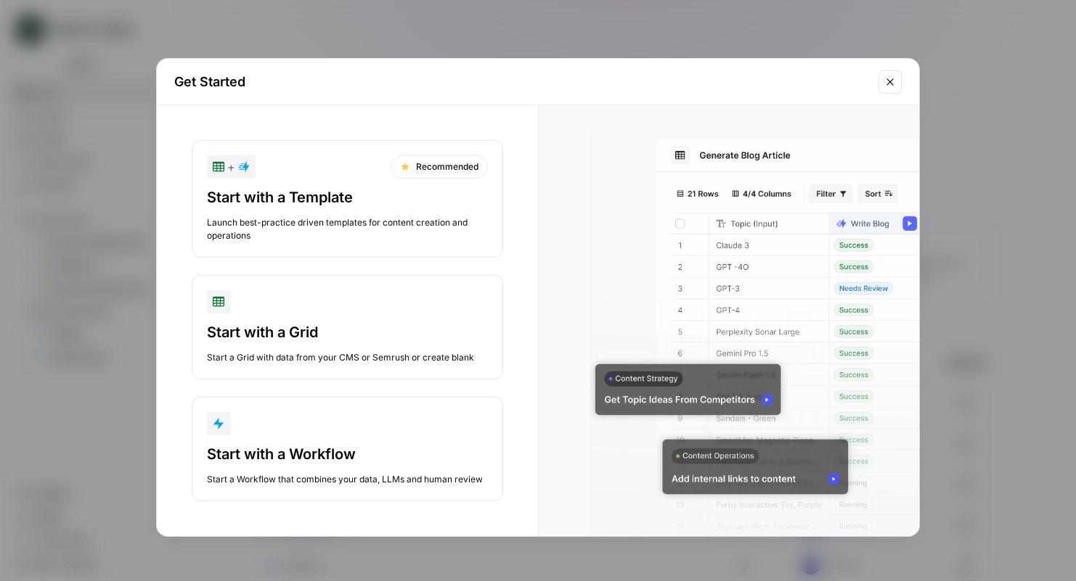
click at [349, 200] on div "Start with a Template" at bounding box center [347, 197] width 281 height 20
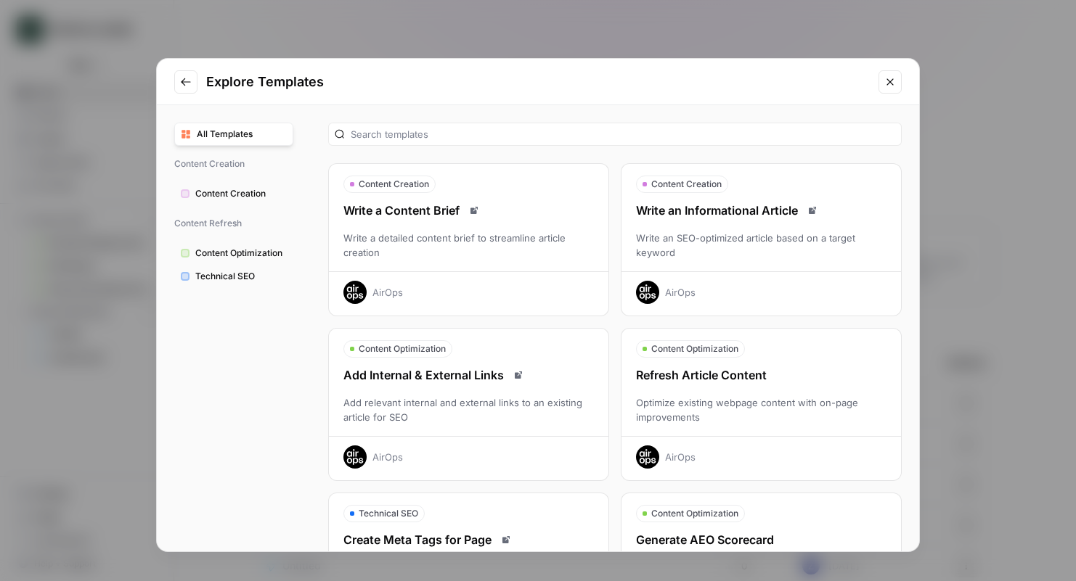
click at [467, 47] on div "Explore Templates All Templates Content Creation Content Creation Content Refre…" at bounding box center [538, 290] width 1076 height 581
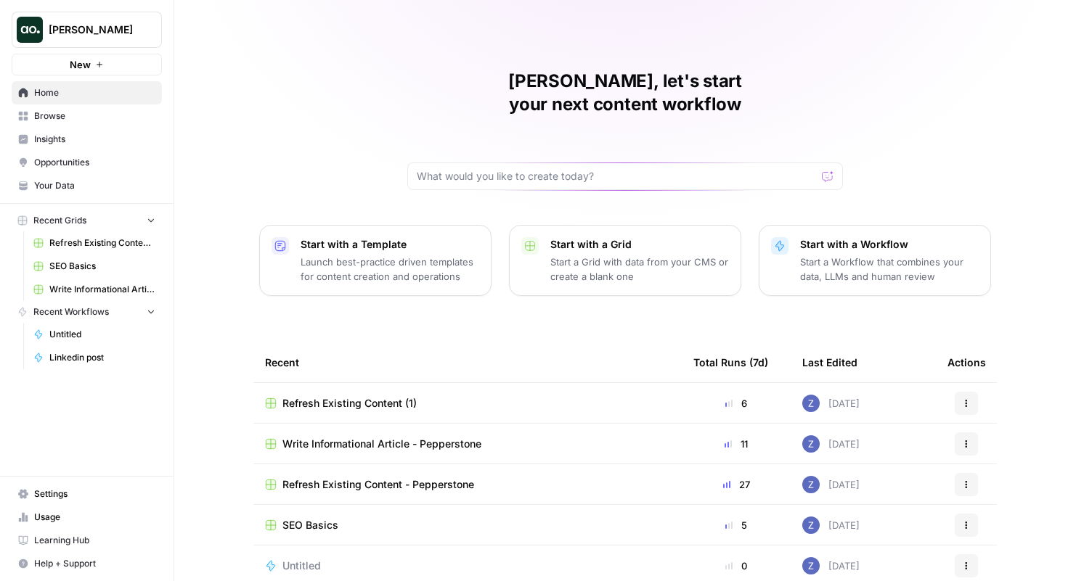
click at [86, 65] on span "New" at bounding box center [80, 64] width 21 height 15
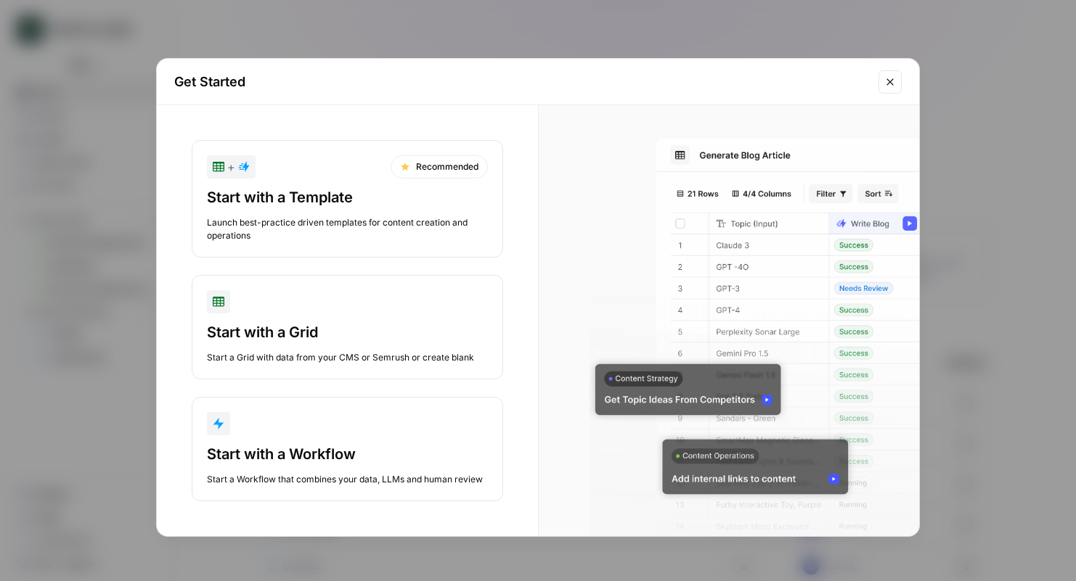
click at [311, 199] on div "Start with a Template" at bounding box center [347, 197] width 281 height 20
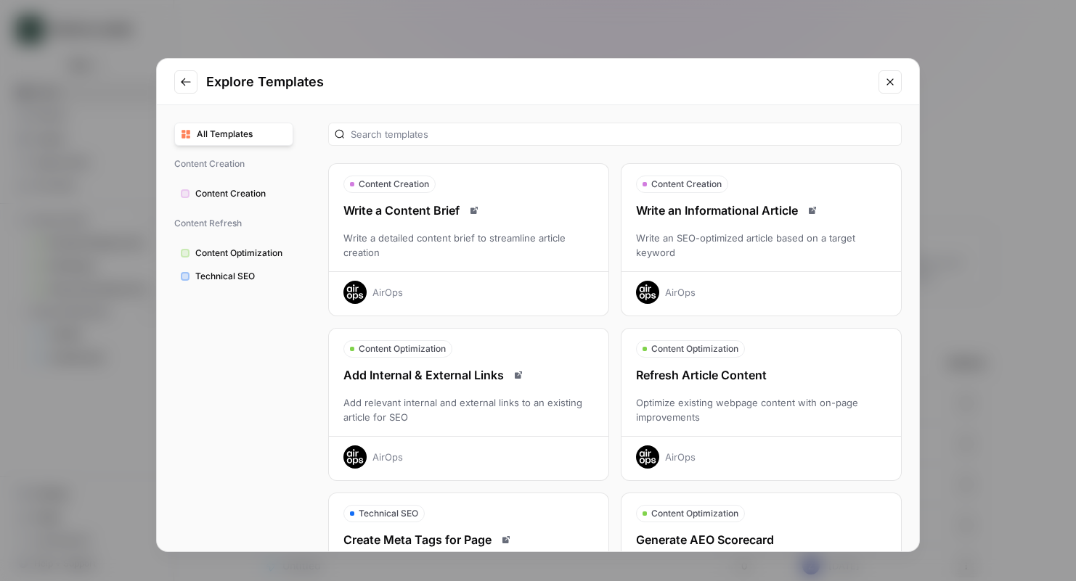
click at [256, 282] on span "Technical SEO" at bounding box center [240, 276] width 91 height 13
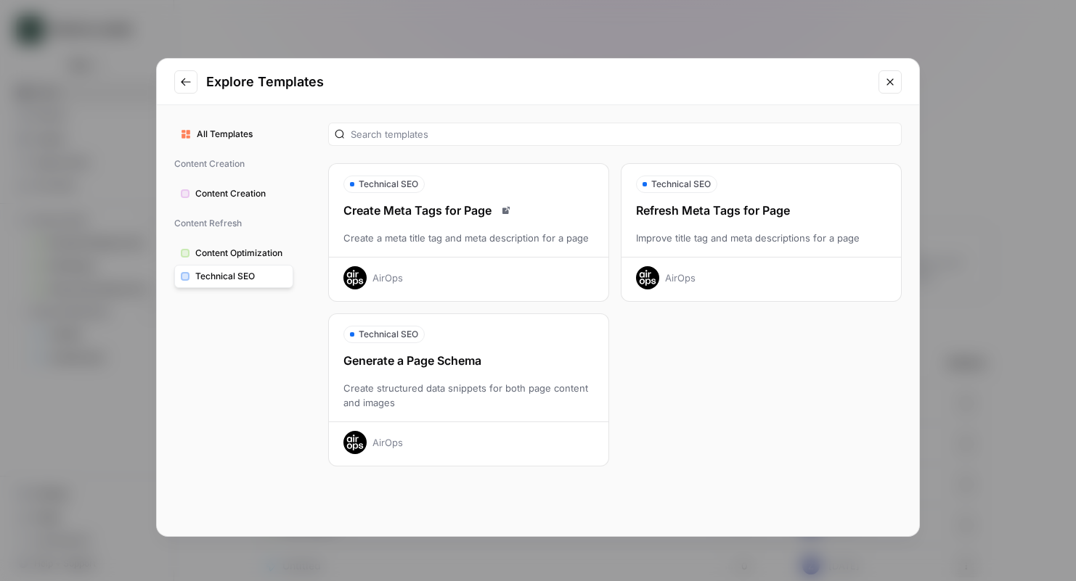
click at [129, 27] on div "Explore Templates All Templates Content Creation Content Creation Content Refre…" at bounding box center [538, 290] width 1076 height 581
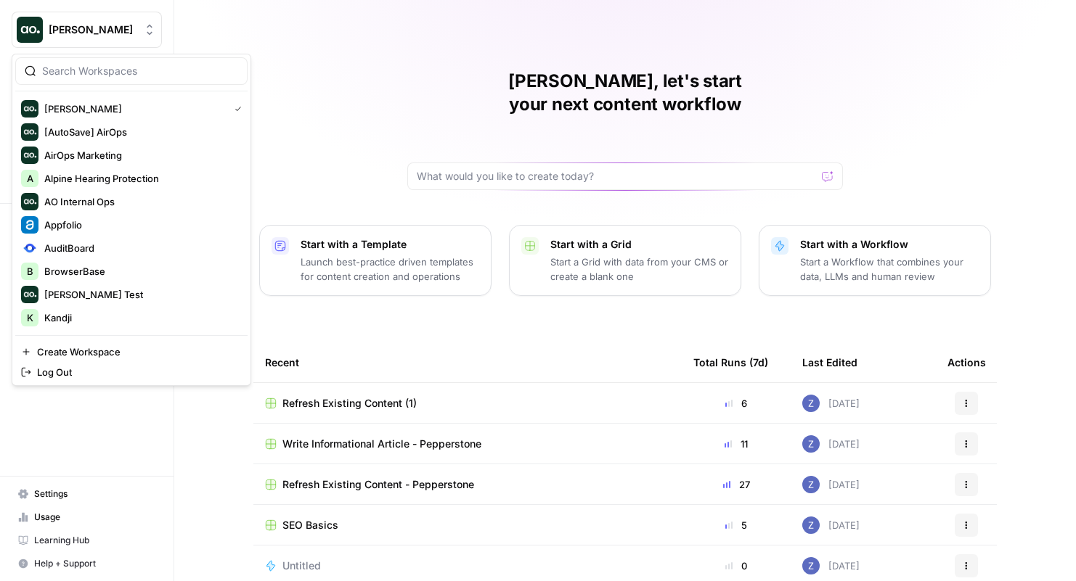
click at [76, 36] on span "Zoe Jessup" at bounding box center [93, 30] width 88 height 15
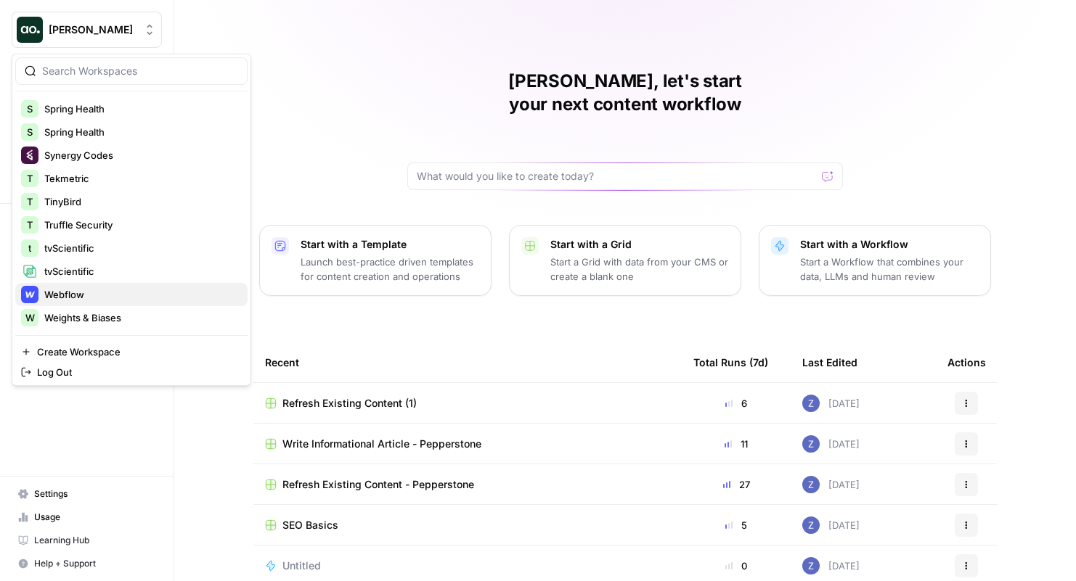
click at [86, 297] on span "Webflow" at bounding box center [140, 294] width 192 height 15
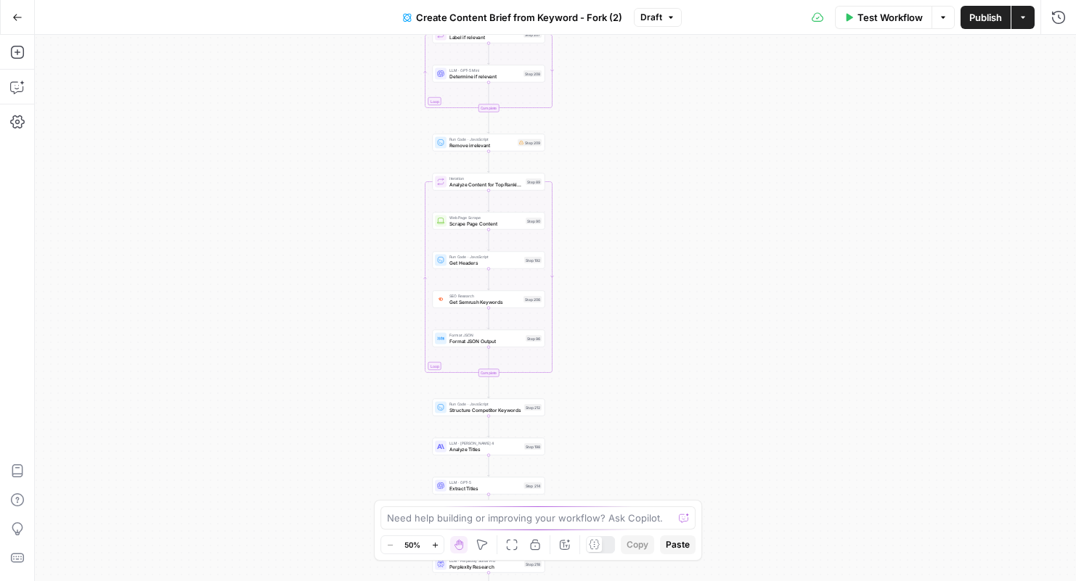
drag, startPoint x: 454, startPoint y: 251, endPoint x: 387, endPoint y: 340, distance: 111.5
click at [387, 341] on div "Workflow Set Inputs Inputs Google Search Perform Google Search Step 51 Loop Ite…" at bounding box center [555, 308] width 1041 height 547
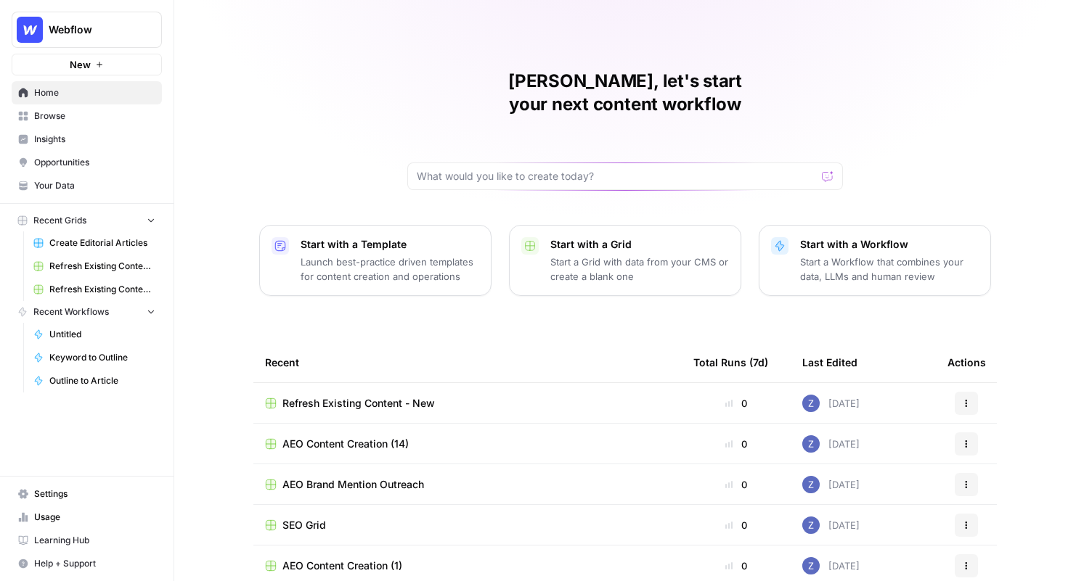
click at [97, 242] on span "Create Editorial Articles" at bounding box center [102, 243] width 106 height 13
